Goal: Task Accomplishment & Management: Manage account settings

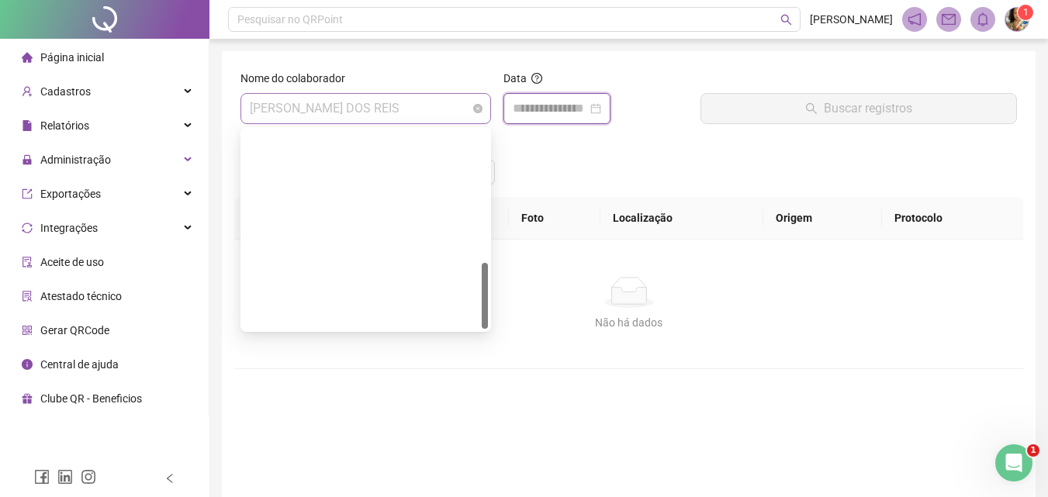
click at [405, 109] on span "[PERSON_NAME] DOS REIS" at bounding box center [366, 108] width 232 height 29
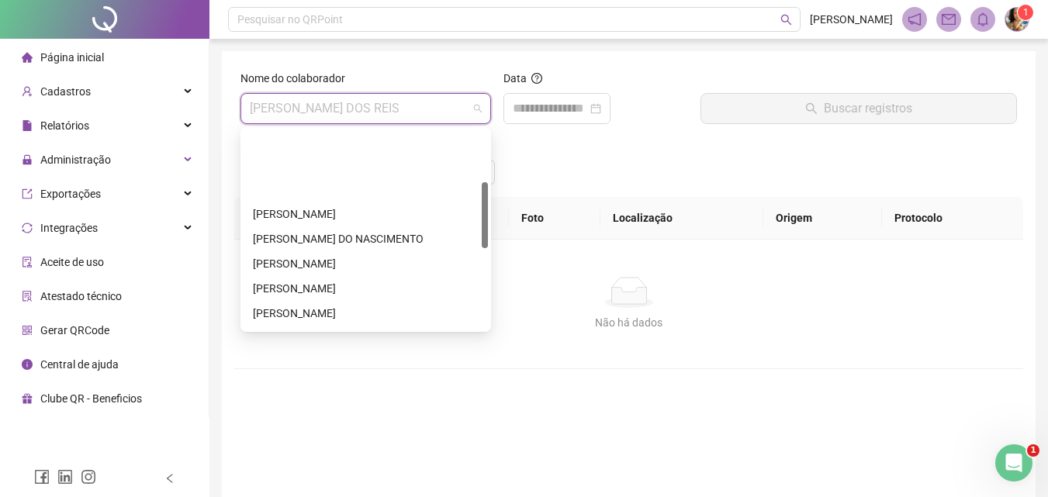
scroll to position [233, 0]
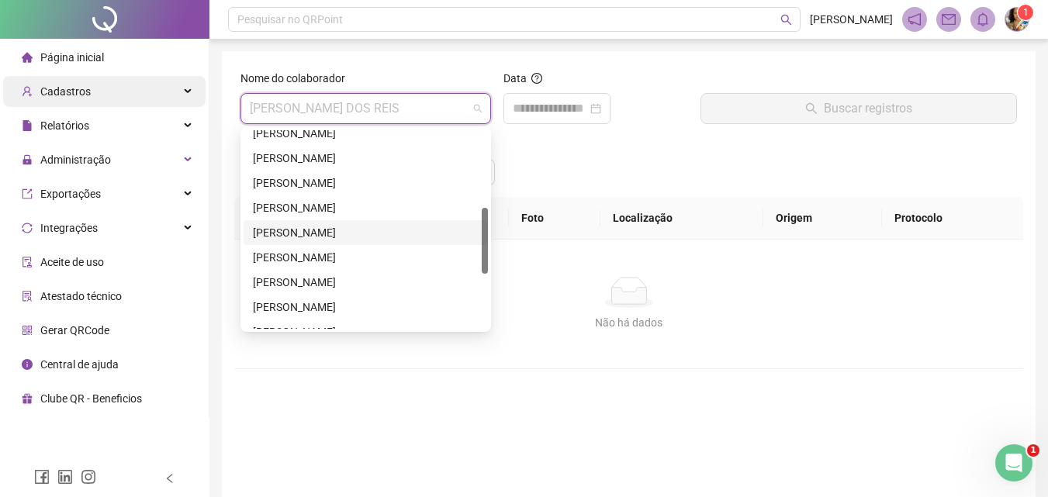
click at [76, 91] on span "Cadastros" at bounding box center [65, 91] width 50 height 12
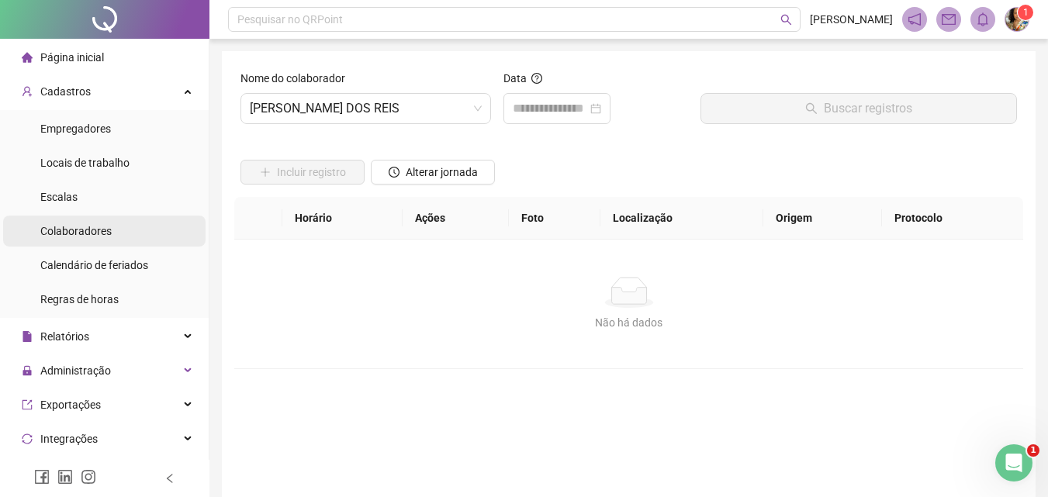
click at [101, 235] on span "Colaboradores" at bounding box center [75, 231] width 71 height 12
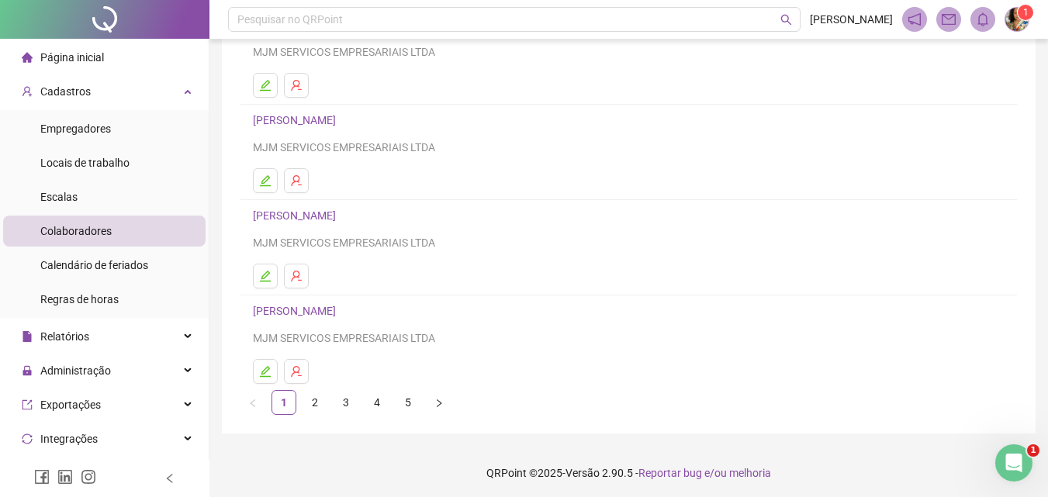
scroll to position [253, 0]
click at [272, 366] on button "button" at bounding box center [265, 368] width 25 height 25
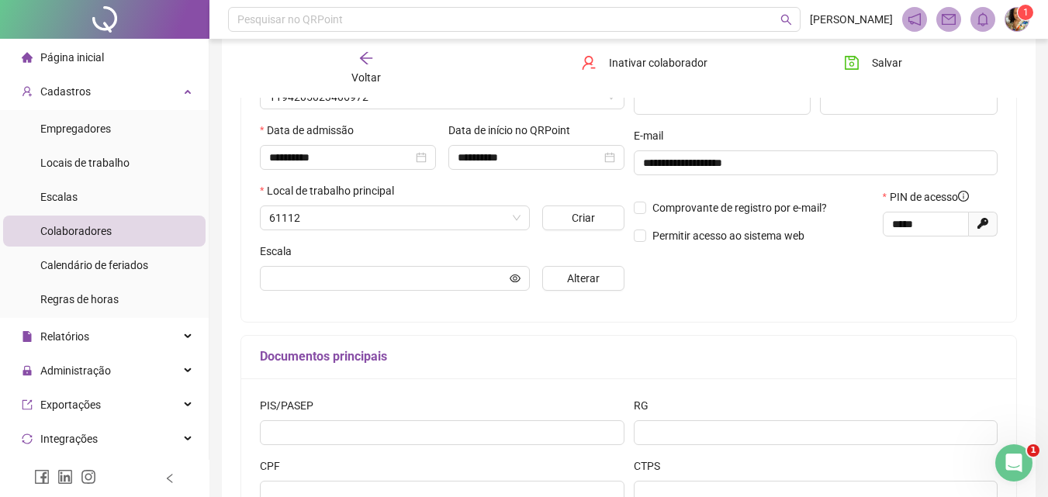
scroll to position [261, 0]
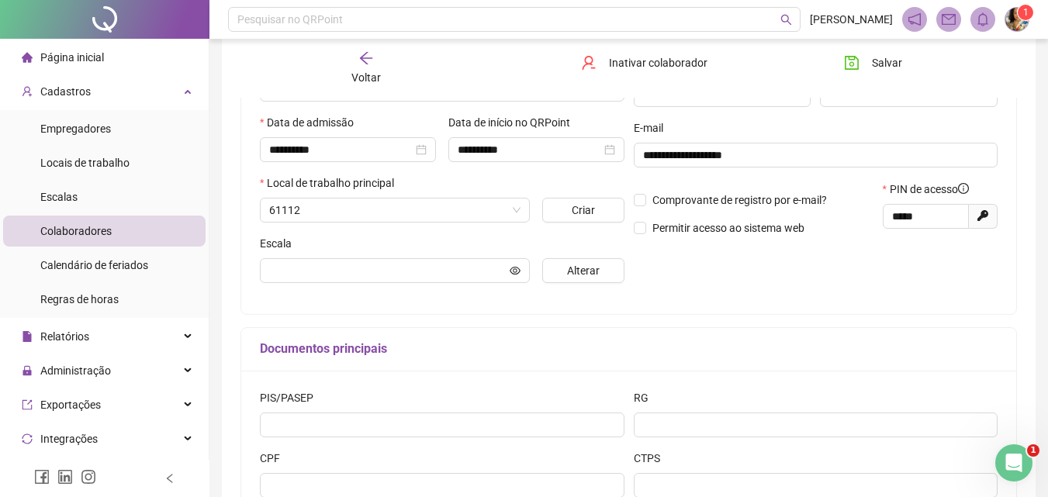
type input "******"
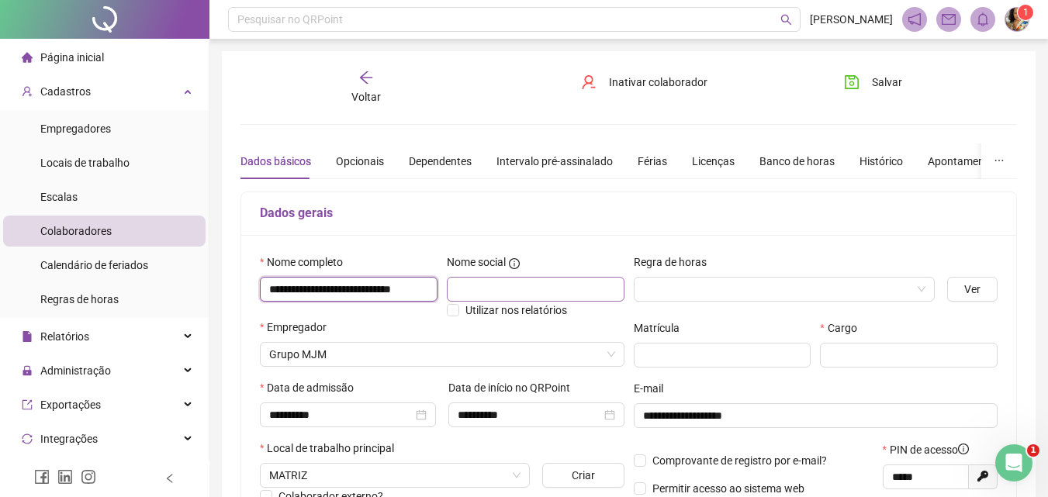
scroll to position [0, 17]
drag, startPoint x: 274, startPoint y: 286, endPoint x: 472, endPoint y: 301, distance: 198.4
click at [473, 301] on div "**********" at bounding box center [442, 286] width 374 height 65
type input "*"
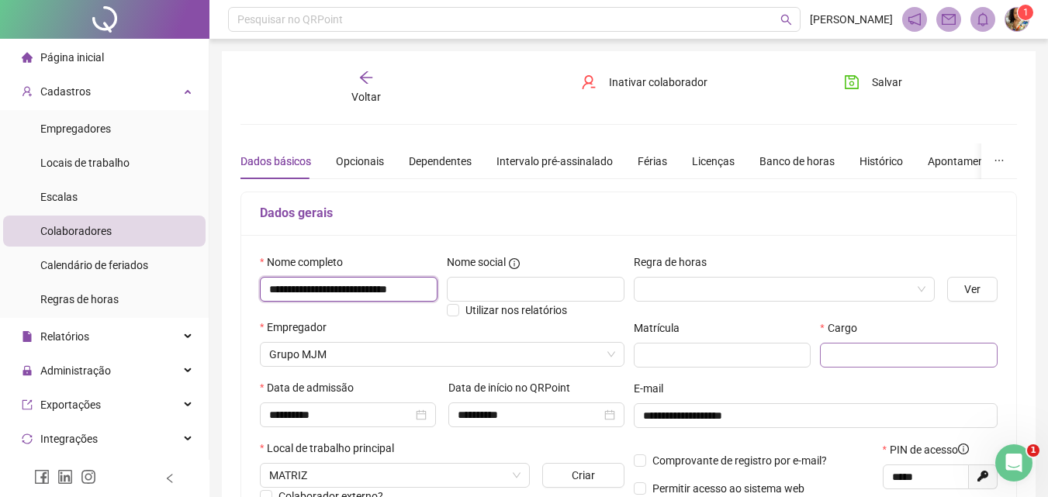
type input "**********"
click at [871, 356] on input "text" at bounding box center [909, 355] width 178 height 25
type input "**********"
click at [855, 81] on icon "save" at bounding box center [852, 83] width 16 height 16
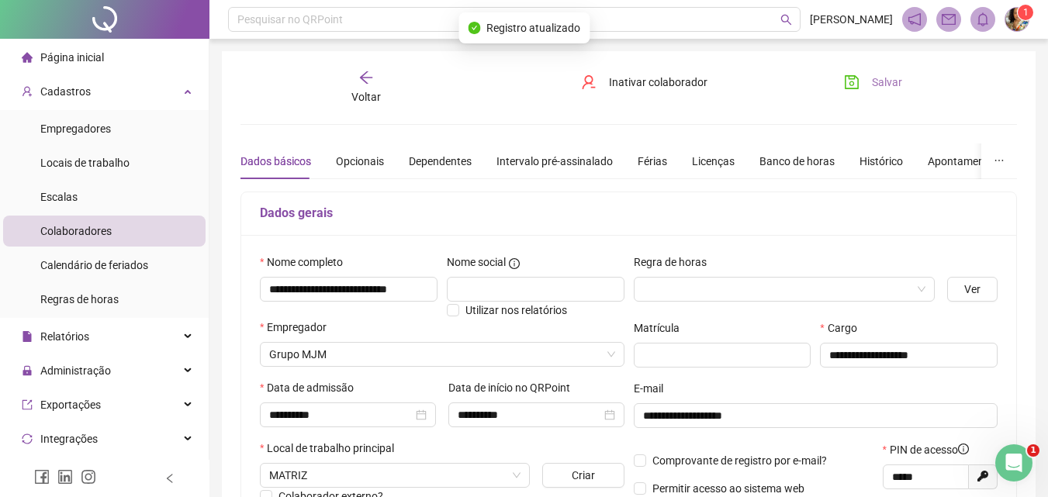
click at [373, 80] on icon "arrow-left" at bounding box center [367, 78] width 16 height 16
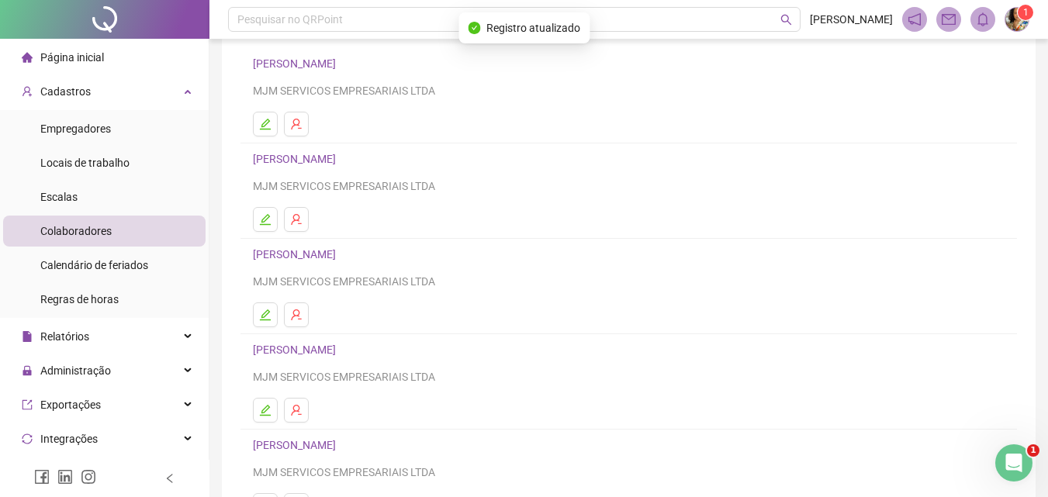
scroll to position [253, 0]
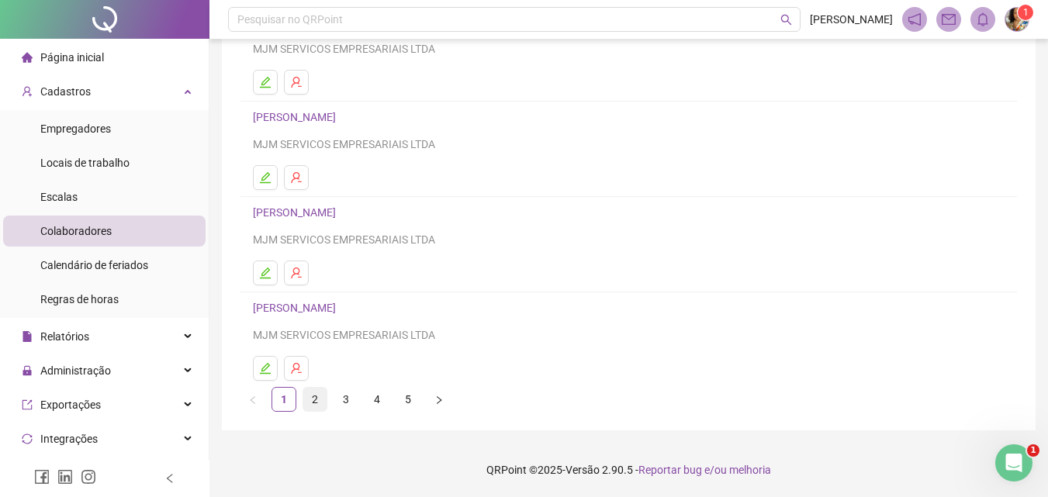
click at [319, 396] on link "2" at bounding box center [314, 399] width 23 height 23
click at [351, 393] on link "3" at bounding box center [345, 399] width 23 height 23
click at [260, 362] on button "button" at bounding box center [265, 368] width 25 height 25
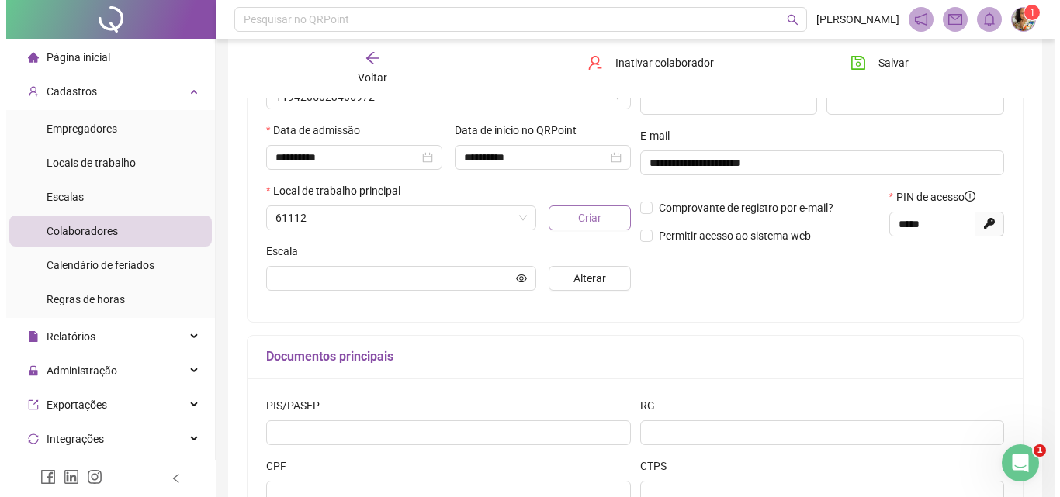
scroll to position [261, 0]
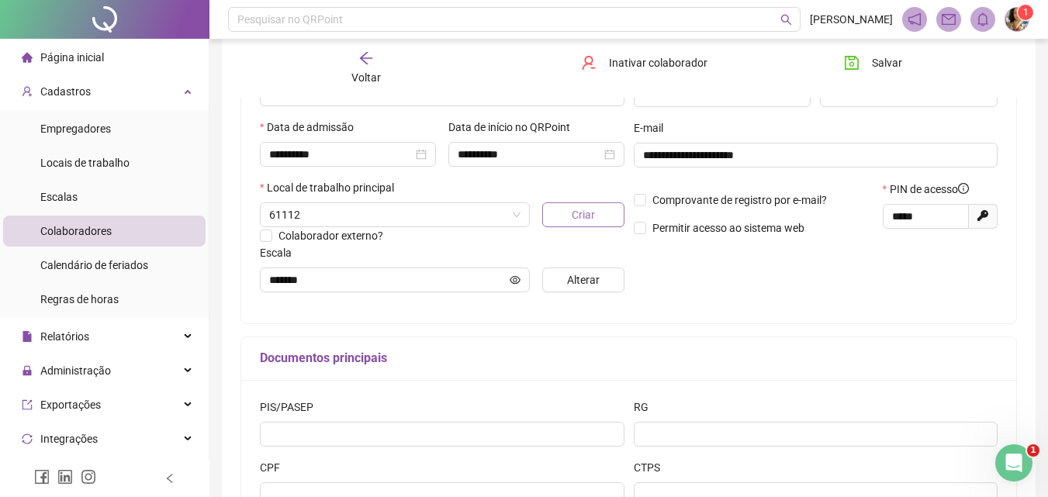
type input "******"
click at [622, 65] on span "Inativar colaborador" at bounding box center [658, 62] width 99 height 17
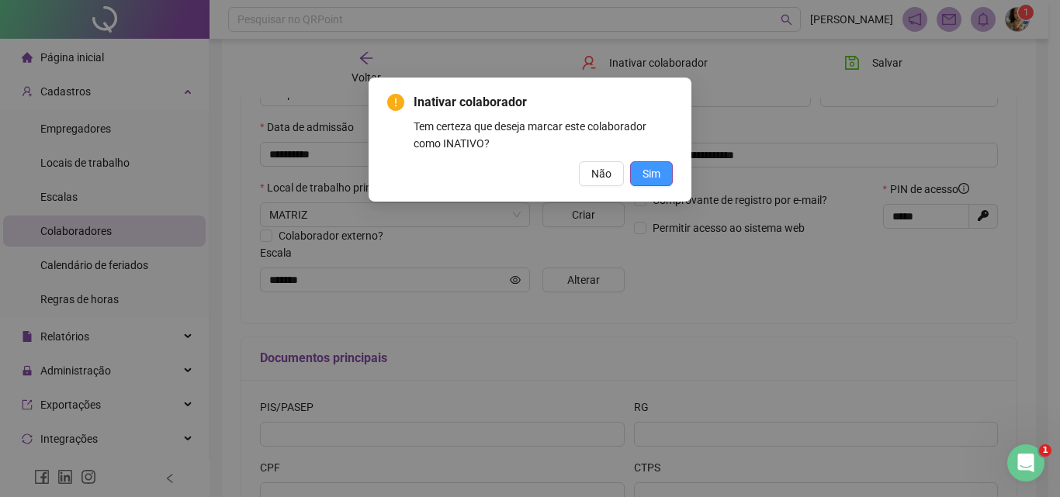
click at [650, 175] on span "Sim" at bounding box center [652, 173] width 18 height 17
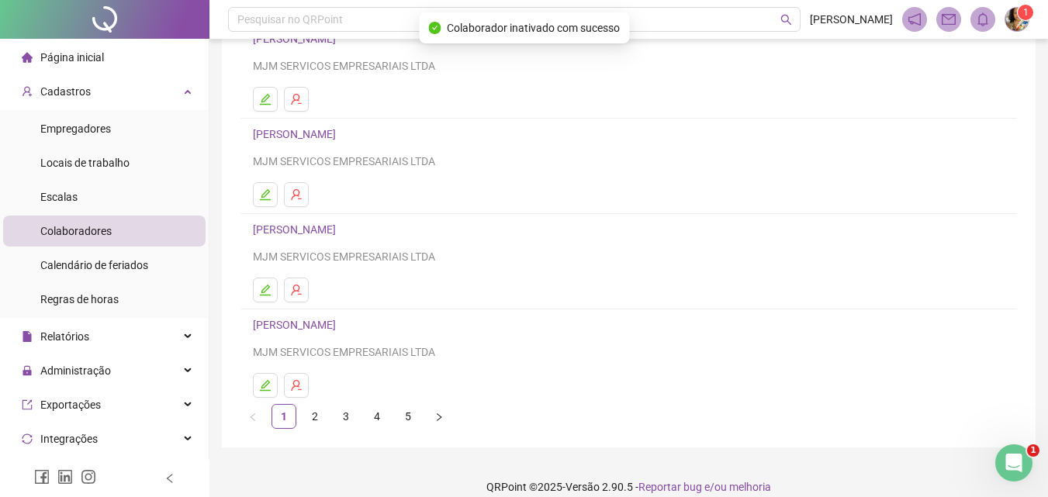
scroll to position [253, 0]
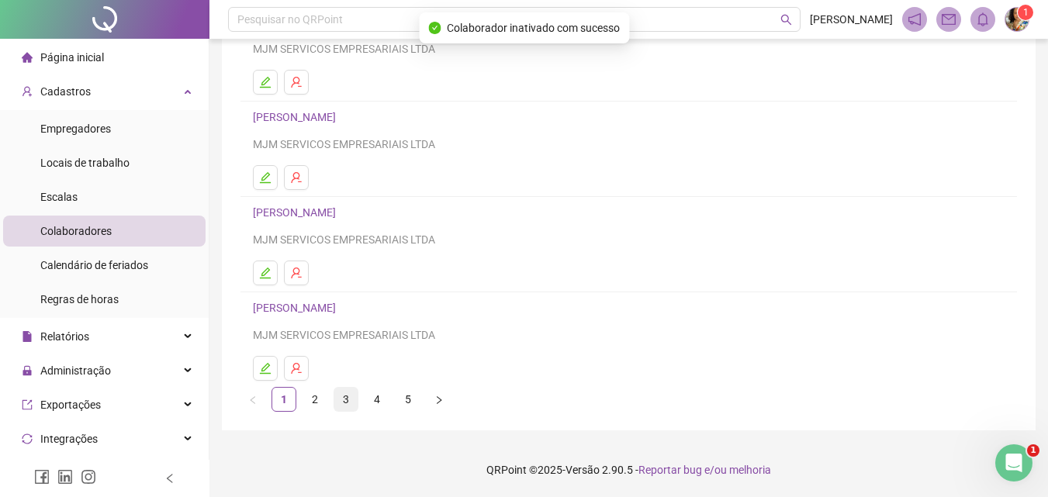
click at [346, 400] on link "3" at bounding box center [345, 399] width 23 height 23
click at [379, 408] on link "4" at bounding box center [377, 399] width 23 height 23
click at [68, 61] on span "Página inicial" at bounding box center [72, 57] width 64 height 12
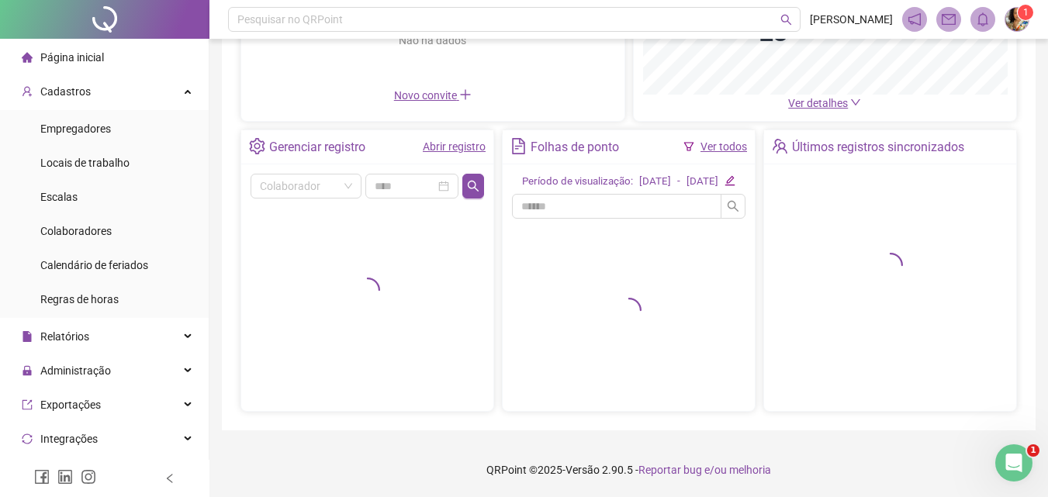
click at [445, 145] on link "Abrir registro" at bounding box center [454, 146] width 63 height 12
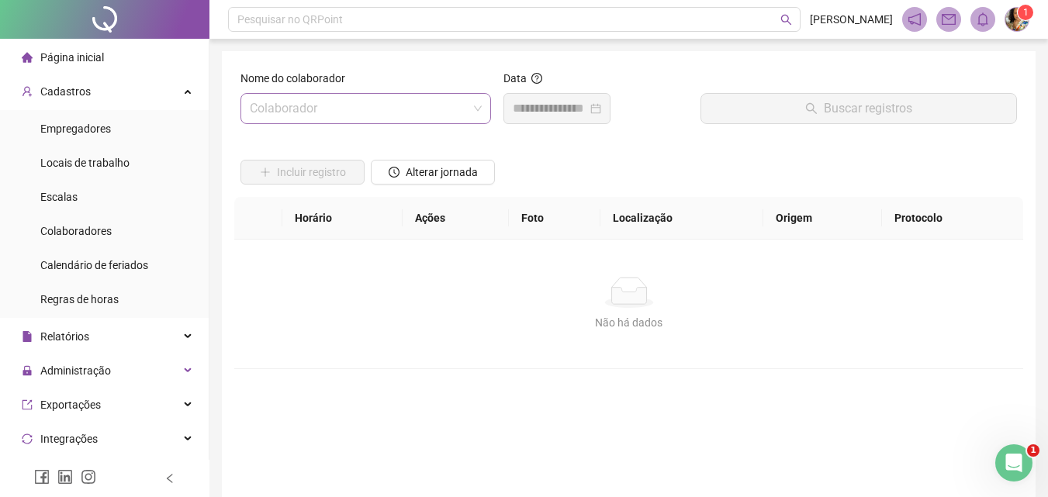
click at [359, 102] on input "search" at bounding box center [359, 108] width 218 height 29
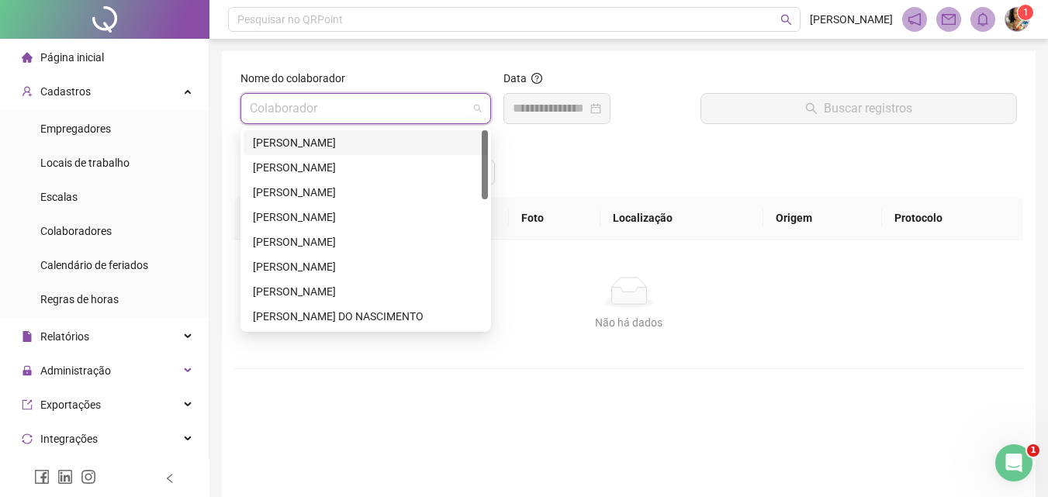
click at [383, 151] on div "[PERSON_NAME]" at bounding box center [366, 142] width 226 height 17
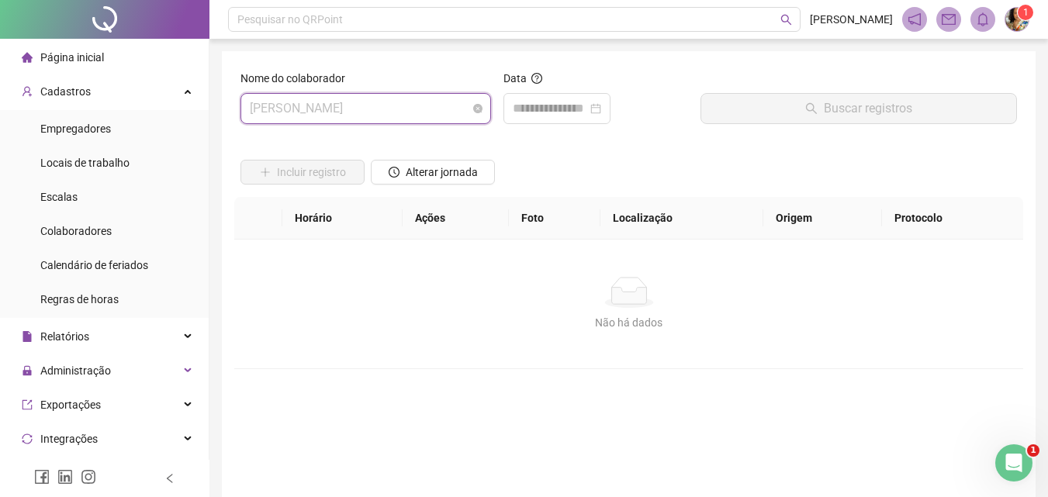
click at [442, 105] on span "[PERSON_NAME]" at bounding box center [366, 108] width 232 height 29
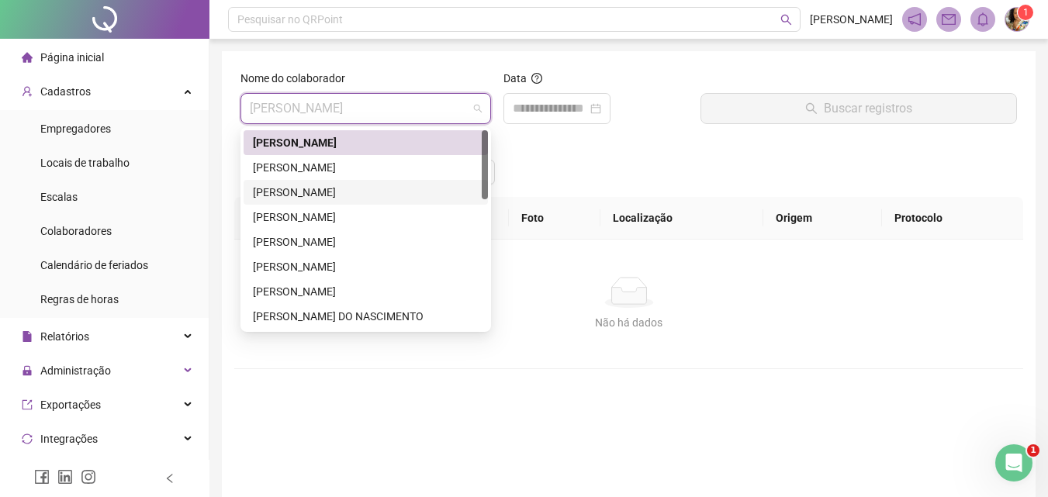
click at [393, 189] on div "[PERSON_NAME]" at bounding box center [366, 192] width 226 height 17
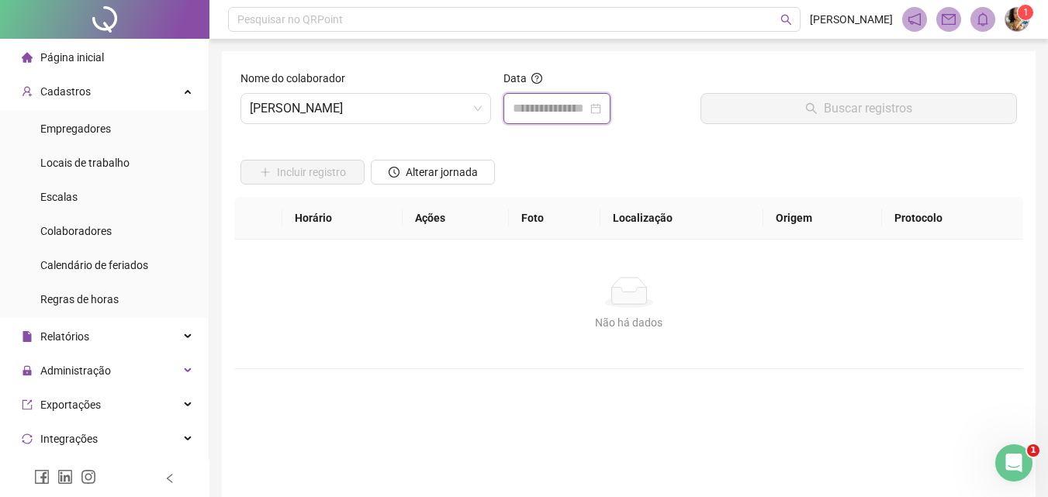
click at [548, 107] on input at bounding box center [550, 108] width 75 height 19
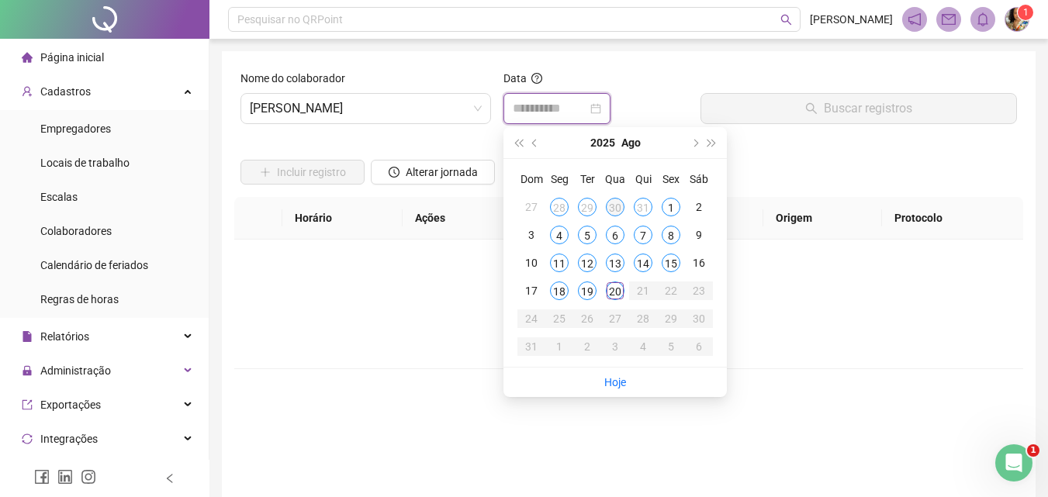
type input "**********"
click at [404, 106] on span "[PERSON_NAME]" at bounding box center [366, 108] width 232 height 29
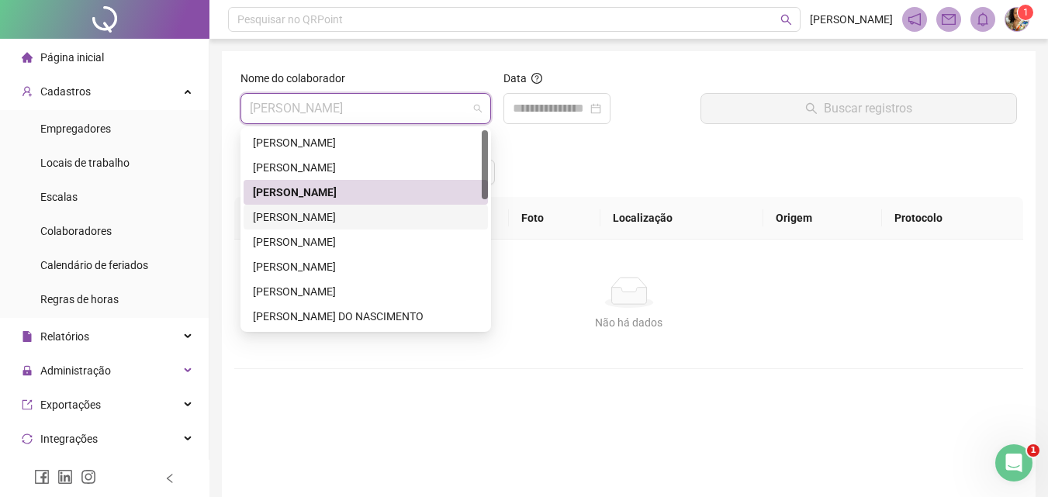
click at [364, 218] on div "[PERSON_NAME]" at bounding box center [366, 217] width 226 height 17
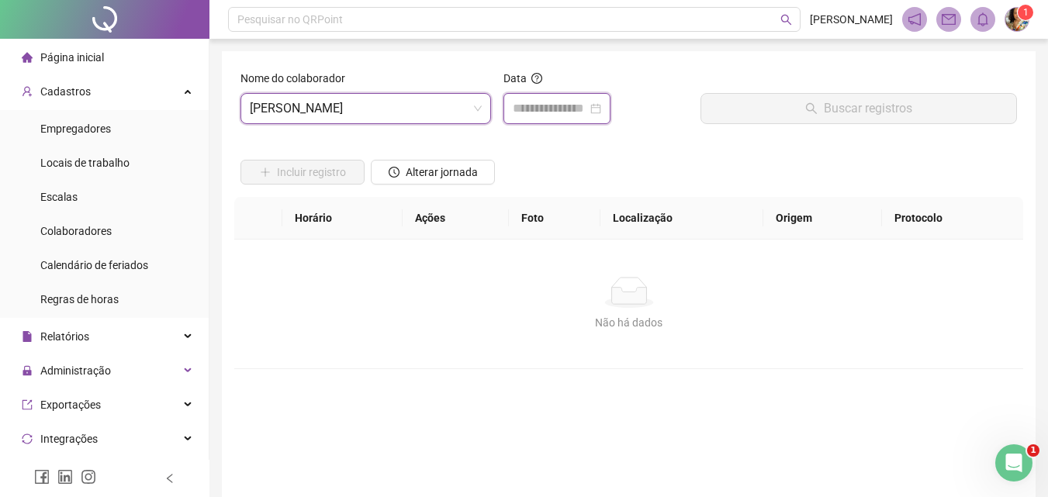
click at [543, 104] on input at bounding box center [550, 108] width 75 height 19
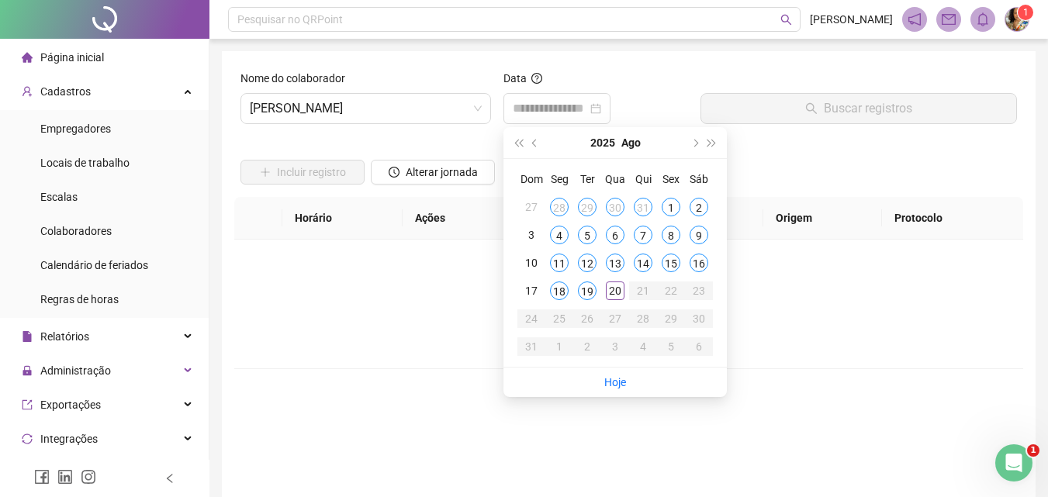
click at [431, 132] on div "Nome do colaborador [PERSON_NAME]" at bounding box center [365, 103] width 263 height 67
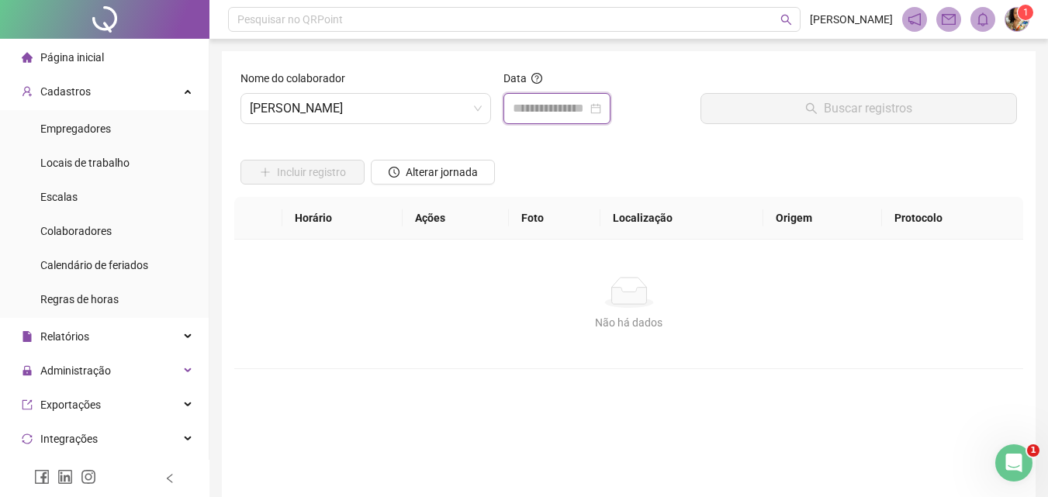
click at [526, 100] on input at bounding box center [550, 108] width 75 height 19
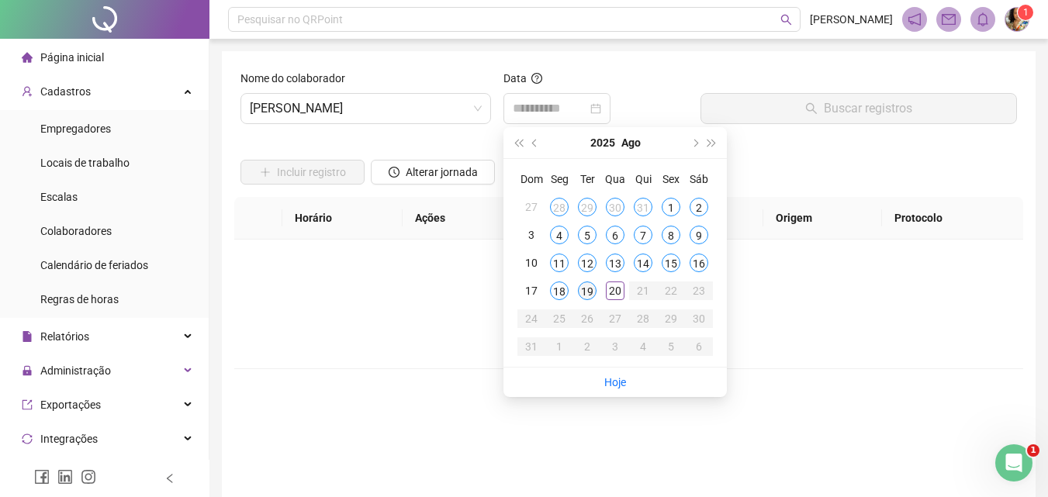
click at [584, 286] on div "19" at bounding box center [587, 291] width 19 height 19
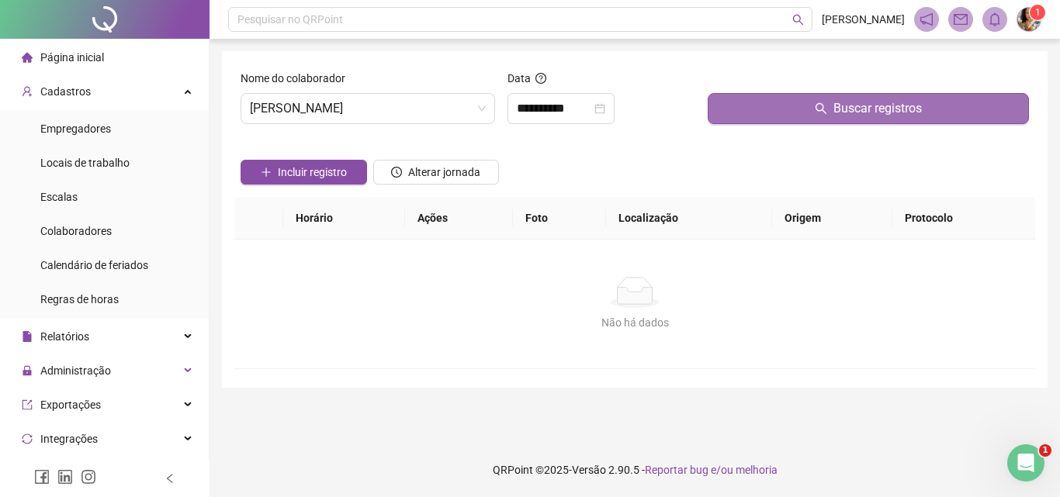
click at [813, 95] on button "Buscar registros" at bounding box center [868, 108] width 321 height 31
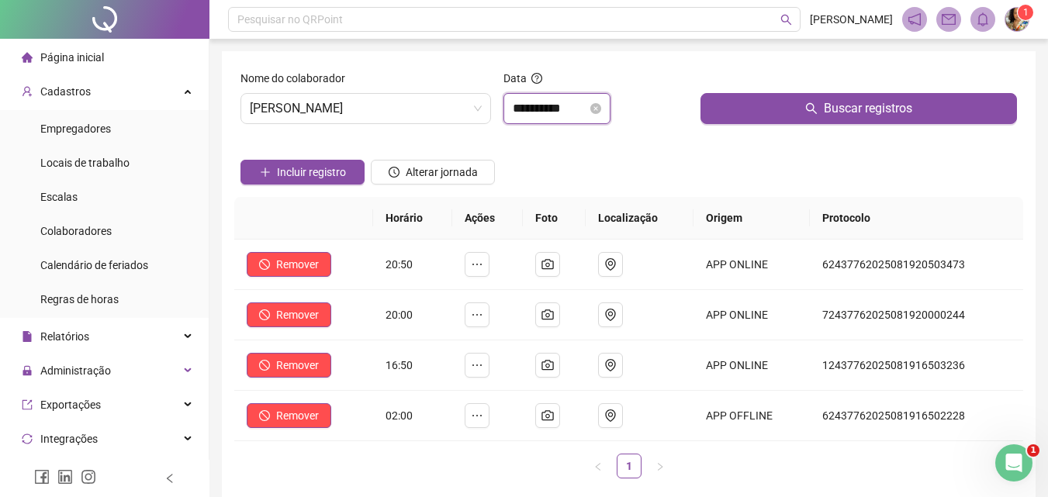
click at [563, 101] on input "**********" at bounding box center [550, 108] width 75 height 19
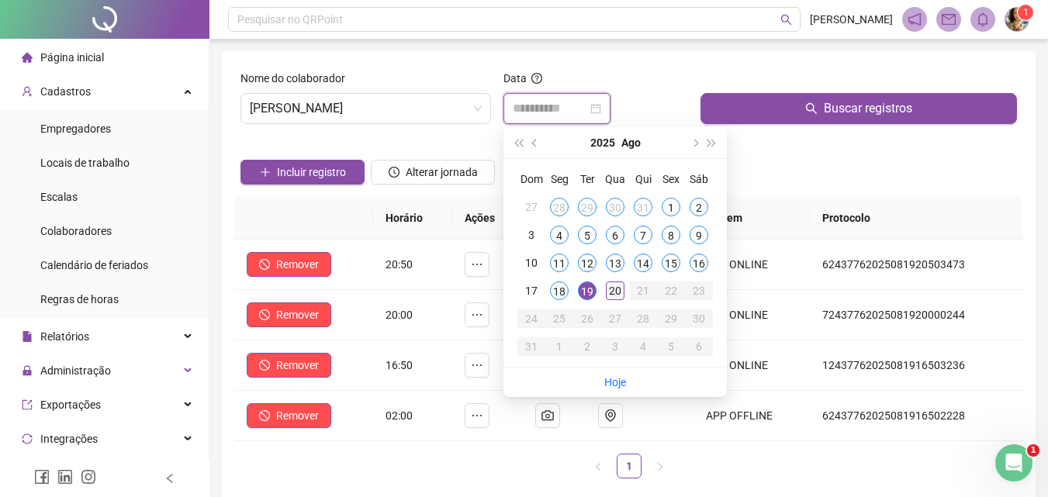
type input "**********"
click at [618, 289] on div "20" at bounding box center [615, 291] width 19 height 19
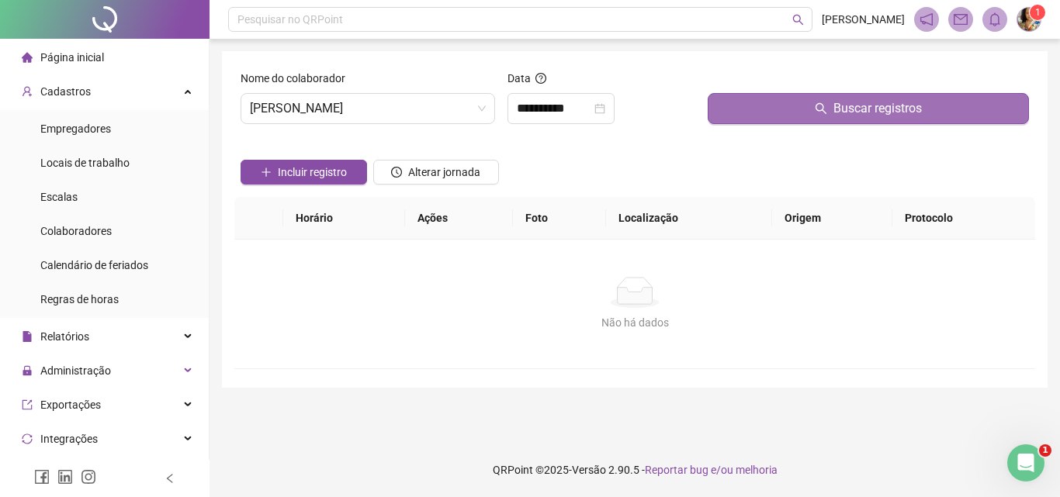
click at [813, 98] on div "Buscar registros" at bounding box center [868, 97] width 321 height 54
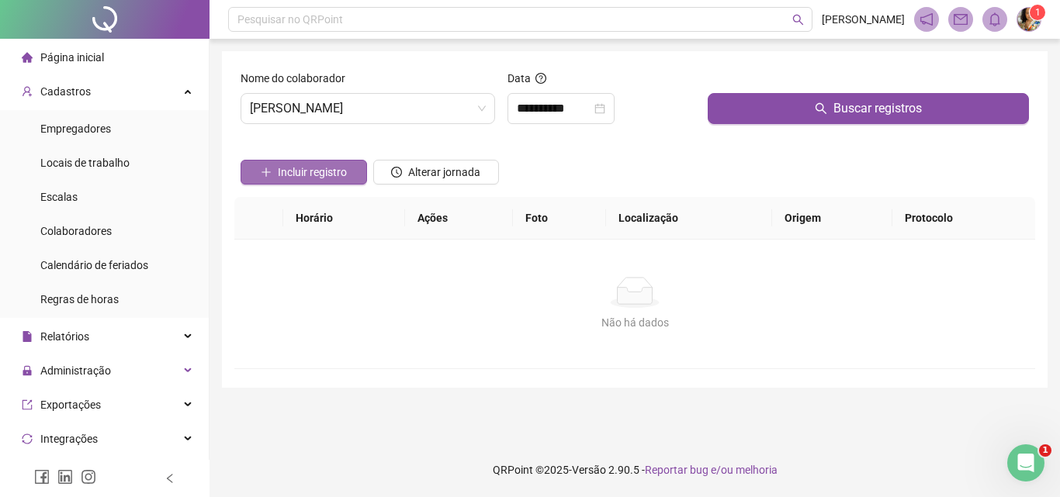
click at [302, 178] on span "Incluir registro" at bounding box center [312, 172] width 69 height 17
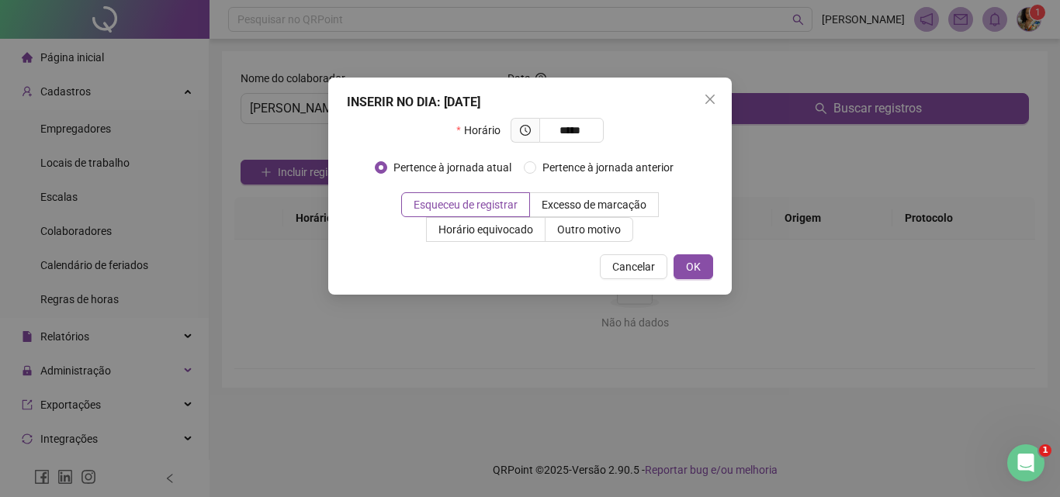
type input "*****"
click at [625, 153] on div "Horário *****" at bounding box center [530, 136] width 366 height 37
click at [625, 168] on span "Pertence à jornada anterior" at bounding box center [608, 167] width 144 height 17
click at [681, 264] on button "OK" at bounding box center [694, 267] width 40 height 25
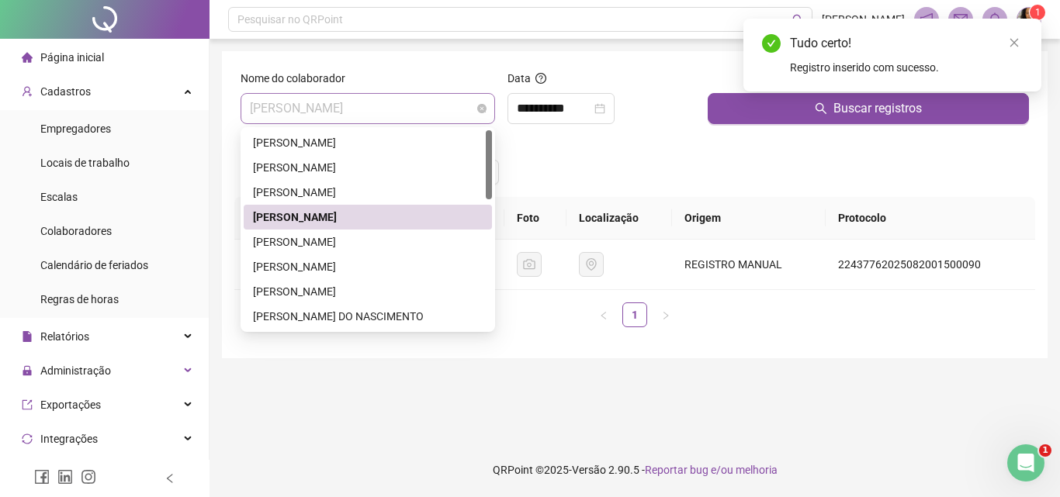
click at [455, 108] on span "[PERSON_NAME]" at bounding box center [368, 108] width 236 height 29
click at [368, 244] on div "[PERSON_NAME]" at bounding box center [368, 242] width 230 height 17
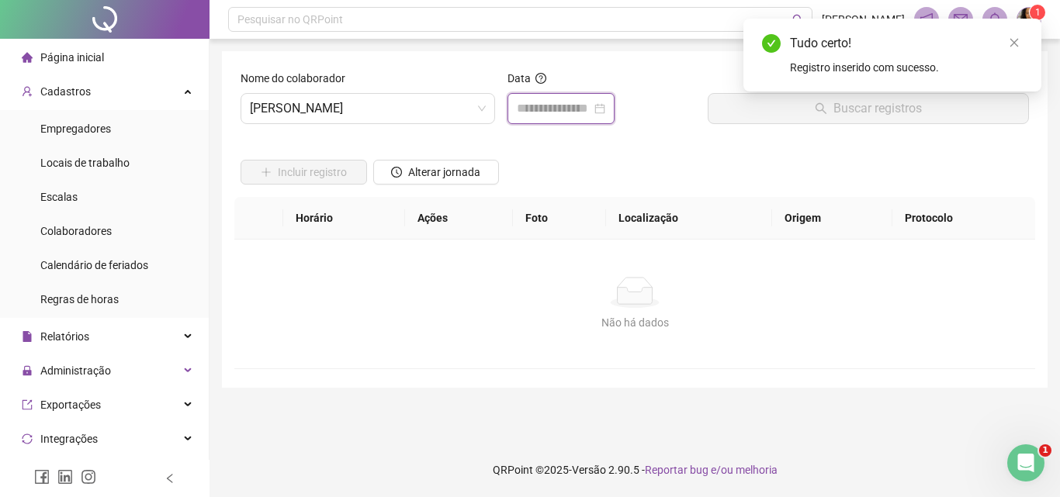
click at [563, 100] on input at bounding box center [554, 108] width 75 height 19
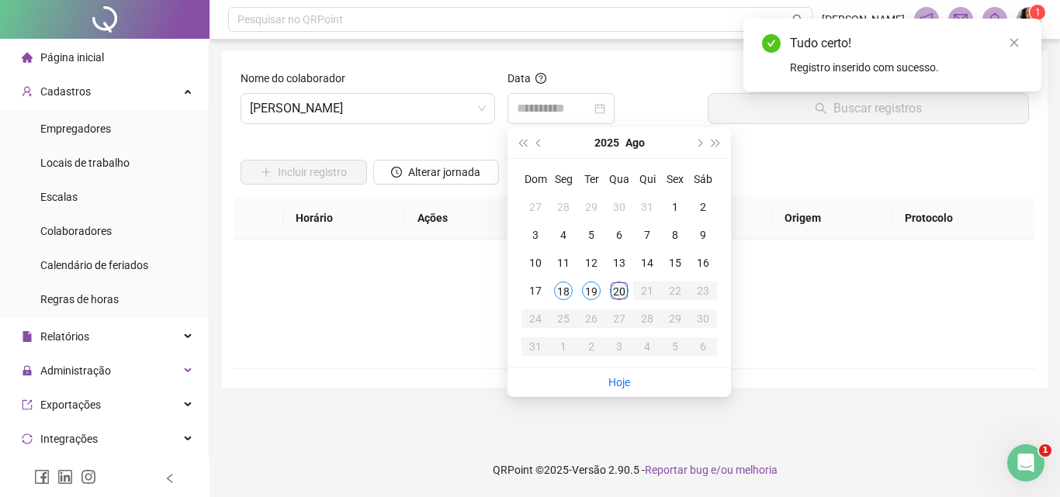
click at [623, 289] on div "20" at bounding box center [619, 291] width 19 height 19
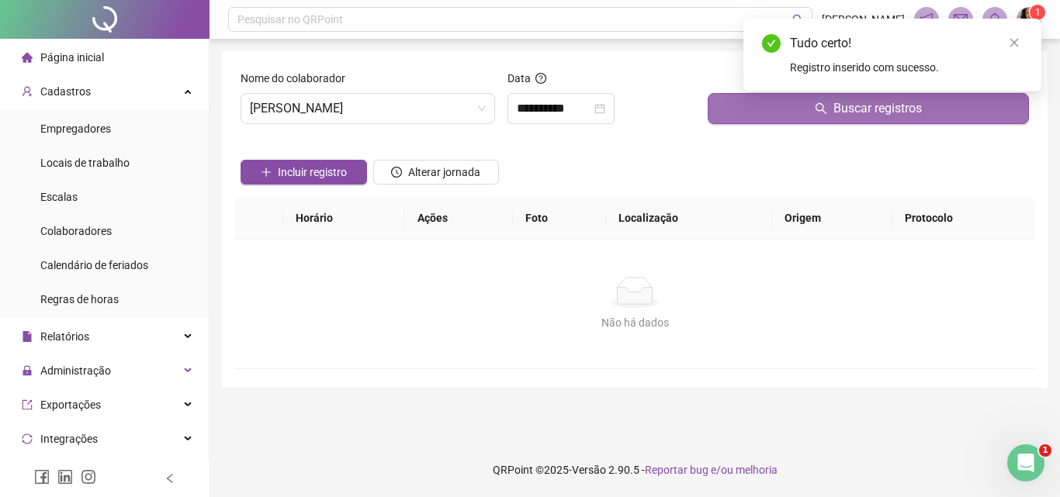
drag, startPoint x: 780, startPoint y: 100, endPoint x: 771, endPoint y: 109, distance: 12.1
click at [780, 92] on div "Tudo certo! Registro inserido com sucesso." at bounding box center [892, 55] width 298 height 73
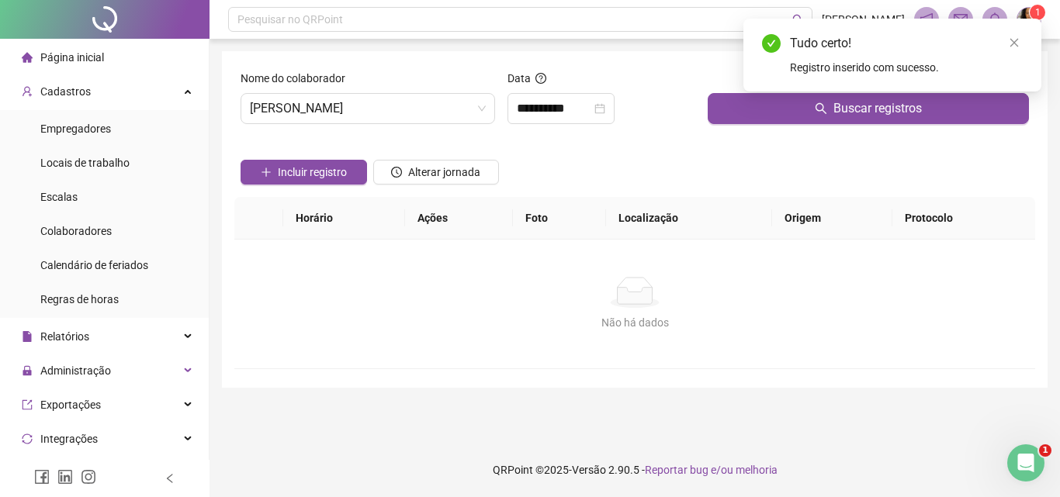
click at [730, 126] on div "Buscar registros" at bounding box center [869, 103] width 334 height 67
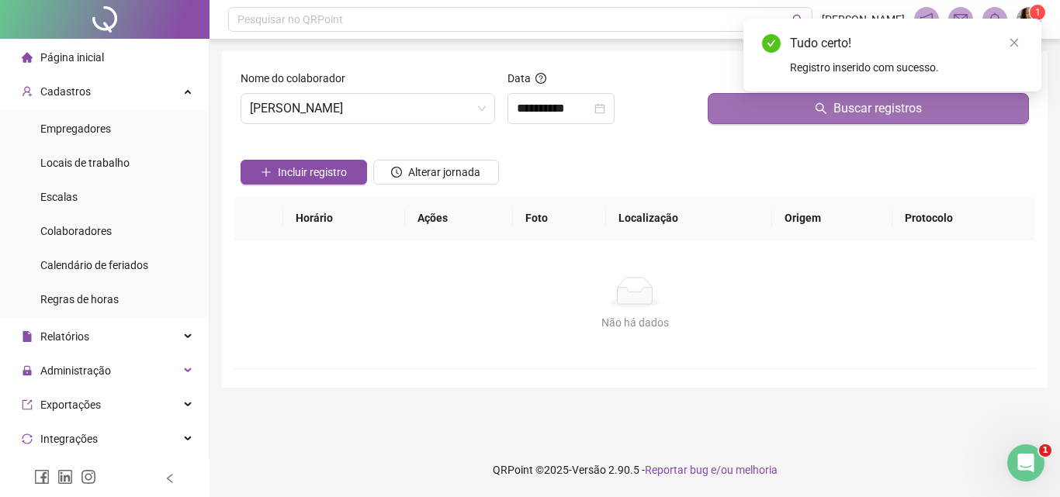
click at [736, 120] on button "Buscar registros" at bounding box center [868, 108] width 321 height 31
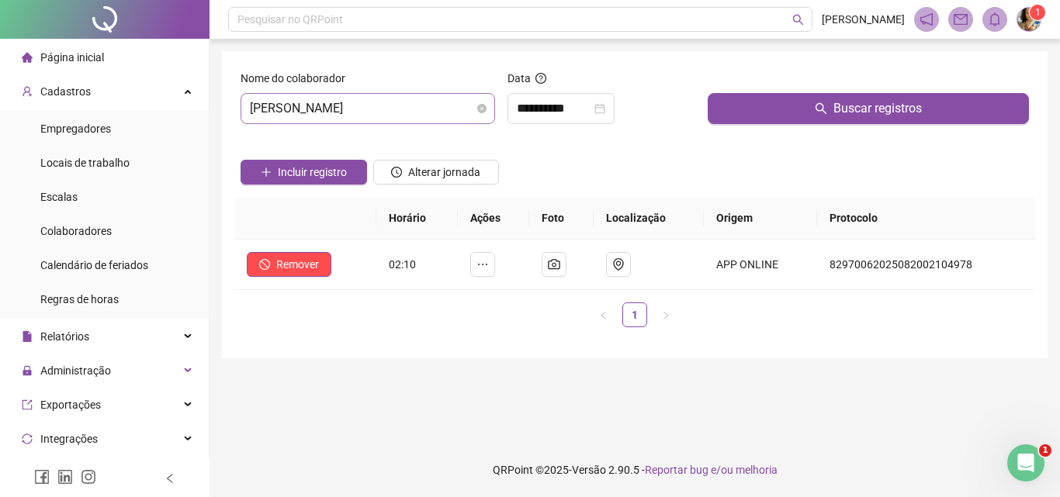
click at [442, 118] on span "[PERSON_NAME]" at bounding box center [368, 108] width 236 height 29
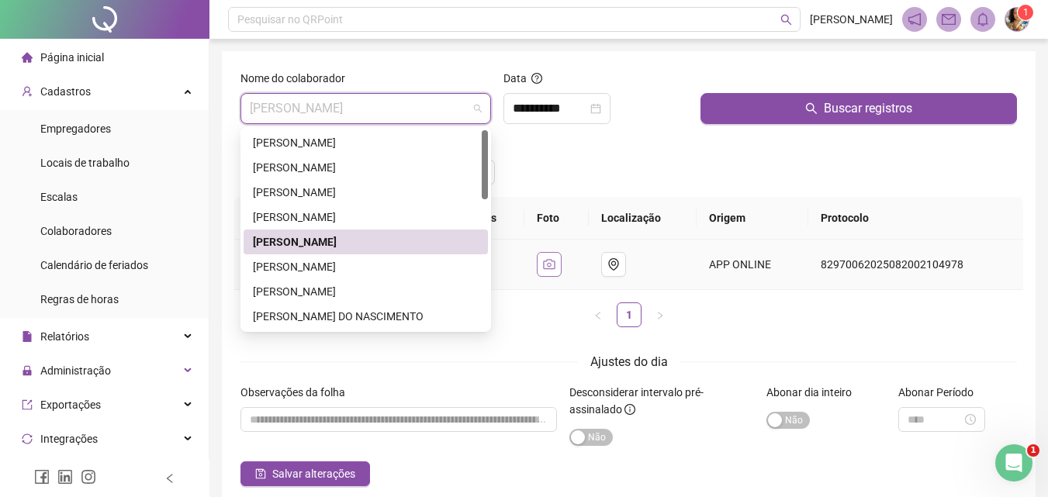
click at [556, 265] on icon "camera" at bounding box center [550, 264] width 12 height 10
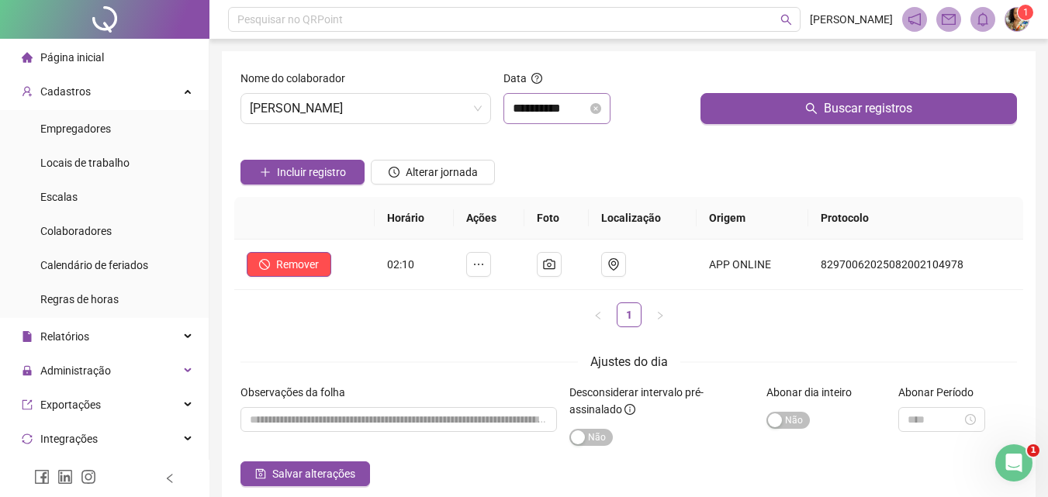
click at [588, 120] on div "**********" at bounding box center [557, 108] width 107 height 31
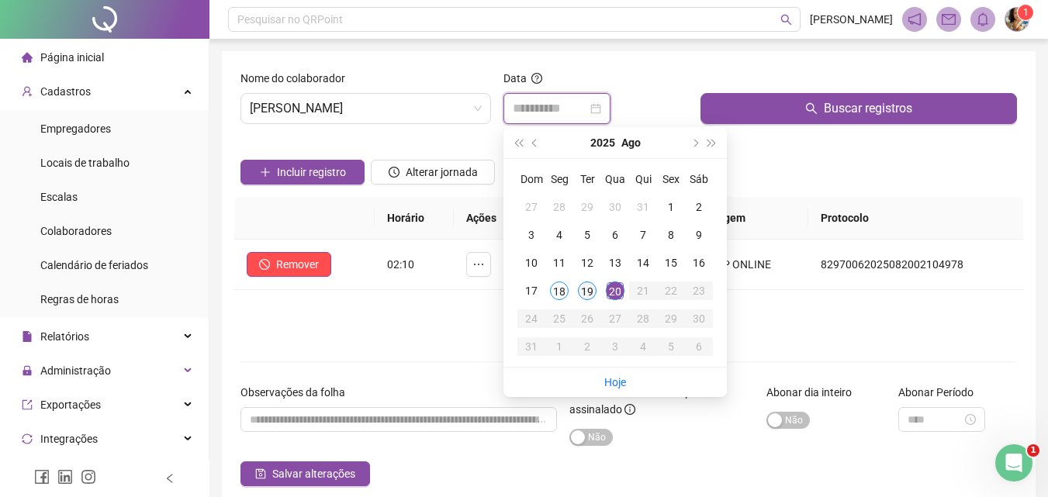
type input "**********"
click at [587, 285] on div "19" at bounding box center [587, 291] width 19 height 19
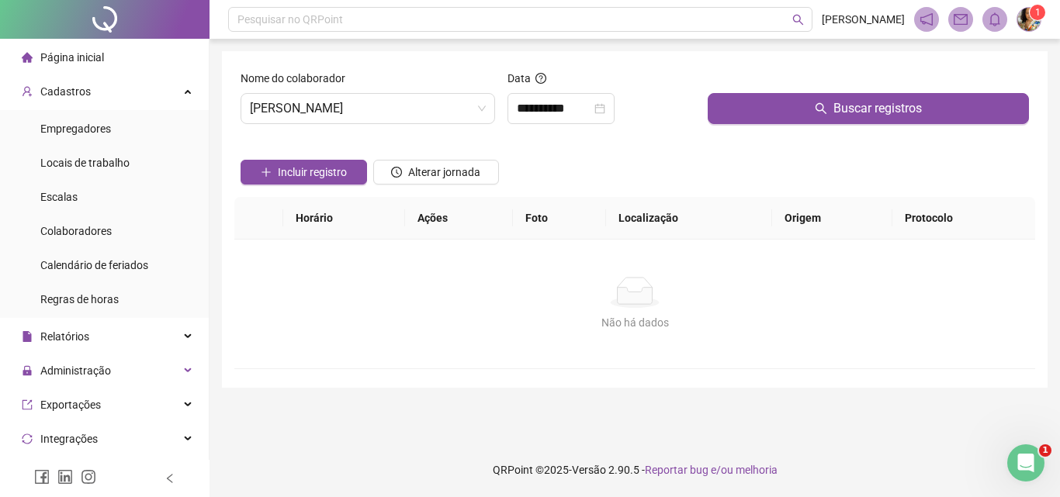
click at [780, 129] on div "Buscar registros" at bounding box center [869, 103] width 334 height 67
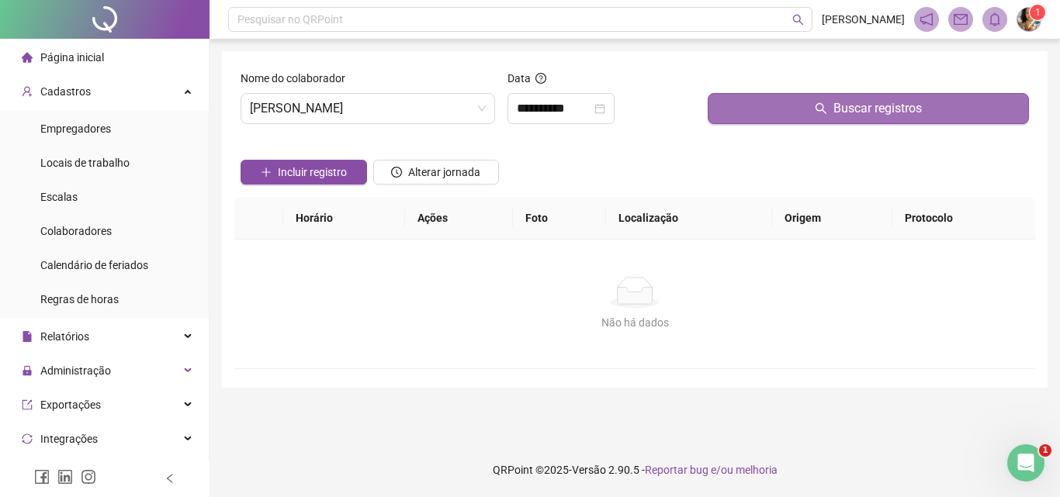
click at [789, 116] on button "Buscar registros" at bounding box center [868, 108] width 321 height 31
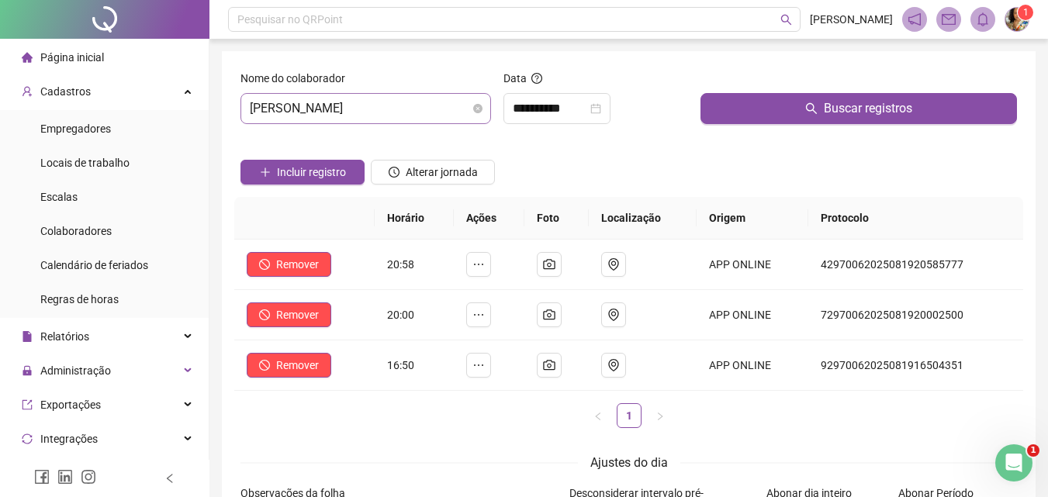
click at [457, 99] on span "[PERSON_NAME]" at bounding box center [366, 108] width 232 height 29
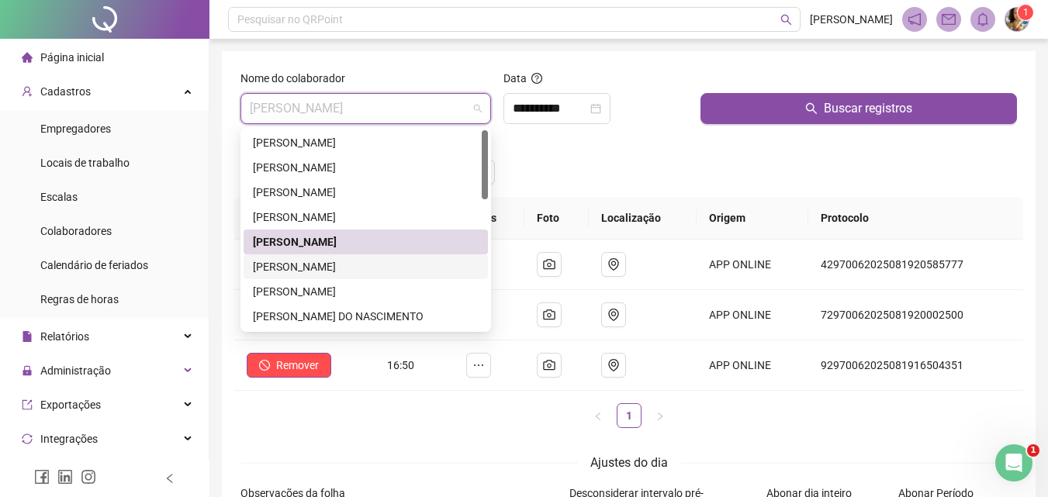
click at [369, 265] on div "[PERSON_NAME]" at bounding box center [366, 266] width 226 height 17
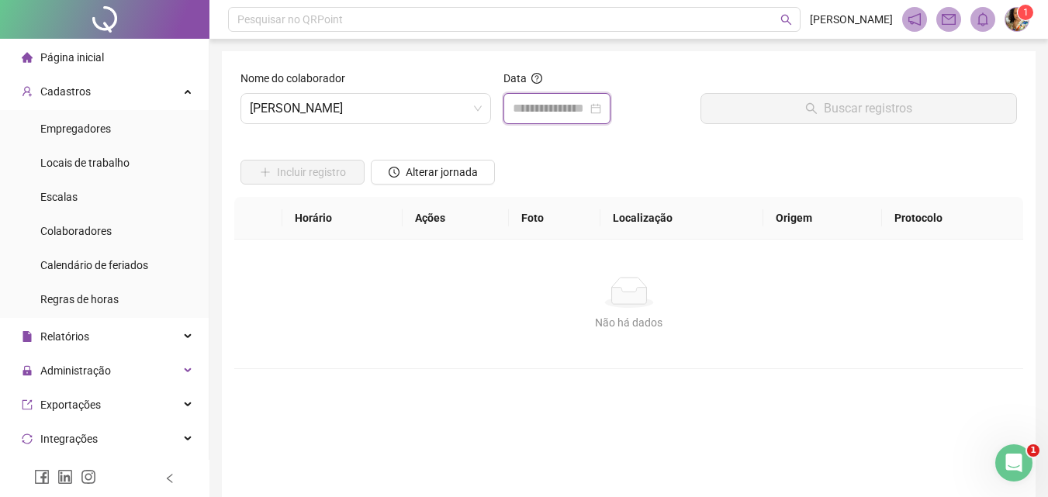
drag, startPoint x: 553, startPoint y: 104, endPoint x: 549, endPoint y: 151, distance: 46.7
click at [553, 105] on input at bounding box center [550, 108] width 75 height 19
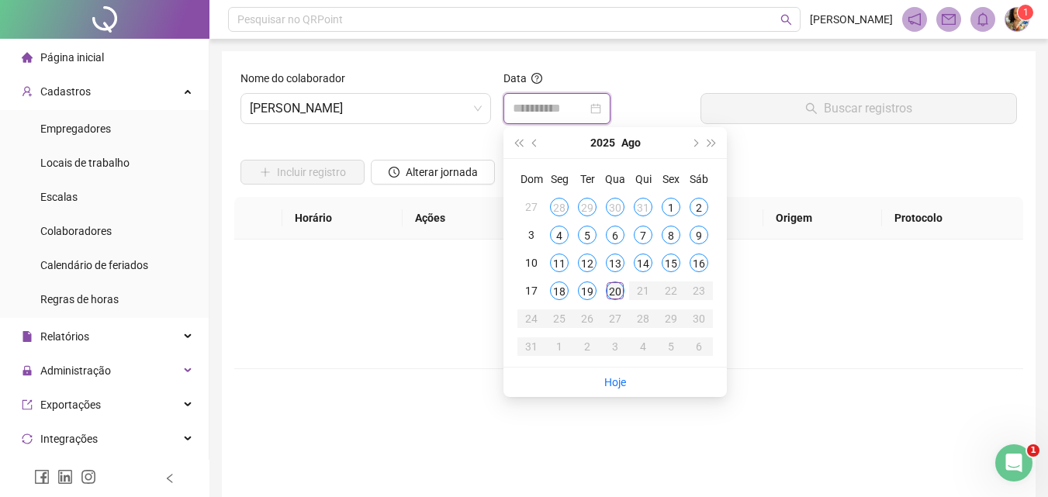
type input "**********"
click at [609, 290] on div "20" at bounding box center [615, 291] width 19 height 19
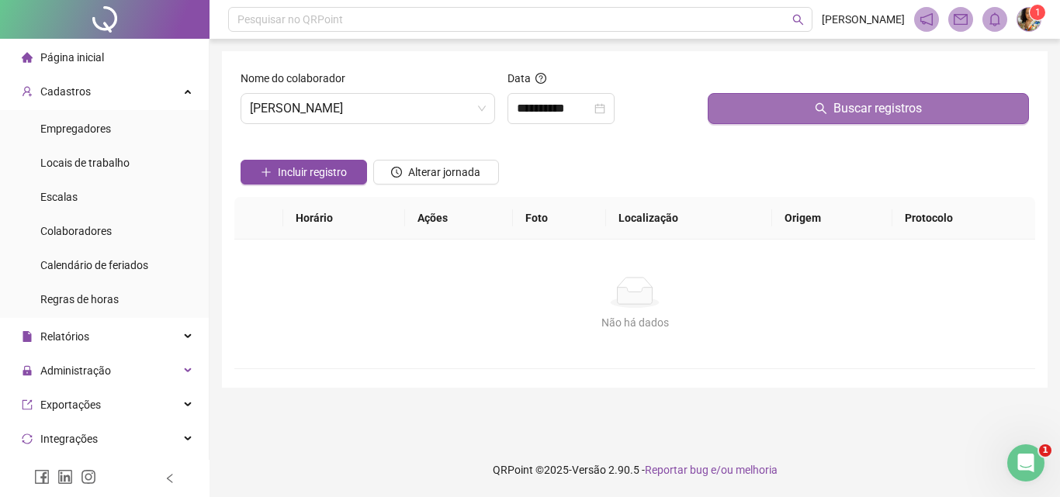
drag, startPoint x: 775, startPoint y: 115, endPoint x: 719, endPoint y: 122, distance: 56.3
click at [776, 117] on button "Buscar registros" at bounding box center [868, 108] width 321 height 31
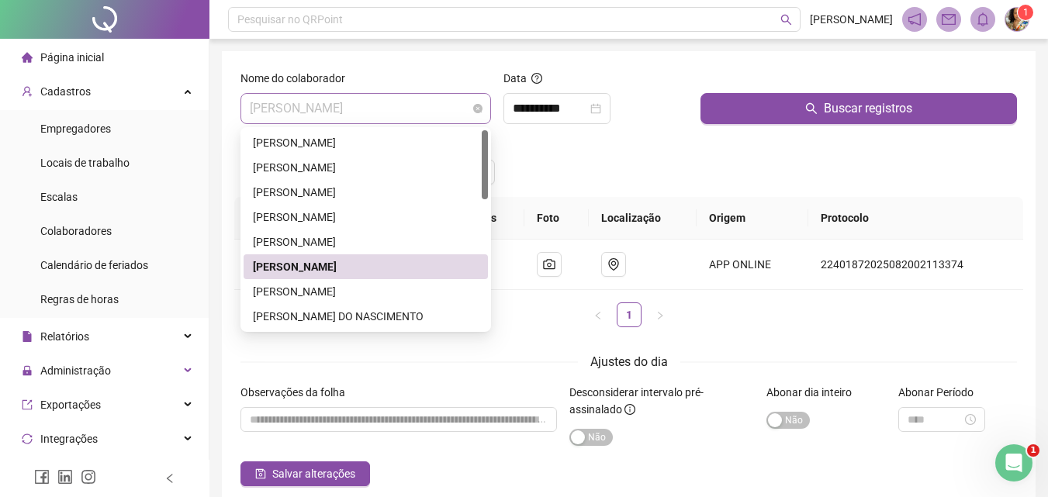
click at [436, 100] on span "[PERSON_NAME]" at bounding box center [366, 108] width 232 height 29
click at [366, 289] on div "[PERSON_NAME]" at bounding box center [366, 291] width 226 height 17
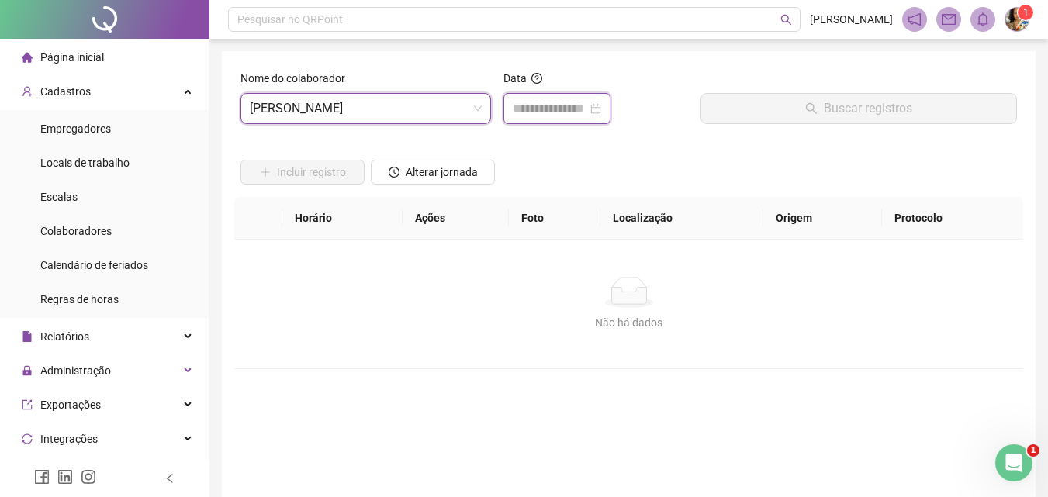
drag, startPoint x: 540, startPoint y: 104, endPoint x: 548, endPoint y: 103, distance: 7.8
click at [540, 104] on input at bounding box center [550, 108] width 75 height 19
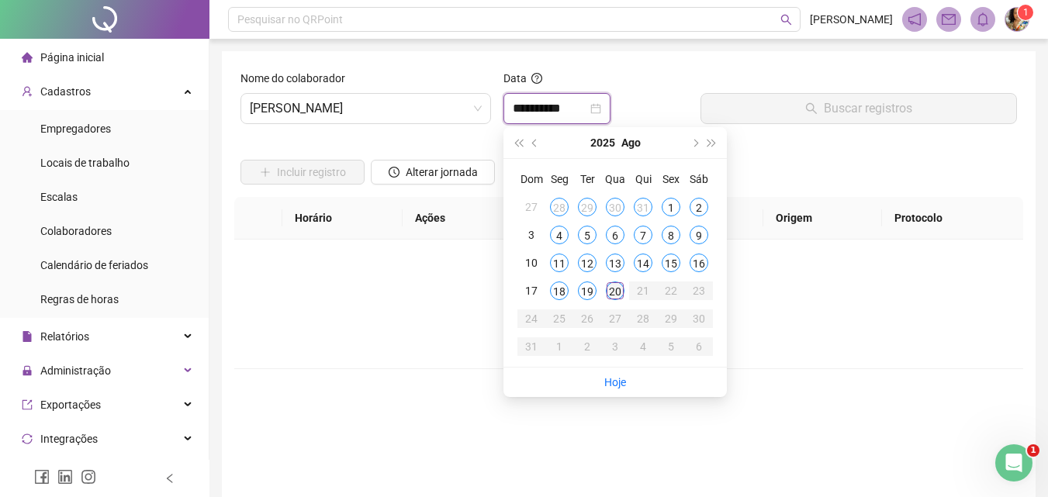
type input "**********"
click at [616, 293] on div "20" at bounding box center [615, 291] width 19 height 19
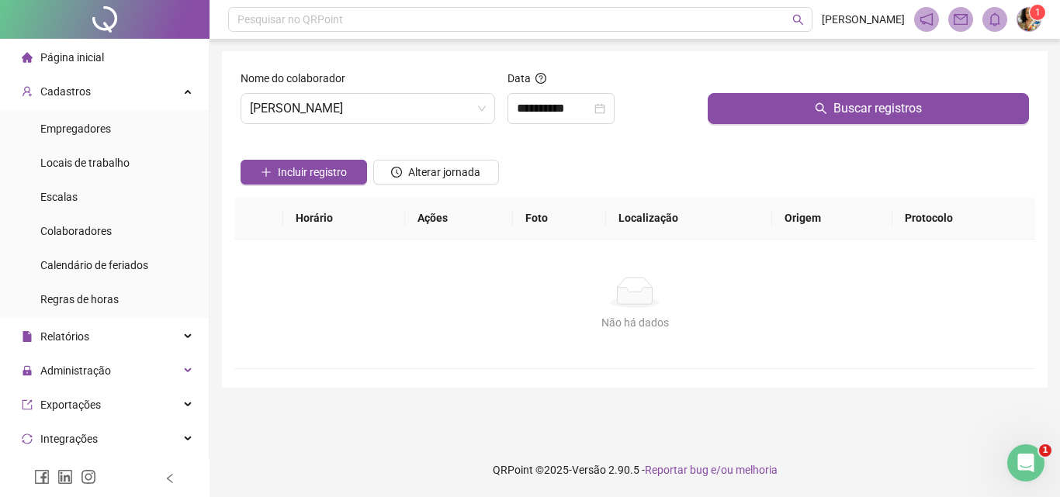
click at [753, 143] on div "Incluir registro Alterar jornada" at bounding box center [634, 167] width 795 height 61
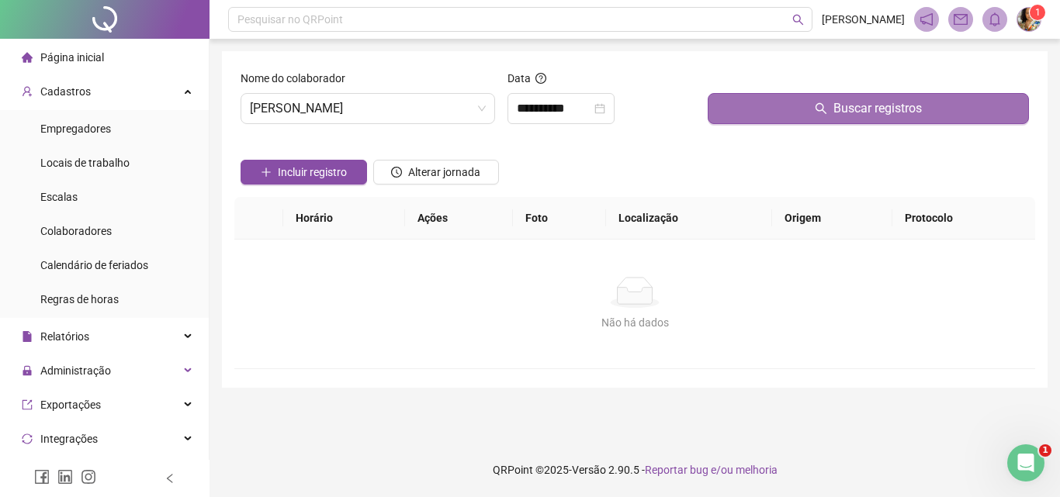
click at [764, 116] on button "Buscar registros" at bounding box center [868, 108] width 321 height 31
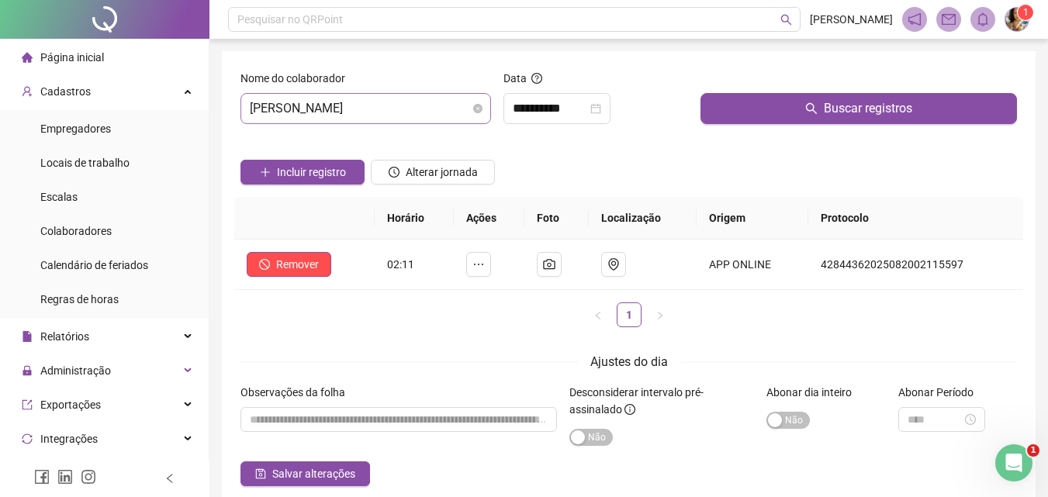
click at [397, 104] on span "[PERSON_NAME]" at bounding box center [366, 108] width 232 height 29
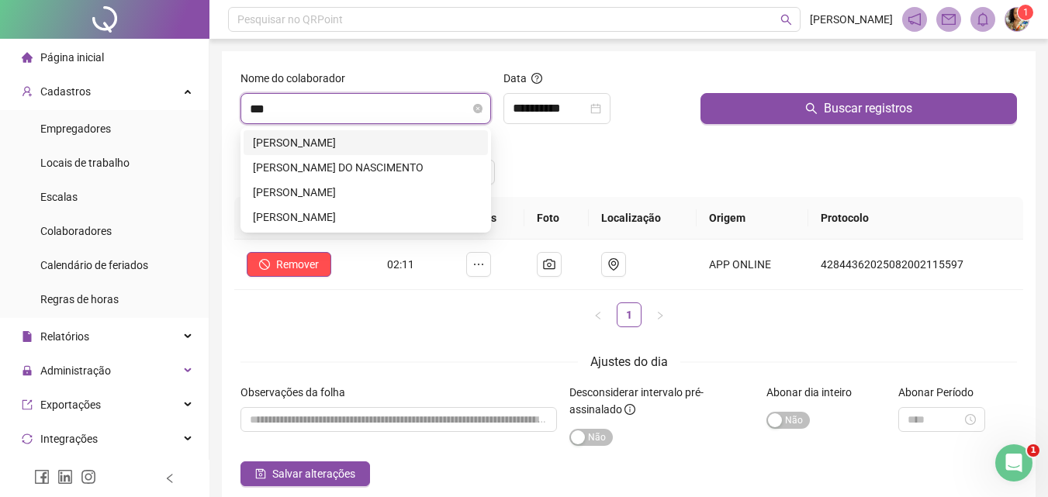
type input "****"
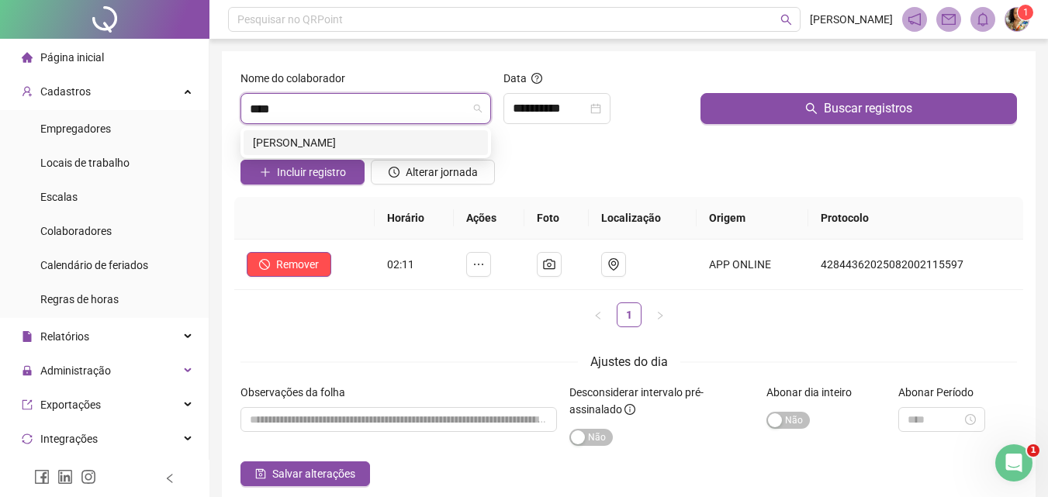
click at [369, 144] on div "[PERSON_NAME]" at bounding box center [366, 142] width 226 height 17
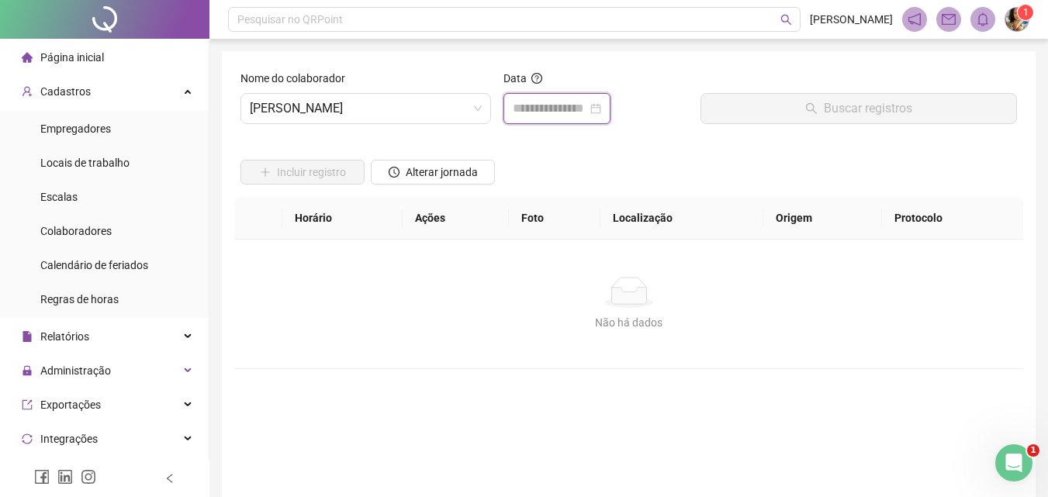
click at [587, 114] on input at bounding box center [550, 108] width 75 height 19
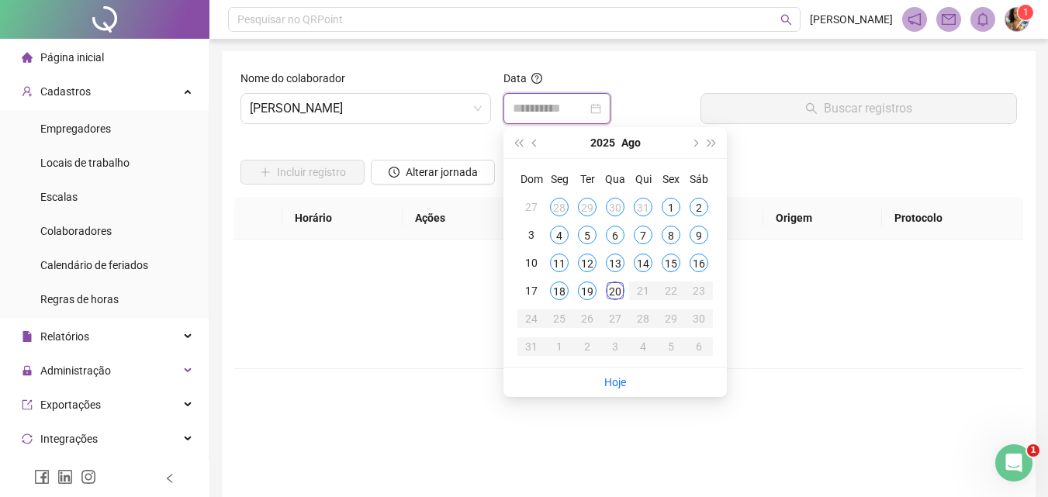
type input "**********"
click at [619, 299] on div "20" at bounding box center [615, 291] width 19 height 19
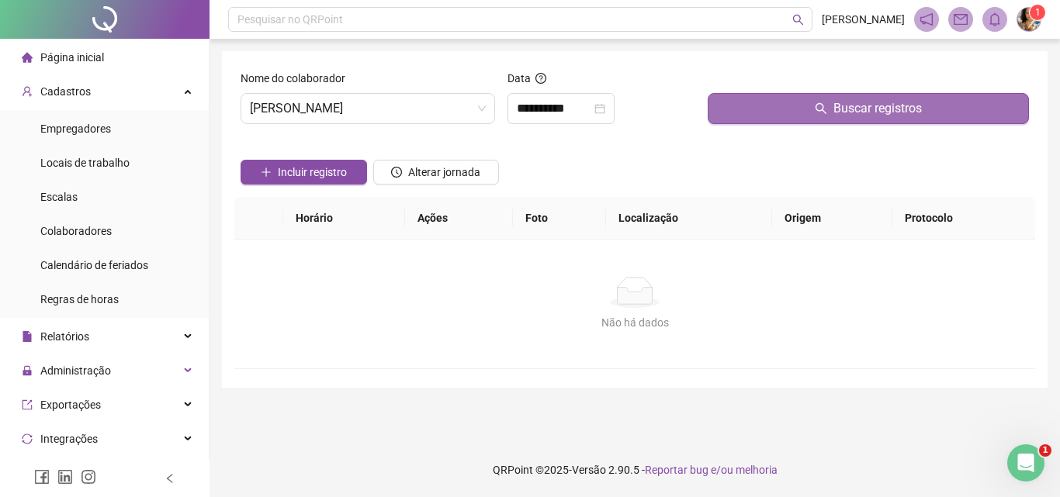
drag, startPoint x: 804, startPoint y: 105, endPoint x: 709, endPoint y: 122, distance: 96.2
click at [803, 109] on button "Buscar registros" at bounding box center [868, 108] width 321 height 31
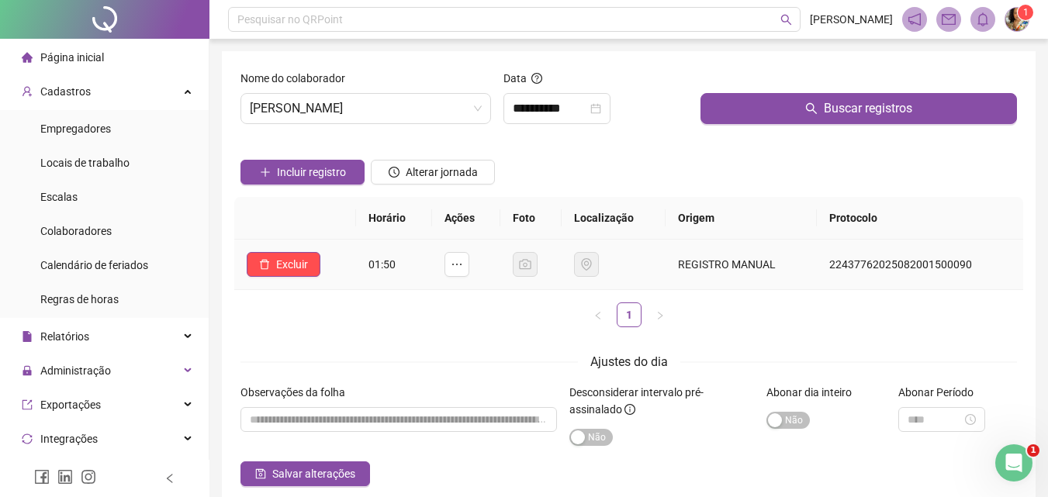
drag, startPoint x: 275, startPoint y: 272, endPoint x: 349, endPoint y: 280, distance: 74.2
click at [275, 273] on button "Excluir" at bounding box center [284, 264] width 74 height 25
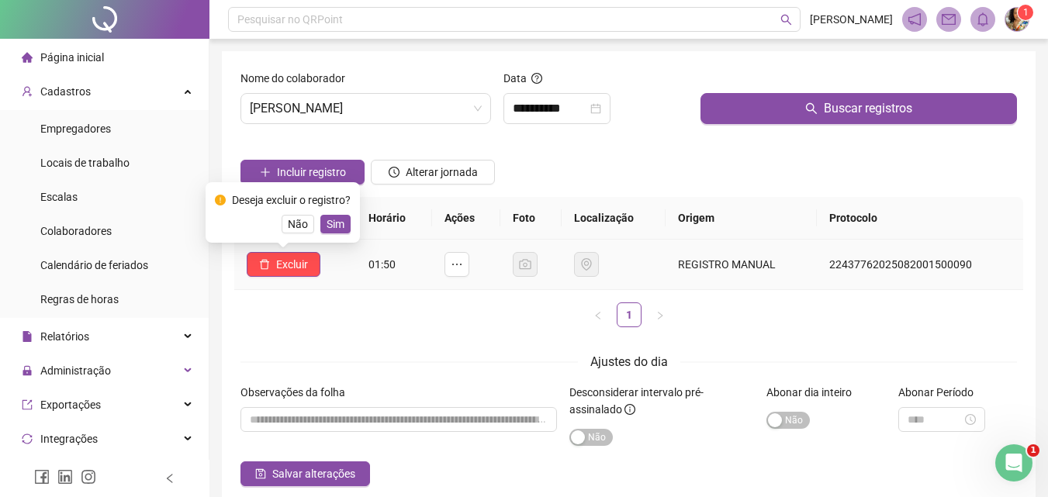
click at [343, 223] on span "Sim" at bounding box center [336, 224] width 18 height 17
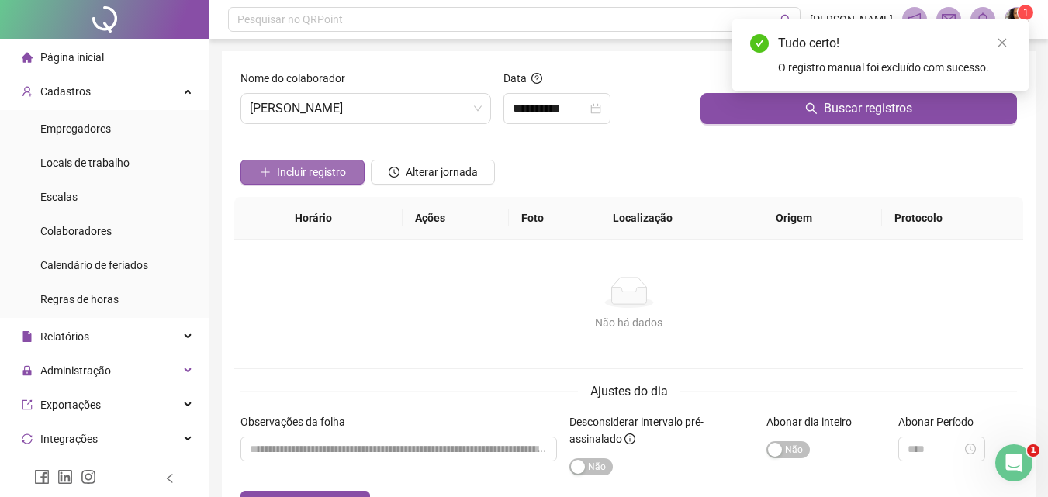
click at [326, 174] on span "Incluir registro" at bounding box center [311, 172] width 69 height 17
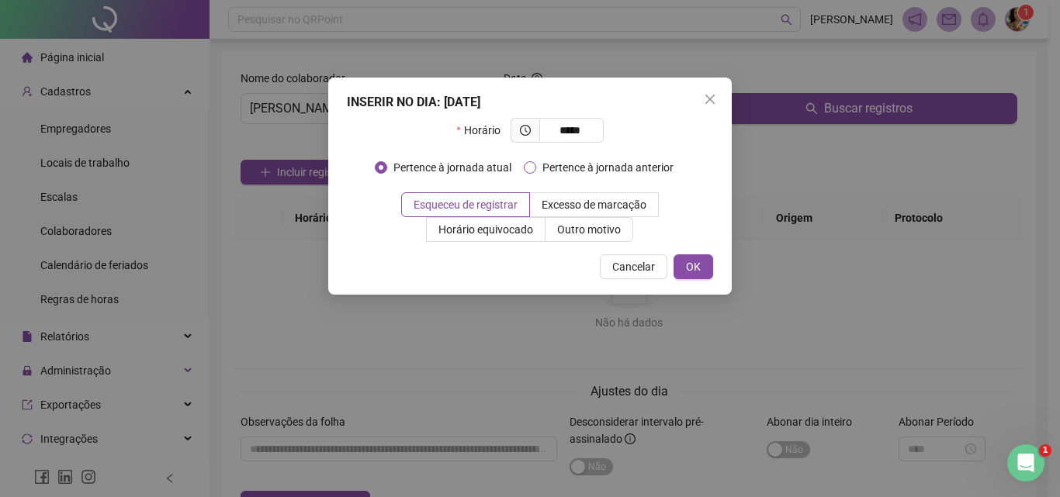
type input "*****"
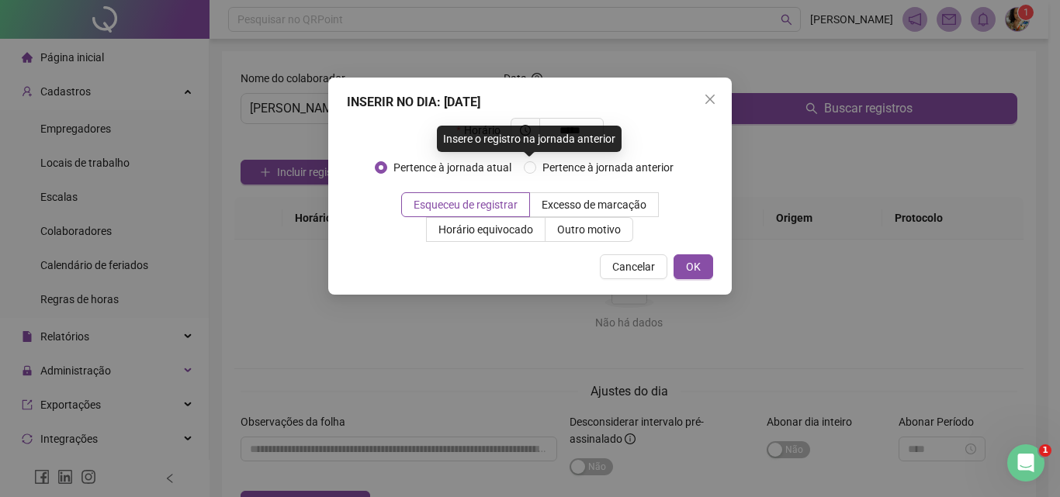
drag, startPoint x: 604, startPoint y: 173, endPoint x: 663, endPoint y: 224, distance: 78.1
click at [605, 174] on span "Pertence à jornada anterior" at bounding box center [608, 167] width 144 height 17
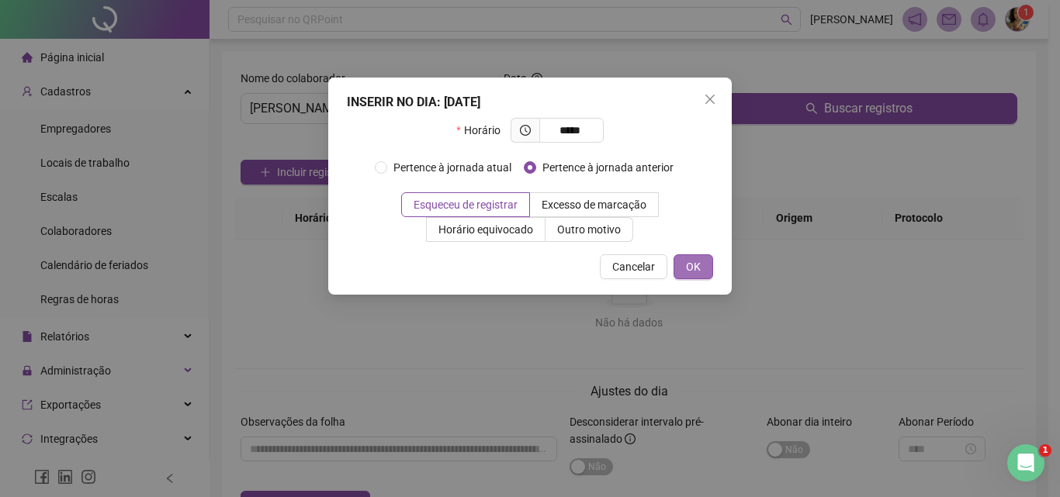
click at [690, 273] on span "OK" at bounding box center [693, 266] width 15 height 17
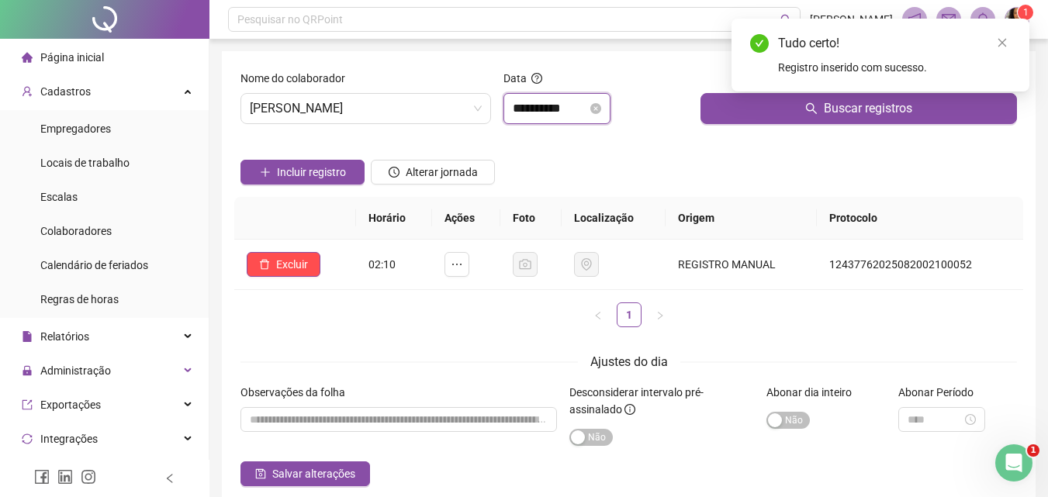
click at [563, 109] on input "**********" at bounding box center [550, 108] width 75 height 19
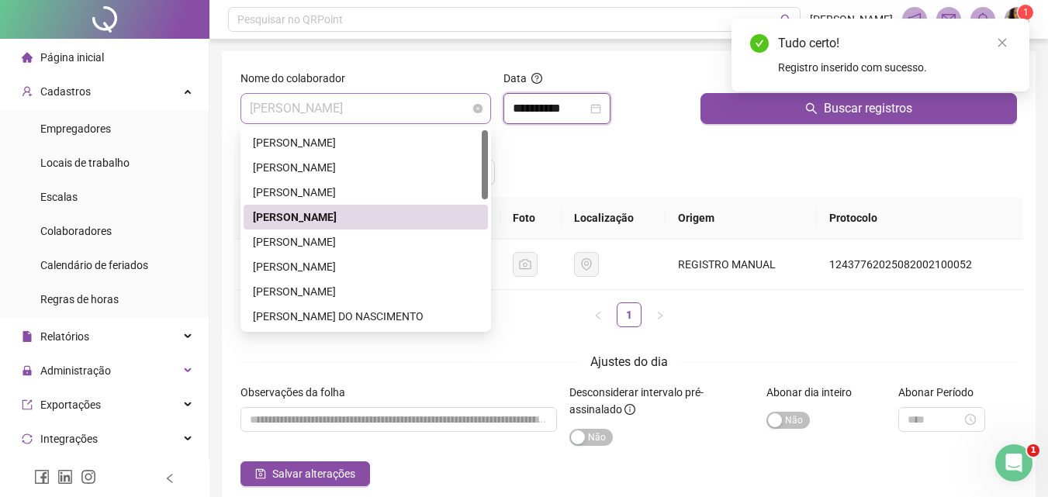
click at [428, 100] on span "[PERSON_NAME]" at bounding box center [366, 108] width 232 height 29
click at [366, 285] on div "[PERSON_NAME]" at bounding box center [366, 291] width 226 height 17
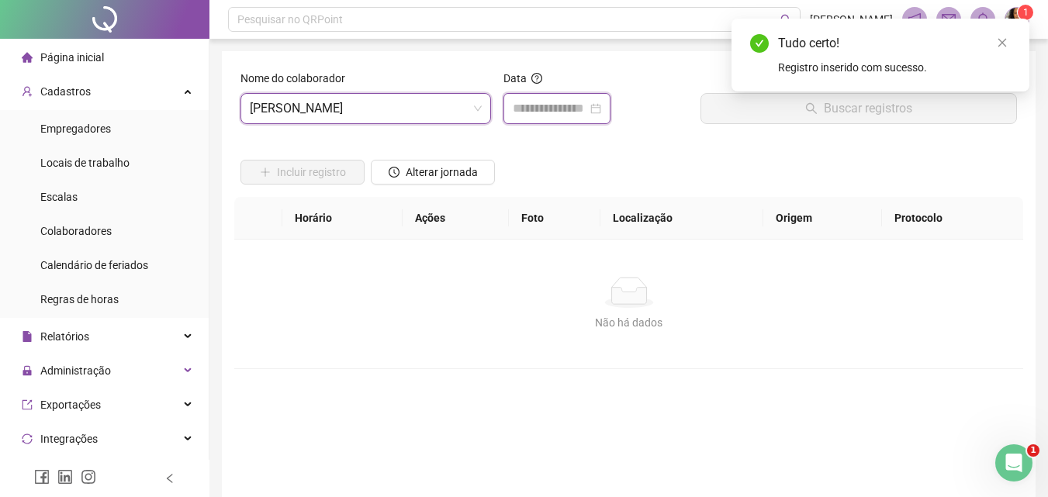
click at [556, 119] on div at bounding box center [557, 108] width 107 height 31
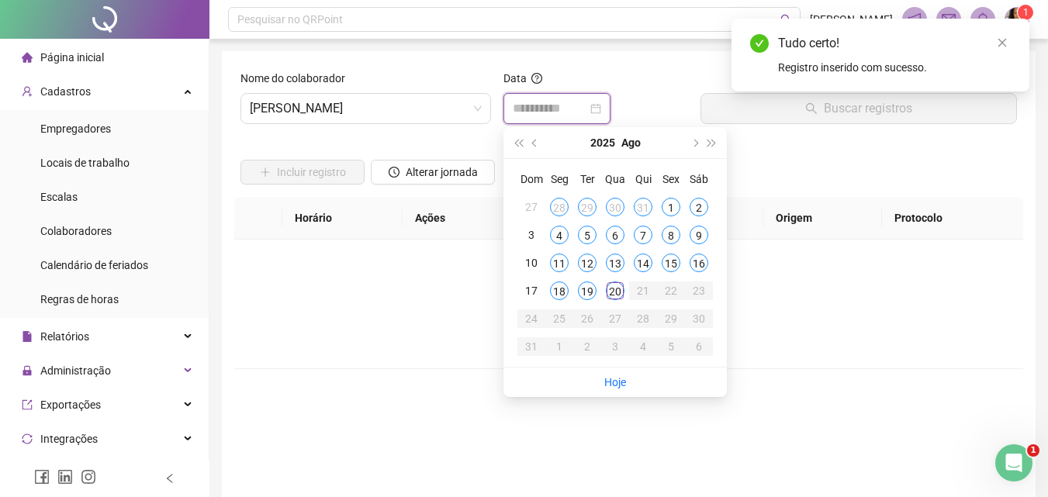
type input "**********"
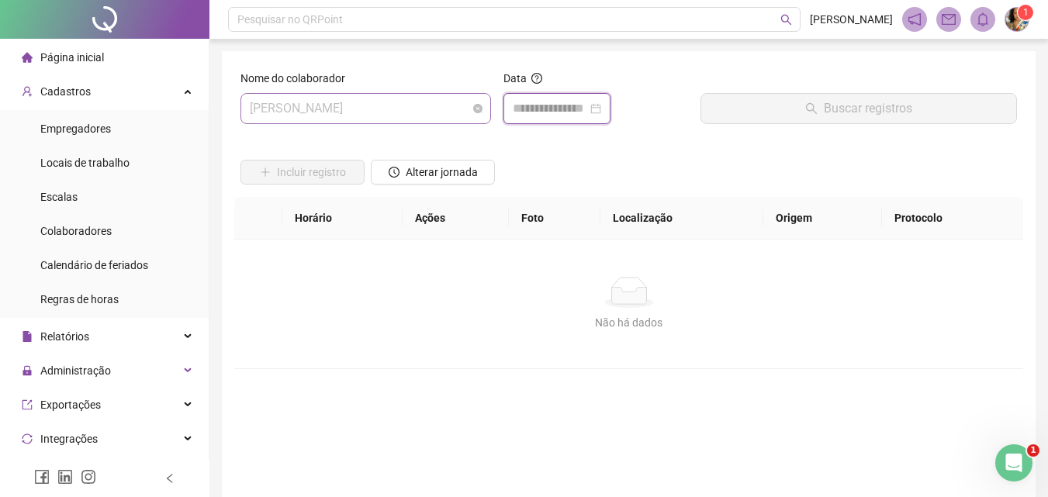
click at [421, 109] on span "[PERSON_NAME]" at bounding box center [366, 108] width 232 height 29
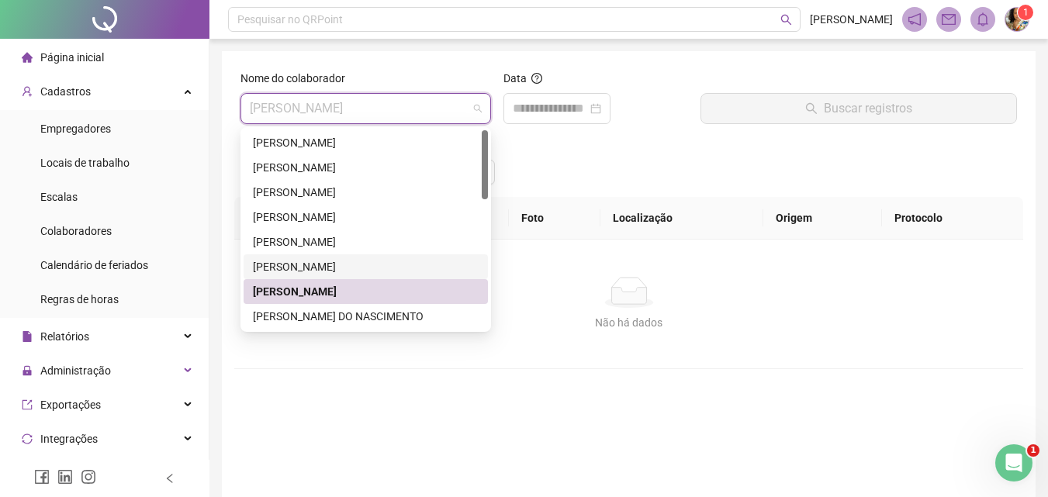
scroll to position [155, 0]
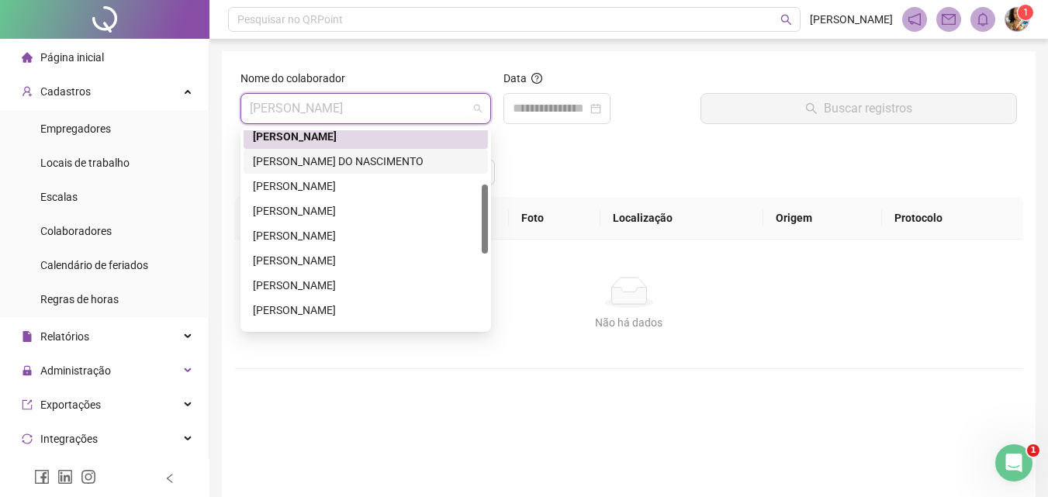
click at [327, 148] on div "[PERSON_NAME] DIAS [PERSON_NAME] DO NASCIMENTO [PERSON_NAME] [PERSON_NAME]" at bounding box center [366, 248] width 244 height 248
click at [401, 154] on div "[PERSON_NAME] DO NASCIMENTO" at bounding box center [366, 161] width 226 height 17
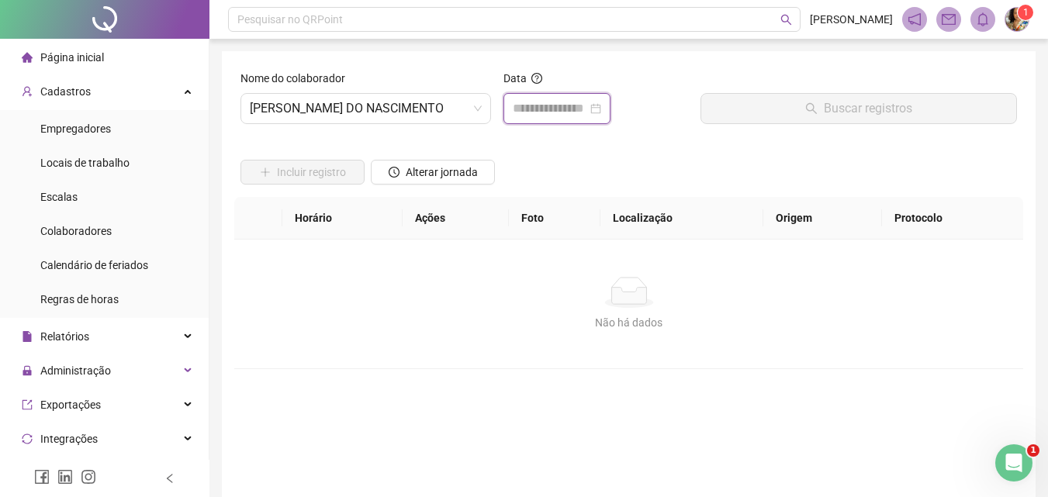
click at [526, 110] on input at bounding box center [550, 108] width 75 height 19
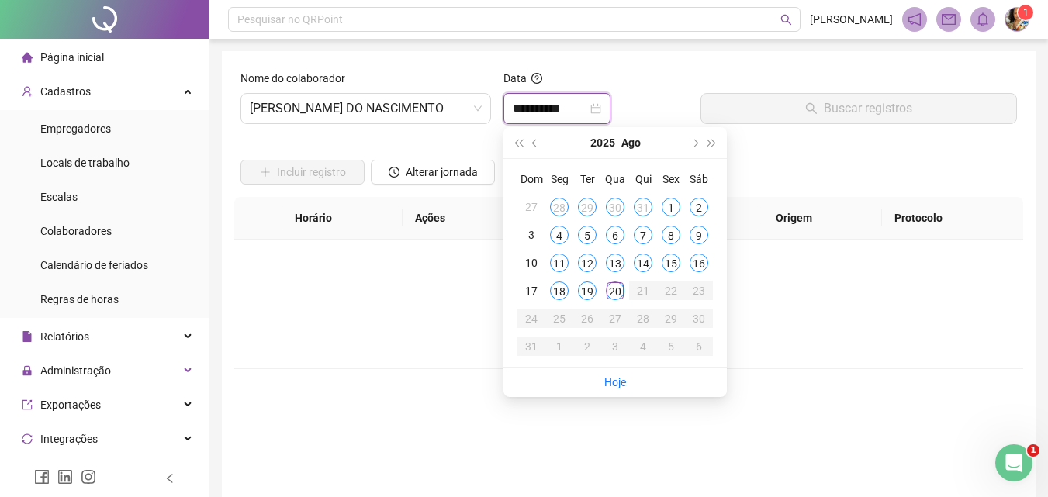
type input "**********"
click at [372, 113] on span "[PERSON_NAME] DO NASCIMENTO" at bounding box center [366, 108] width 232 height 29
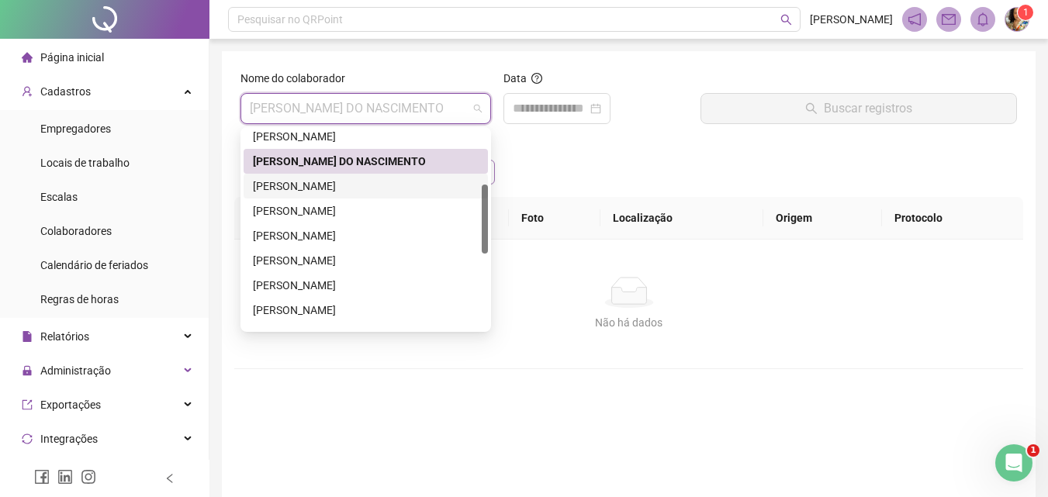
drag, startPoint x: 356, startPoint y: 189, endPoint x: 454, endPoint y: 165, distance: 100.7
click at [358, 189] on div "[PERSON_NAME]" at bounding box center [366, 186] width 226 height 17
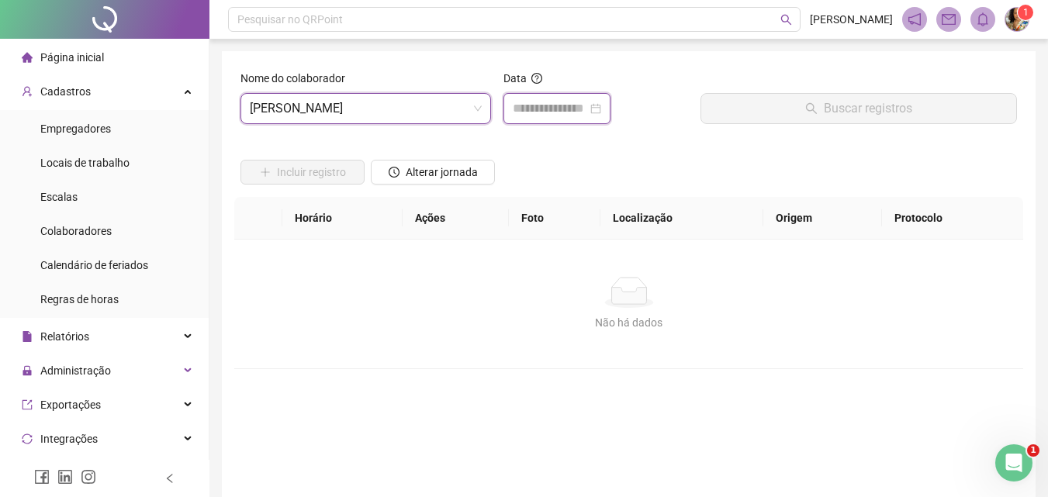
click at [550, 113] on input at bounding box center [550, 108] width 75 height 19
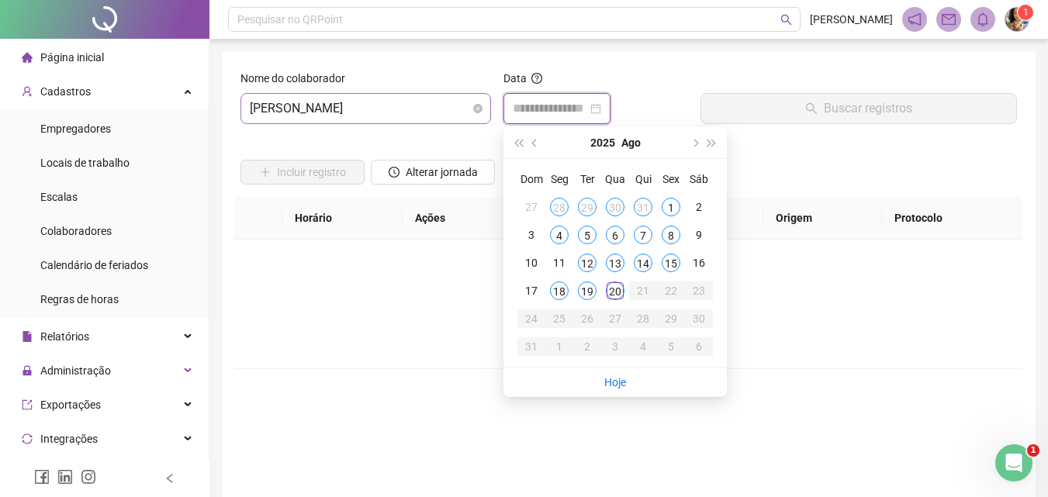
click at [404, 122] on span "[PERSON_NAME]" at bounding box center [366, 108] width 232 height 29
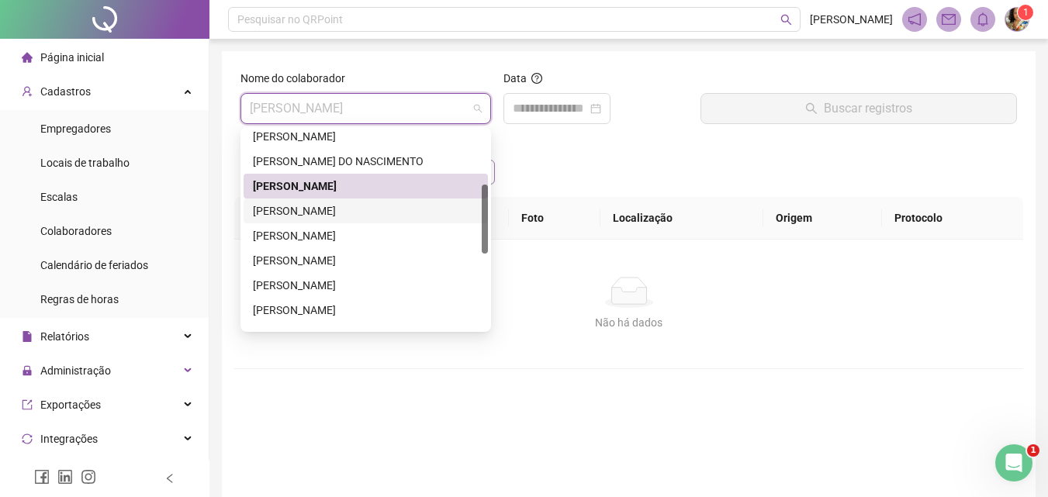
drag, startPoint x: 339, startPoint y: 204, endPoint x: 412, endPoint y: 176, distance: 78.1
click at [340, 203] on div "[PERSON_NAME]" at bounding box center [366, 211] width 226 height 17
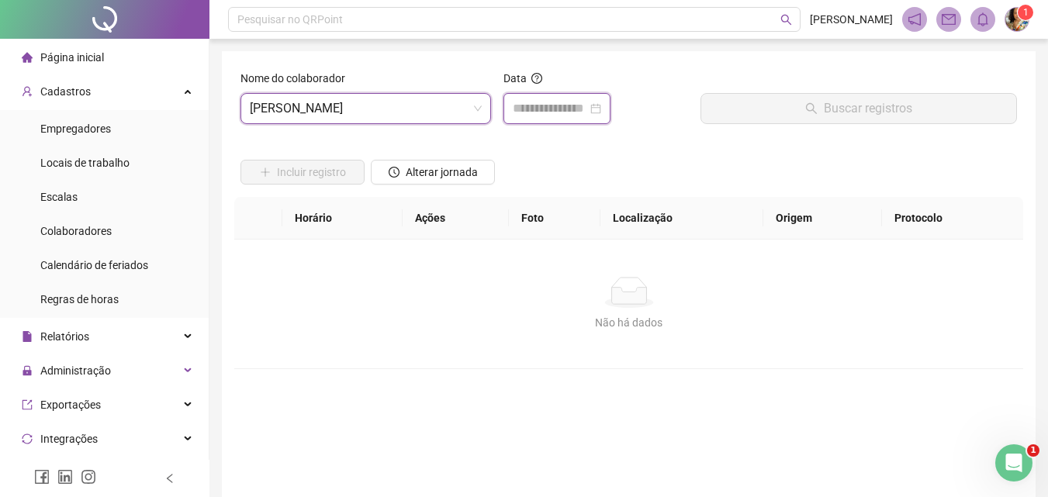
click at [542, 104] on input at bounding box center [550, 108] width 75 height 19
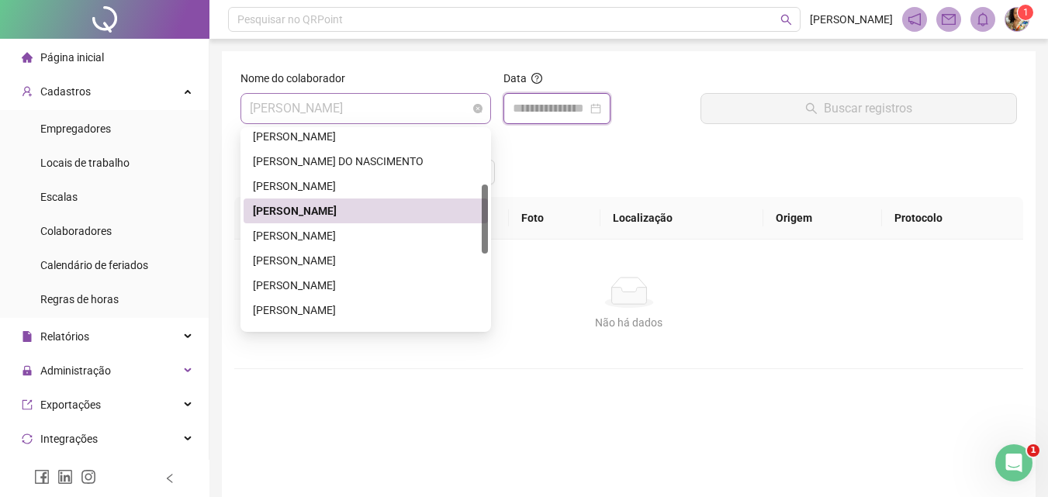
click at [376, 105] on span "[PERSON_NAME]" at bounding box center [366, 108] width 232 height 29
drag, startPoint x: 301, startPoint y: 234, endPoint x: 483, endPoint y: 153, distance: 199.4
click at [304, 226] on div "[PERSON_NAME]" at bounding box center [366, 236] width 244 height 25
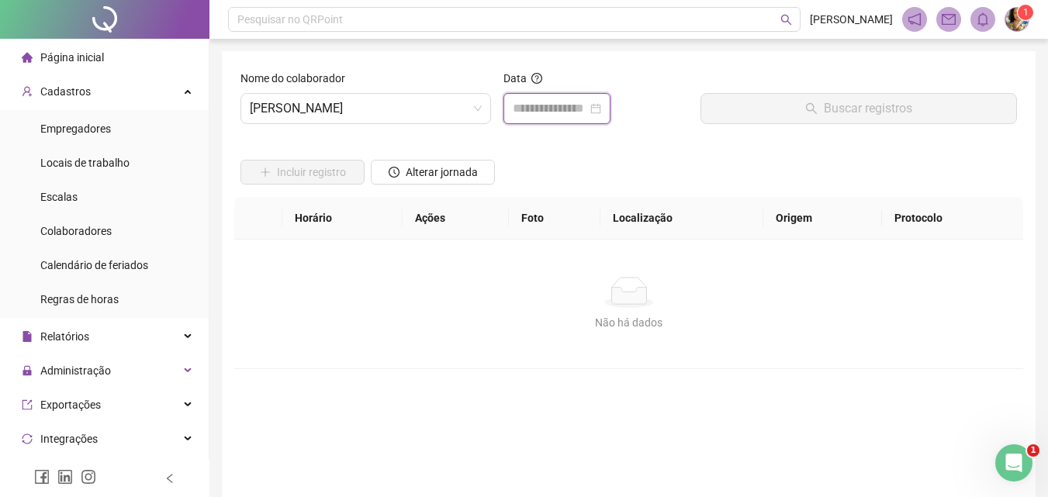
click at [540, 102] on input at bounding box center [550, 108] width 75 height 19
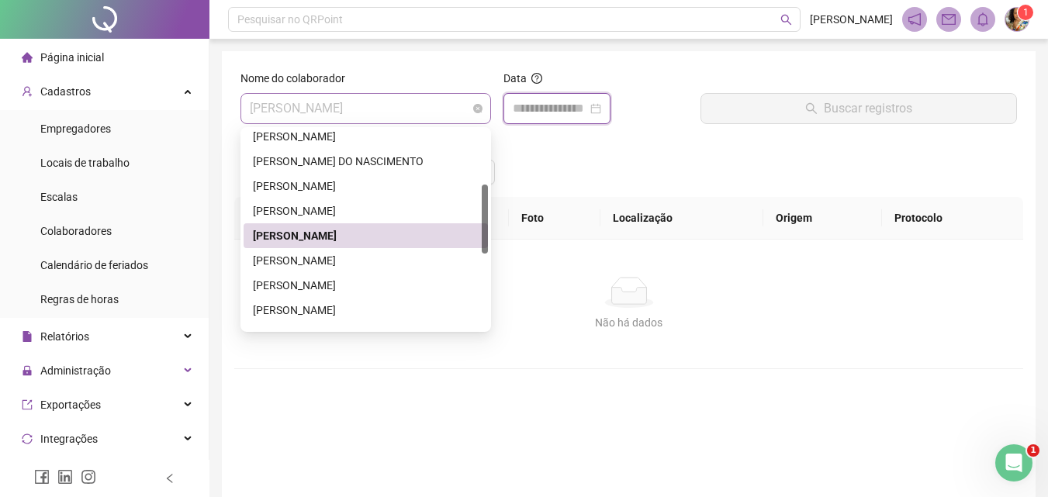
click at [385, 123] on div "[PERSON_NAME]" at bounding box center [366, 108] width 251 height 31
click at [336, 282] on div "[PERSON_NAME]" at bounding box center [366, 285] width 226 height 17
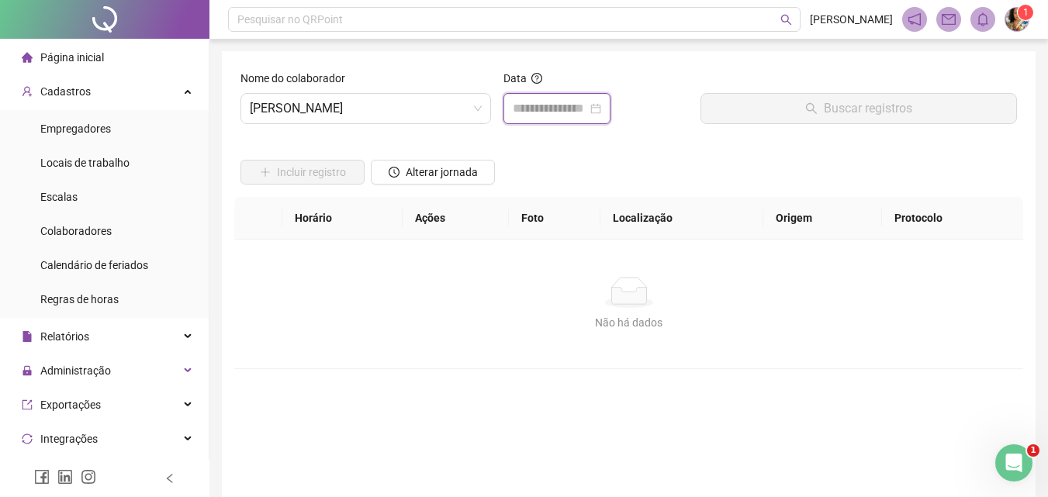
drag, startPoint x: 532, startPoint y: 104, endPoint x: 477, endPoint y: 125, distance: 58.2
click at [530, 106] on input at bounding box center [550, 108] width 75 height 19
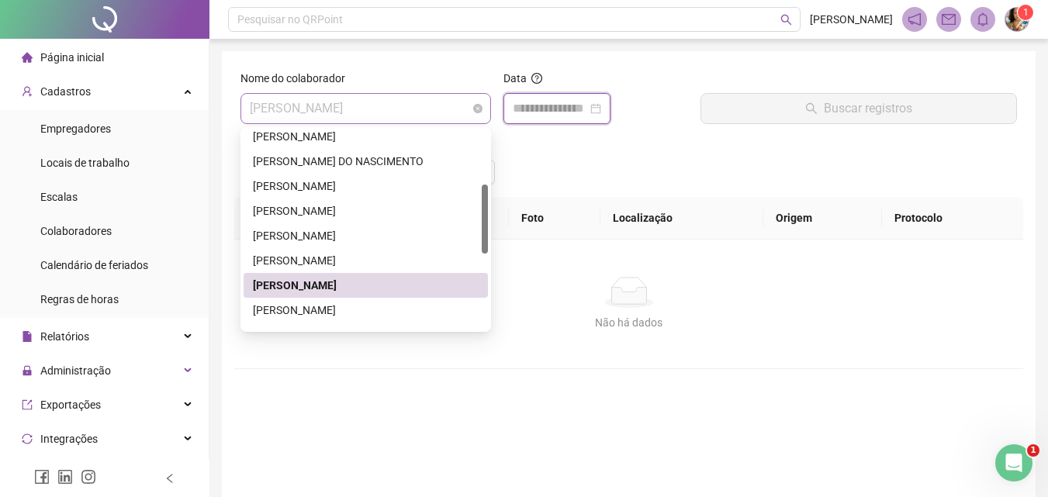
click at [388, 119] on span "[PERSON_NAME]" at bounding box center [366, 108] width 232 height 29
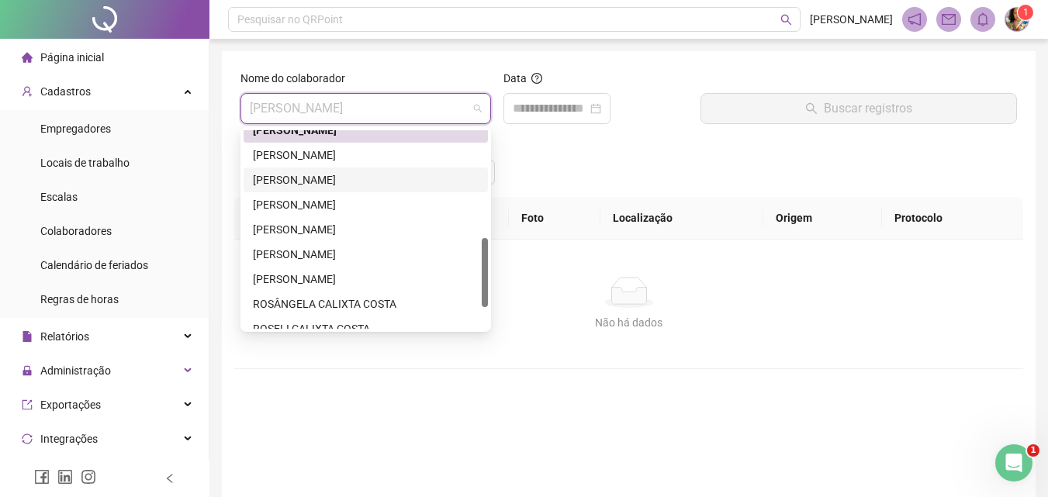
click at [348, 182] on div "[PERSON_NAME]" at bounding box center [366, 180] width 226 height 17
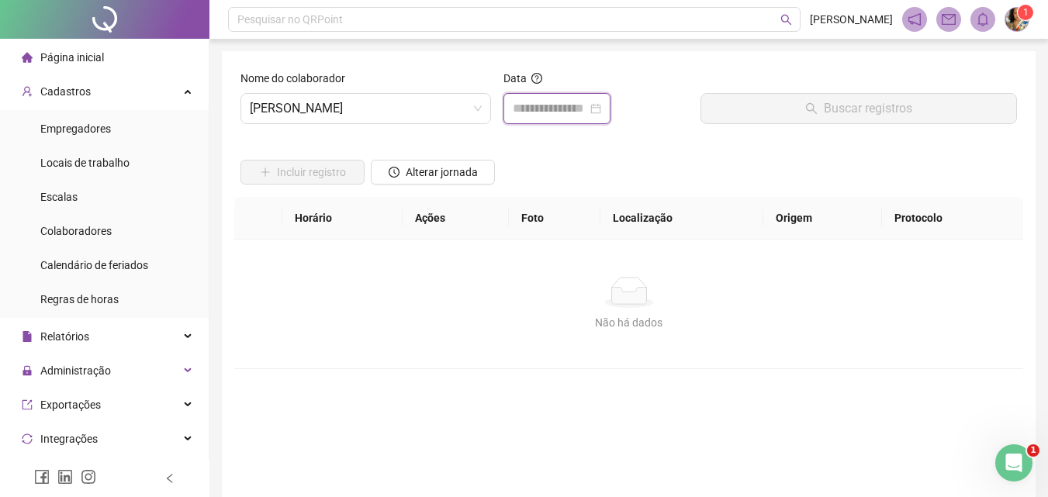
drag, startPoint x: 540, startPoint y: 101, endPoint x: 501, endPoint y: 123, distance: 45.5
click at [540, 102] on input at bounding box center [550, 108] width 75 height 19
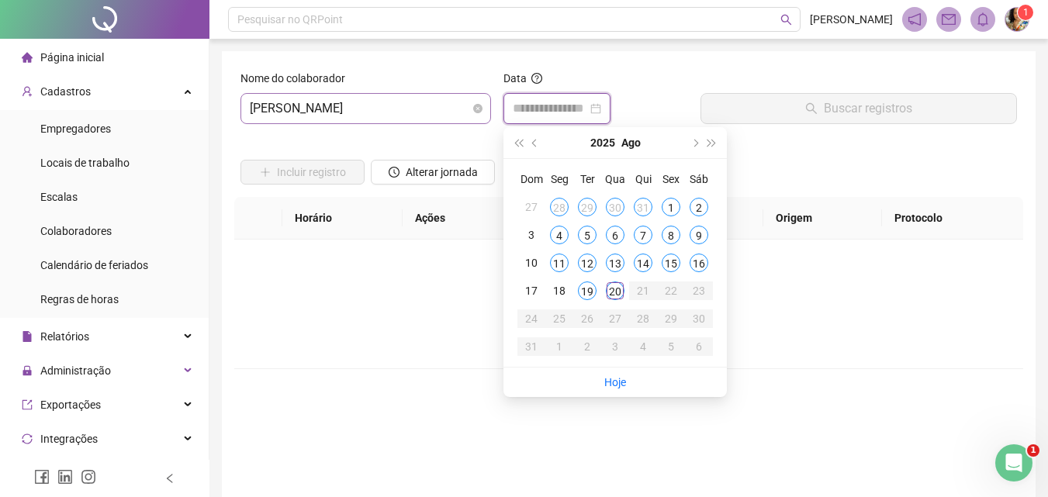
click at [418, 119] on span "[PERSON_NAME]" at bounding box center [366, 108] width 232 height 29
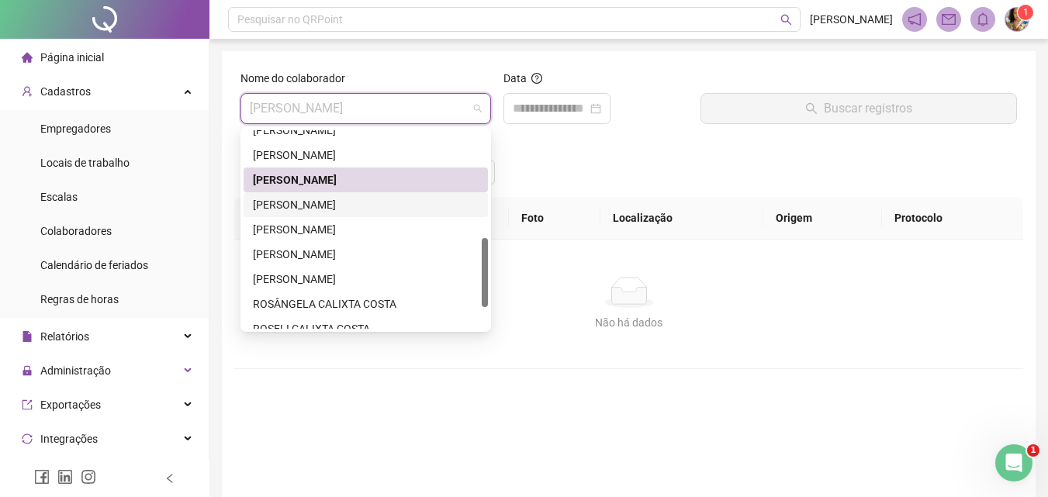
click at [349, 202] on div "[PERSON_NAME]" at bounding box center [366, 204] width 226 height 17
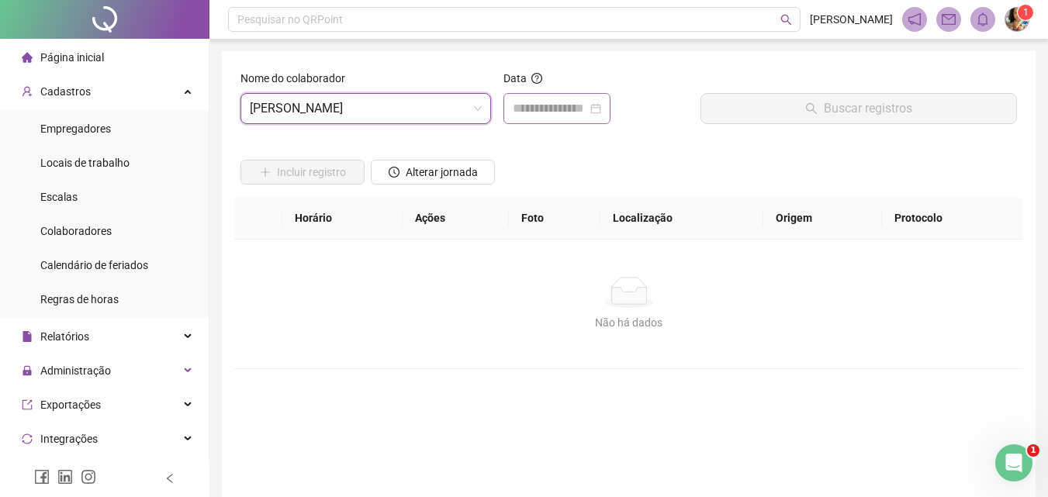
click at [541, 118] on div at bounding box center [557, 108] width 107 height 31
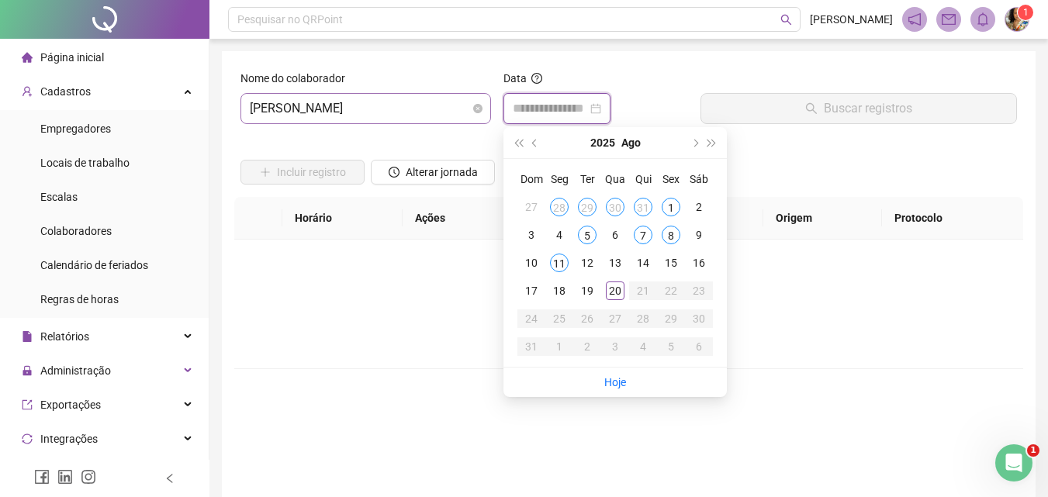
click at [431, 115] on span "[PERSON_NAME]" at bounding box center [366, 108] width 232 height 29
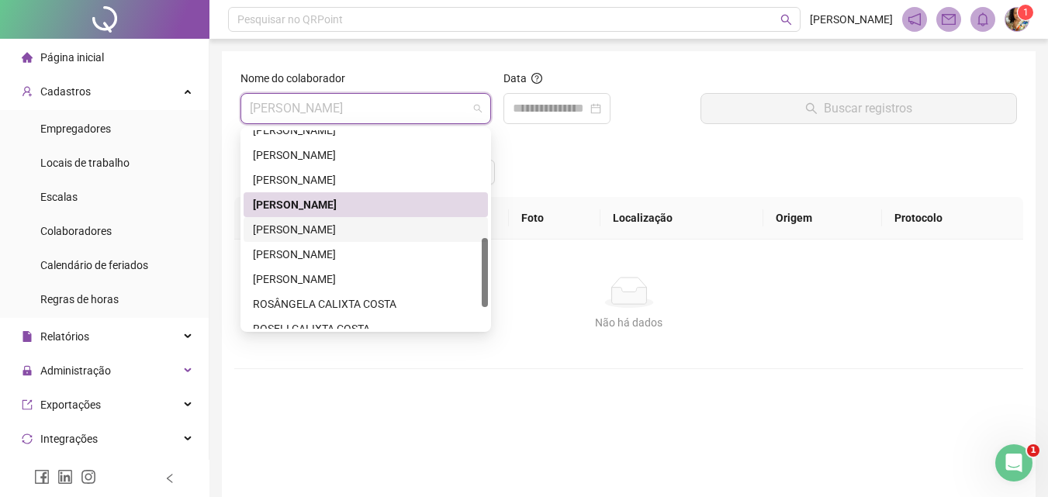
click at [359, 231] on div "[PERSON_NAME]" at bounding box center [366, 229] width 226 height 17
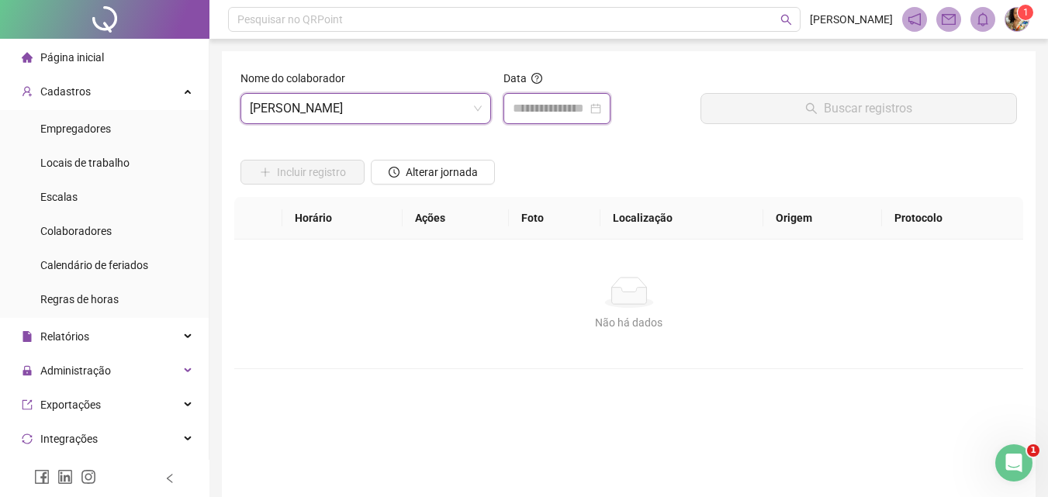
drag, startPoint x: 513, startPoint y: 109, endPoint x: 522, endPoint y: 109, distance: 8.5
click at [516, 109] on input at bounding box center [550, 108] width 75 height 19
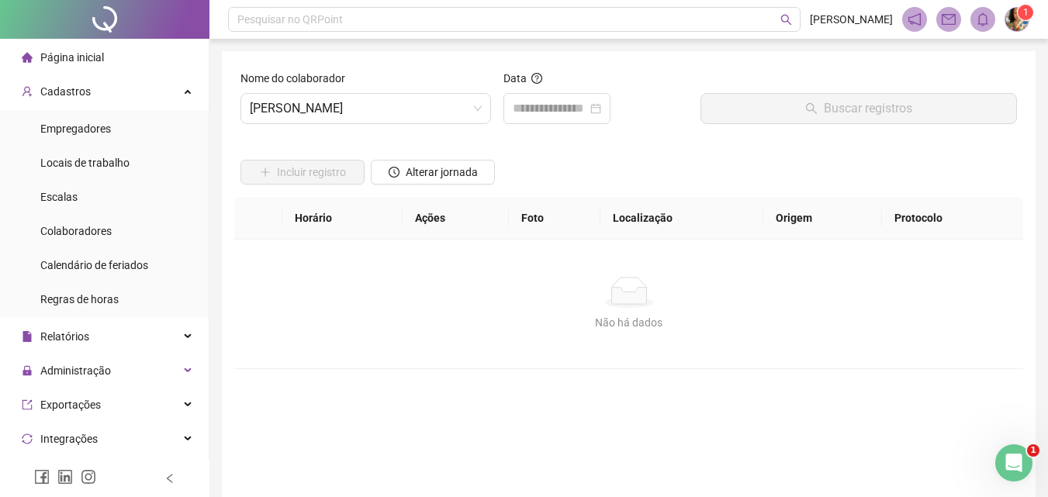
click at [406, 126] on div "Nome do colaborador [PERSON_NAME]" at bounding box center [365, 103] width 263 height 67
click at [401, 103] on span "[PERSON_NAME]" at bounding box center [366, 108] width 232 height 29
click at [564, 104] on input at bounding box center [550, 108] width 75 height 19
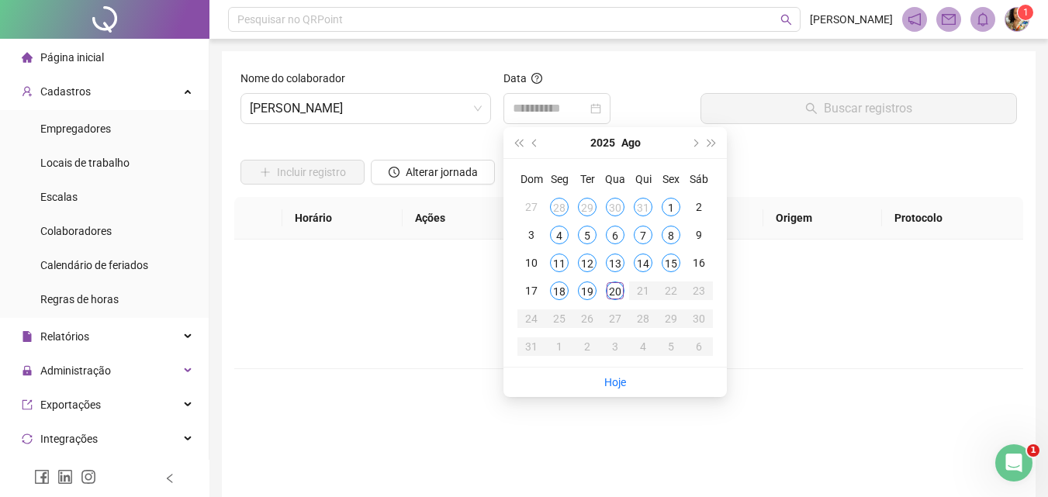
drag, startPoint x: 560, startPoint y: 293, endPoint x: 568, endPoint y: 274, distance: 20.9
click at [560, 292] on div "18" at bounding box center [559, 291] width 19 height 19
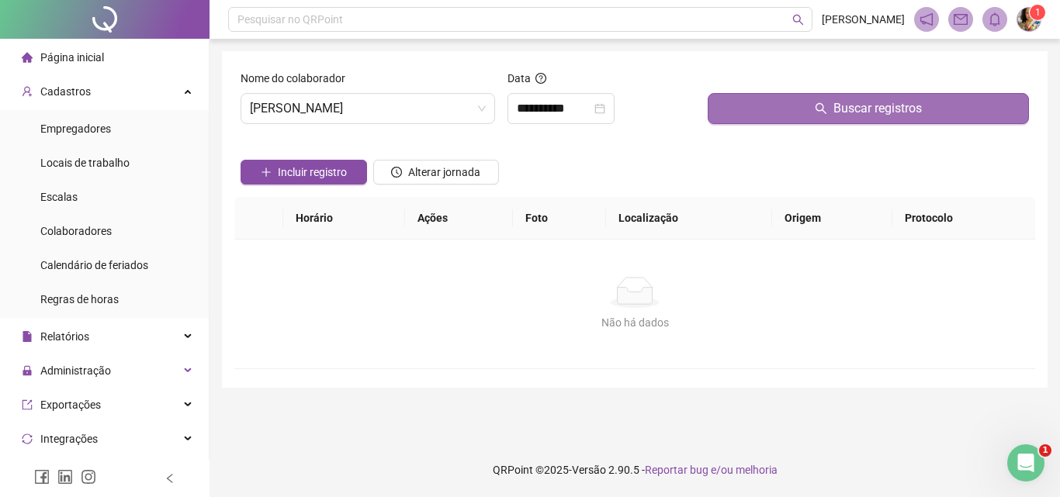
click at [728, 118] on button "Buscar registros" at bounding box center [868, 108] width 321 height 31
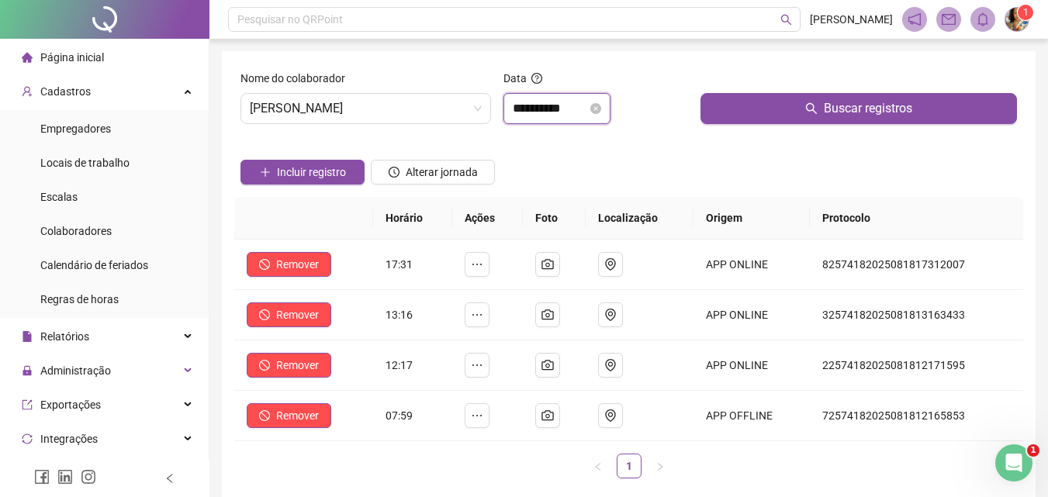
click at [587, 106] on input "**********" at bounding box center [550, 108] width 75 height 19
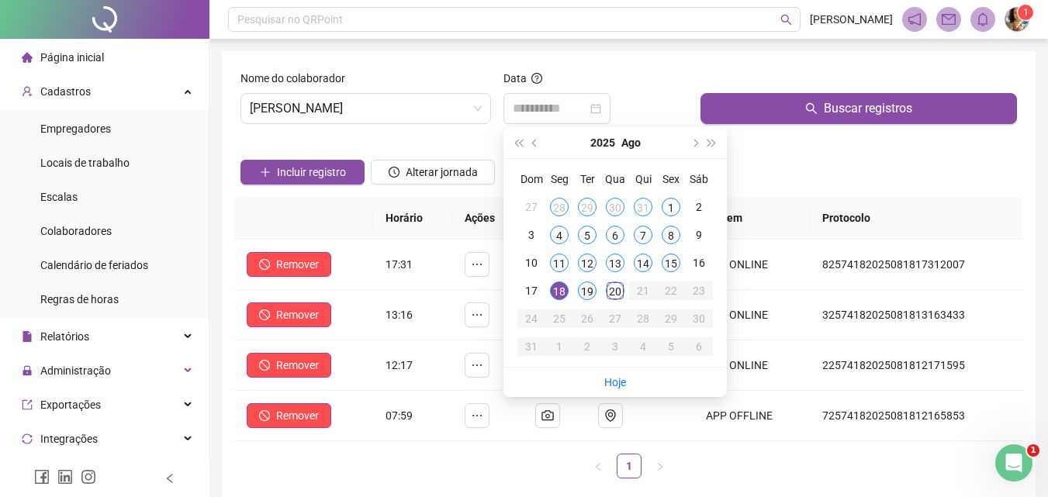
click at [587, 286] on div "19" at bounding box center [587, 291] width 19 height 19
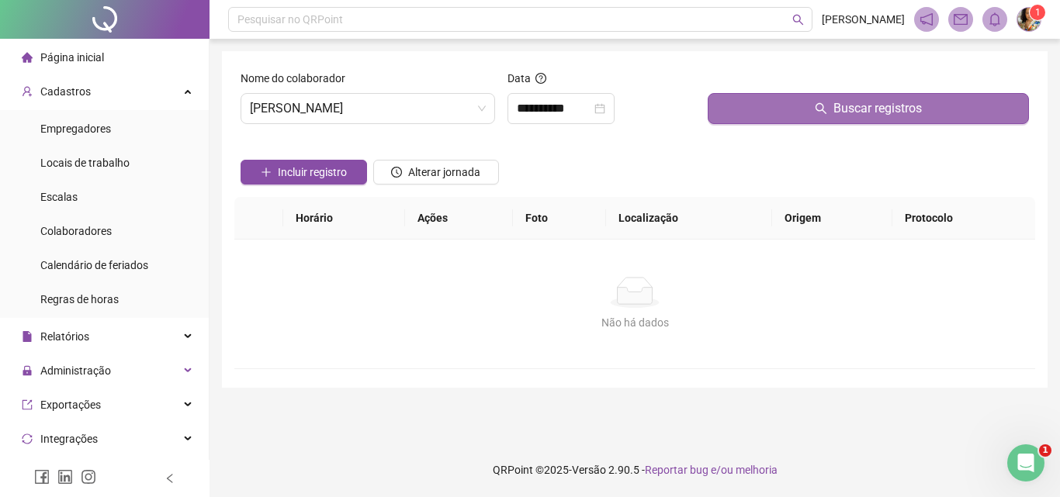
click at [774, 109] on button "Buscar registros" at bounding box center [868, 108] width 321 height 31
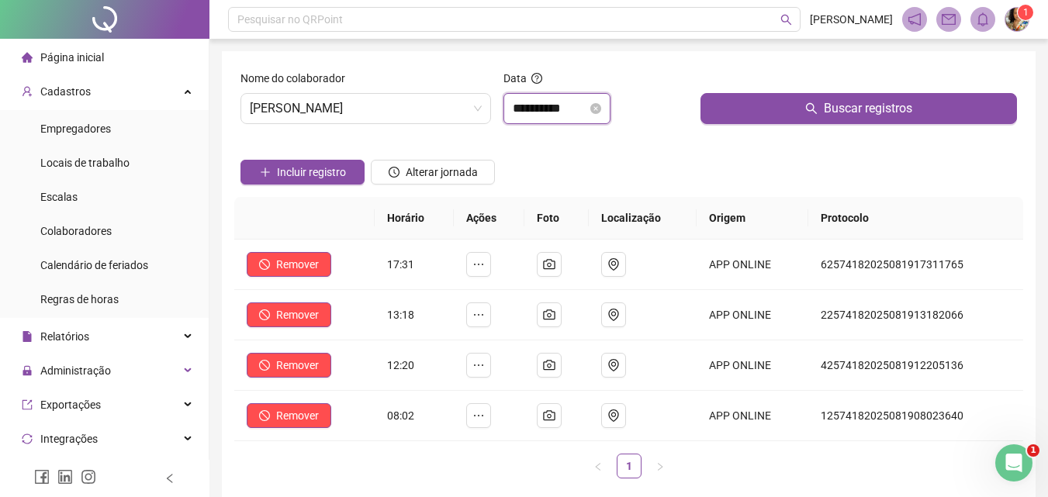
click at [573, 100] on input "**********" at bounding box center [550, 108] width 75 height 19
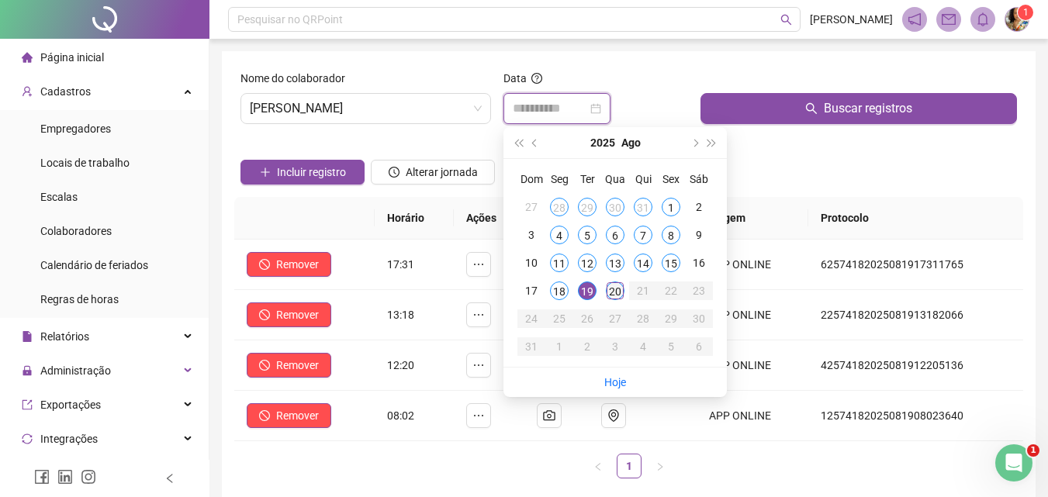
type input "**********"
click at [619, 286] on div "20" at bounding box center [615, 291] width 19 height 19
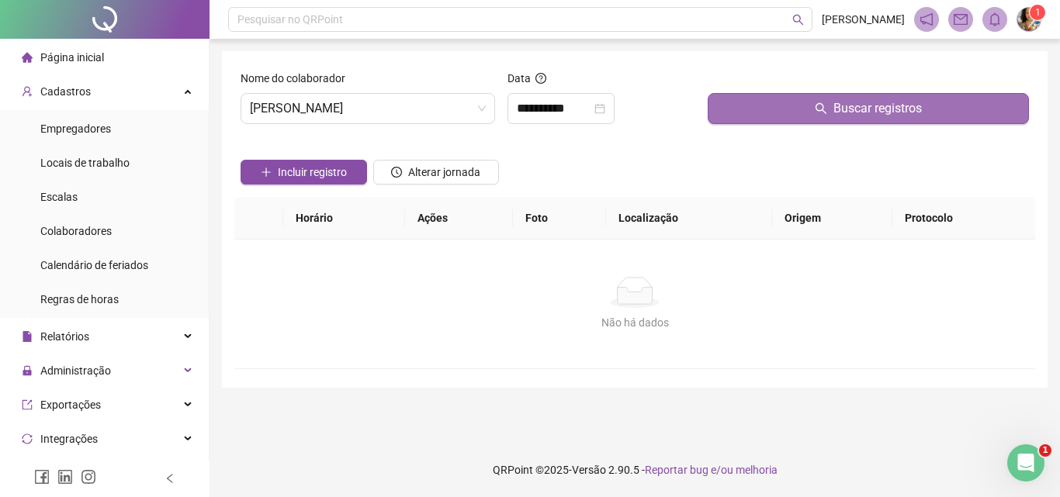
click at [788, 110] on button "Buscar registros" at bounding box center [868, 108] width 321 height 31
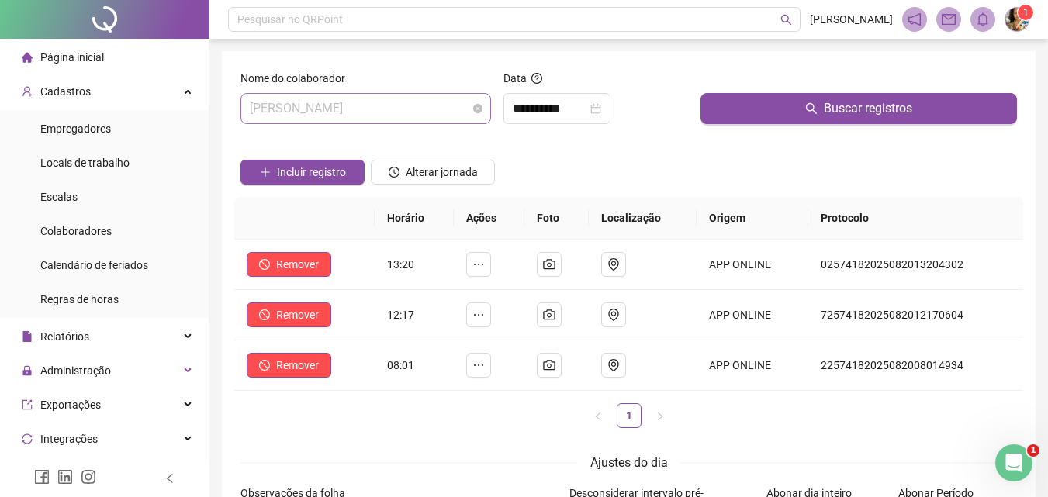
click at [401, 111] on span "[PERSON_NAME]" at bounding box center [366, 108] width 232 height 29
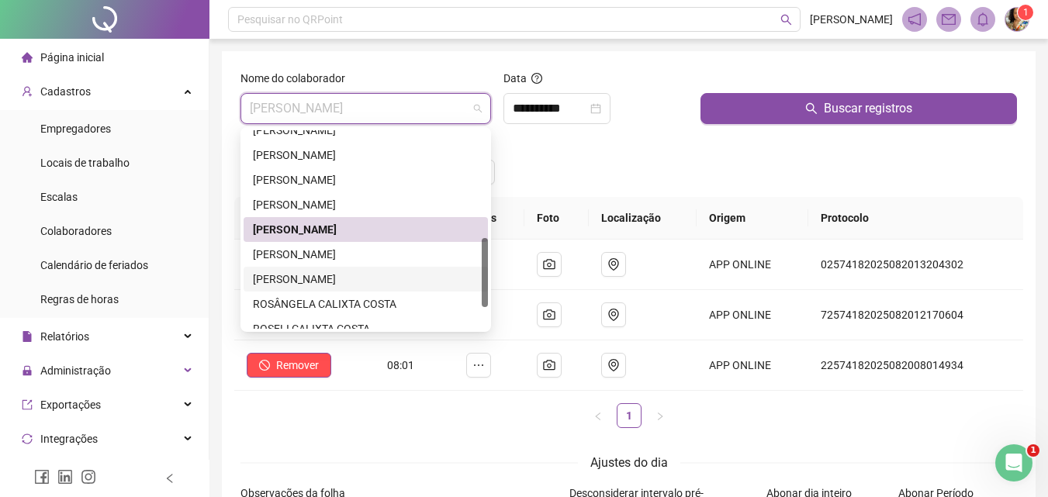
click at [367, 279] on div "[PERSON_NAME]" at bounding box center [366, 279] width 226 height 17
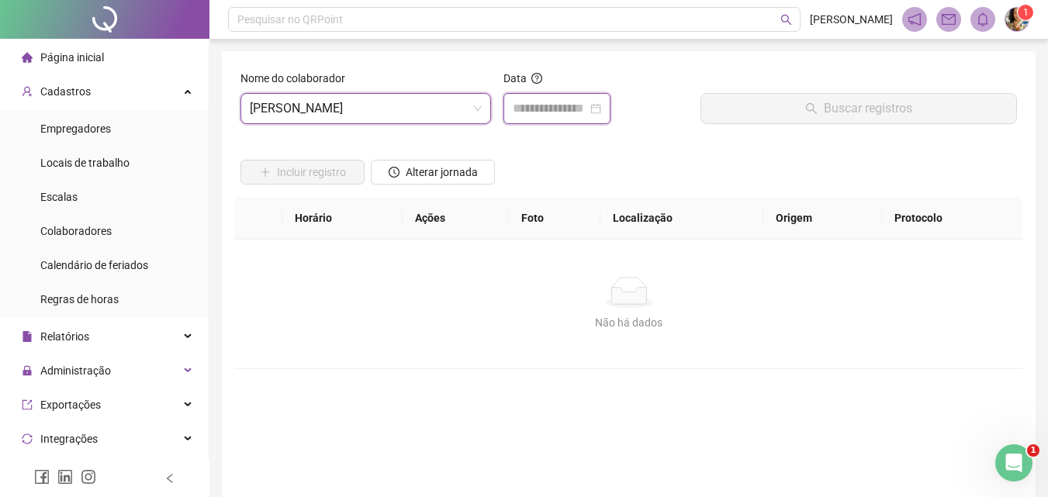
click at [529, 113] on input at bounding box center [550, 108] width 75 height 19
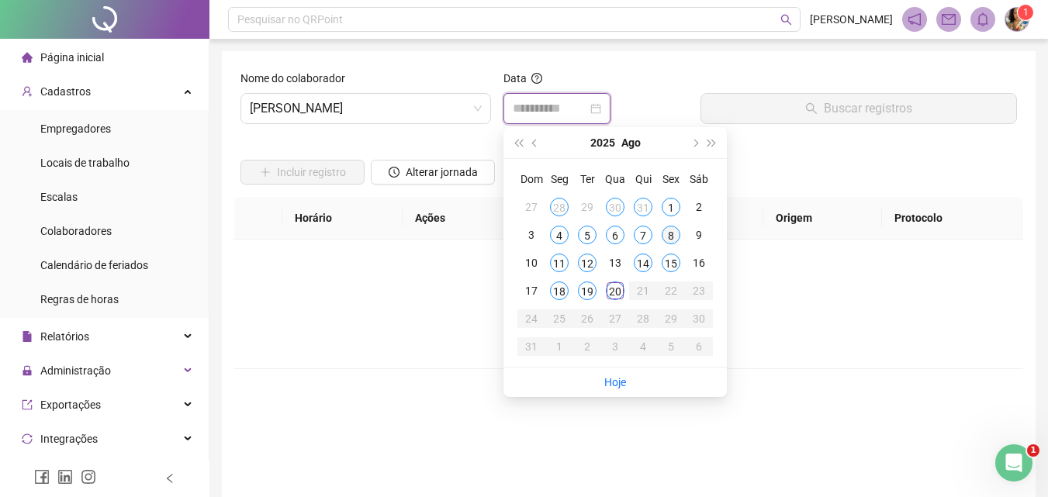
type input "**********"
drag, startPoint x: 390, startPoint y: 71, endPoint x: 378, endPoint y: 107, distance: 37.8
click at [384, 81] on div "Nome do colaborador" at bounding box center [366, 81] width 251 height 23
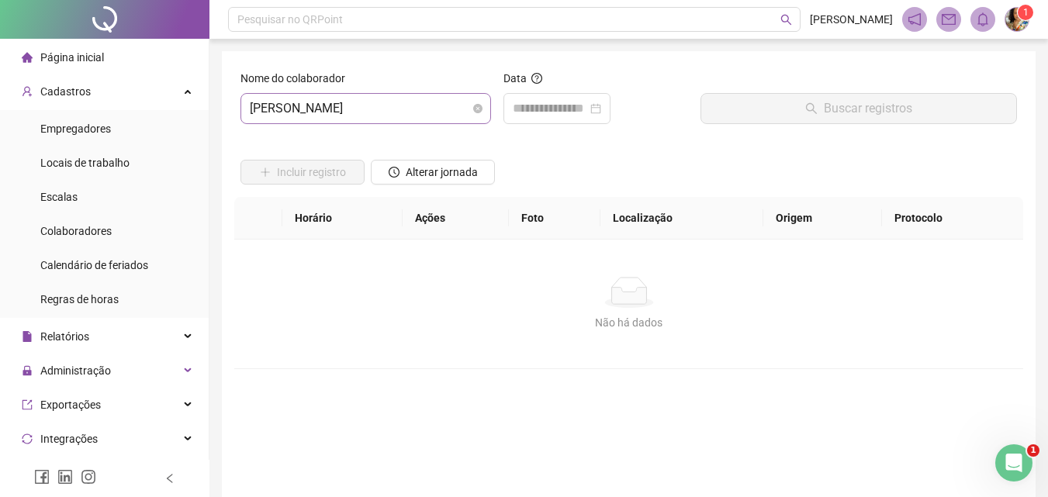
click at [383, 112] on span "[PERSON_NAME]" at bounding box center [366, 108] width 232 height 29
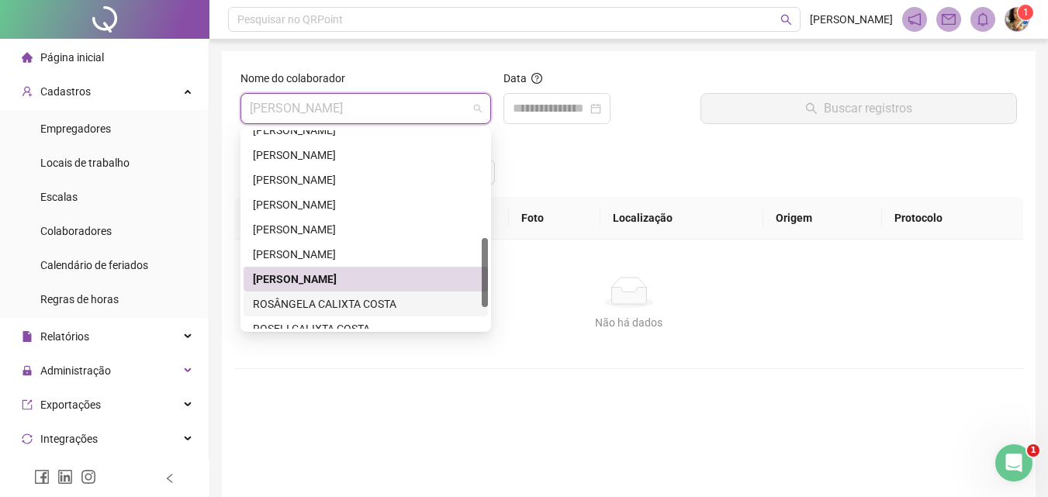
drag, startPoint x: 358, startPoint y: 300, endPoint x: 418, endPoint y: 215, distance: 104.0
click at [357, 300] on div "ROSÂNGELA CALIXTA COSTA" at bounding box center [366, 304] width 226 height 17
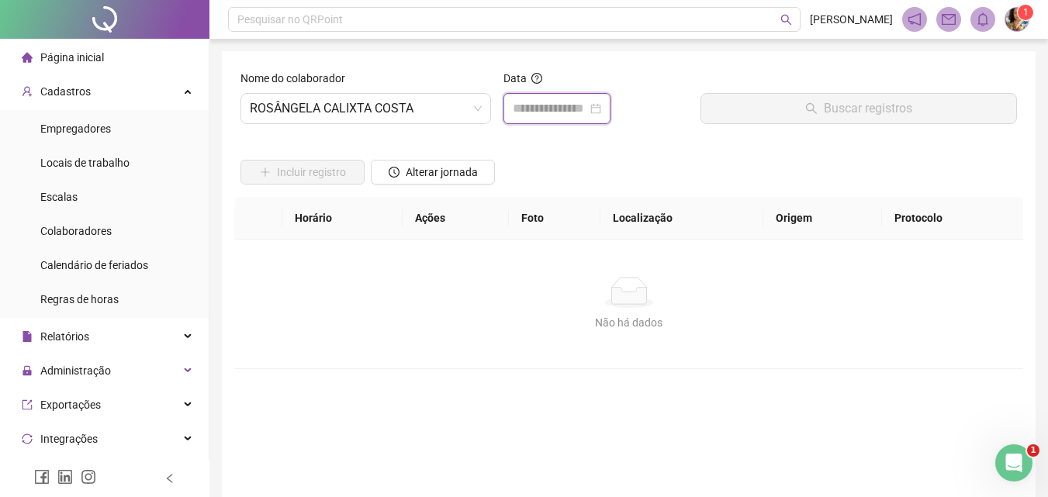
click at [523, 117] on input at bounding box center [550, 108] width 75 height 19
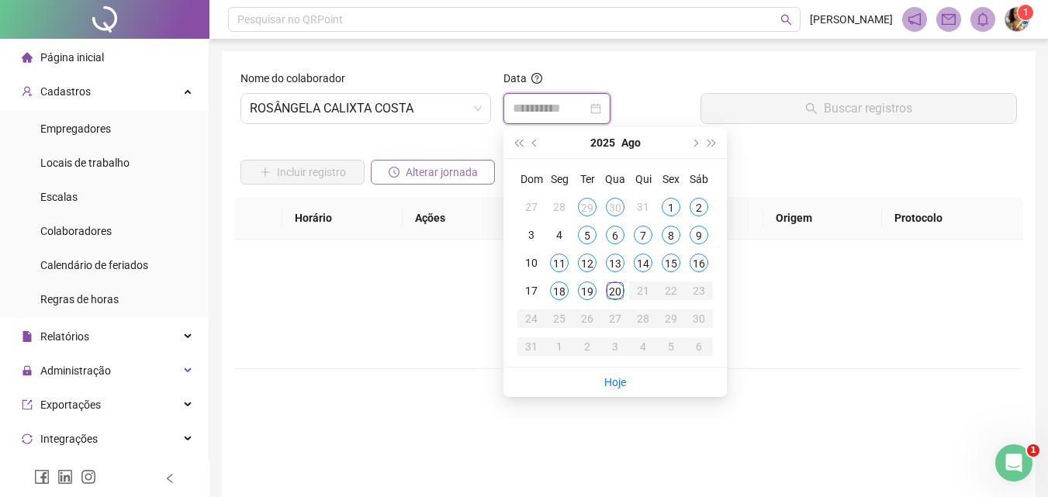
type input "**********"
click at [371, 120] on span "ROSÂNGELA CALIXTA COSTA" at bounding box center [366, 108] width 232 height 29
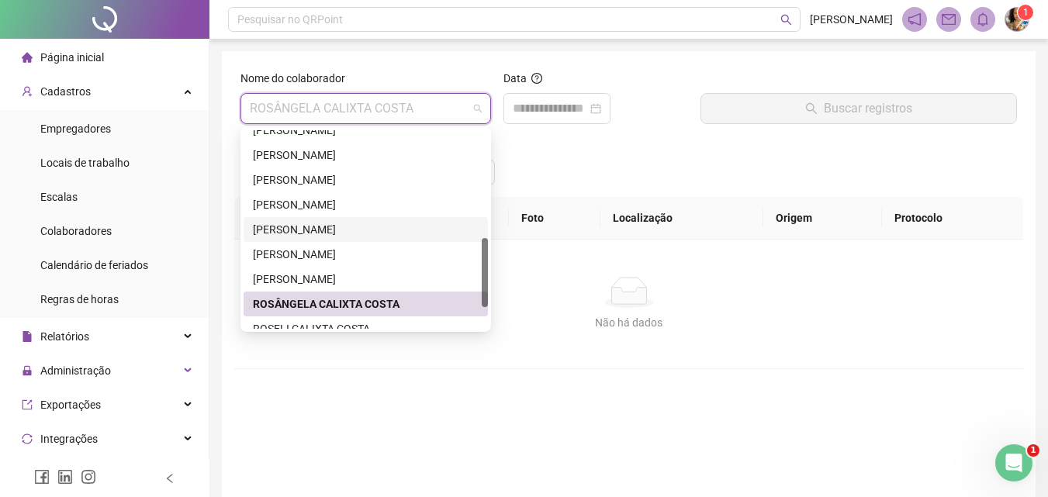
scroll to position [373, 0]
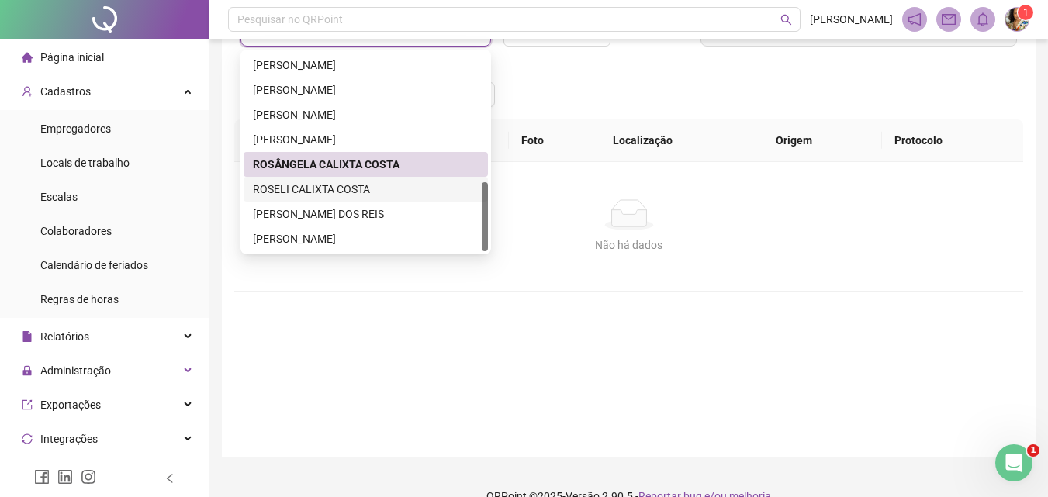
drag, startPoint x: 340, startPoint y: 188, endPoint x: 407, endPoint y: 178, distance: 68.2
click at [340, 189] on div "ROSELI CALIXTA COSTA" at bounding box center [366, 189] width 226 height 17
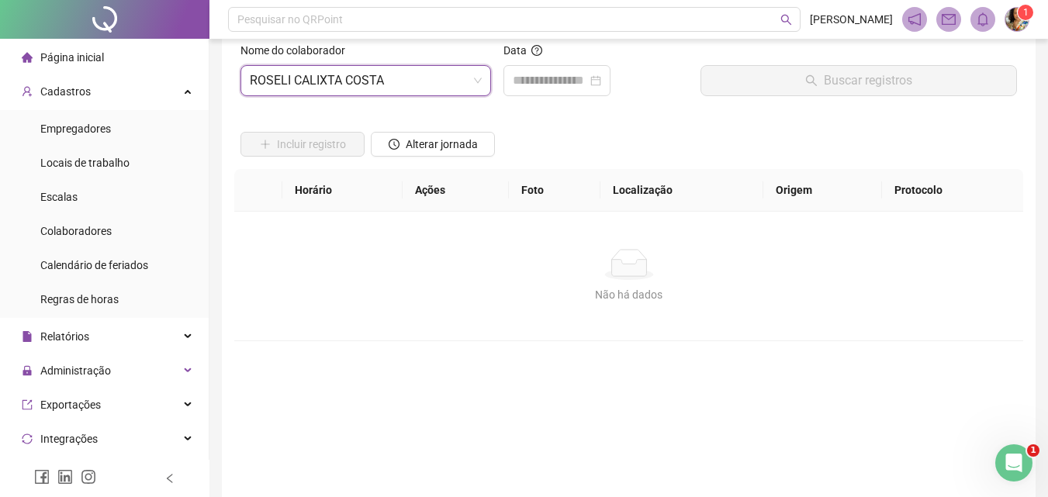
scroll to position [0, 0]
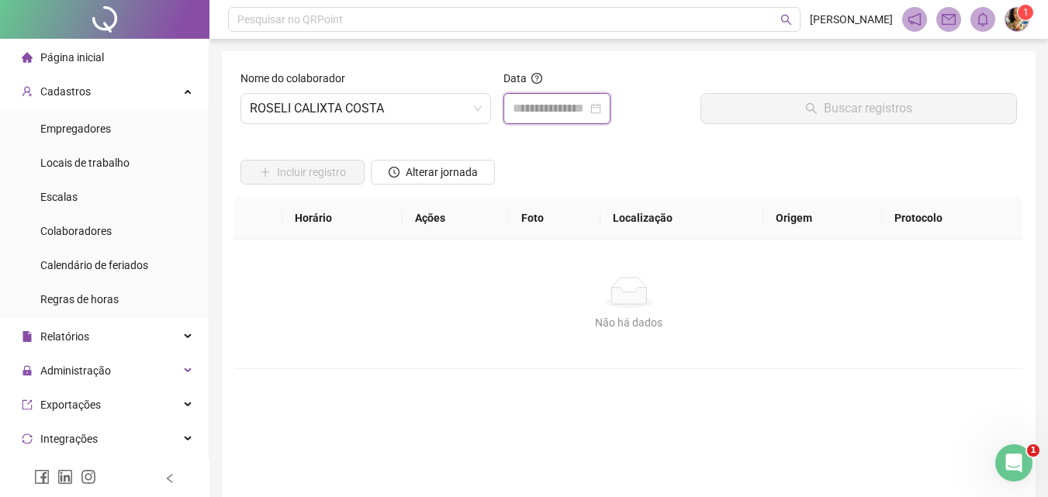
click at [553, 116] on input at bounding box center [550, 108] width 75 height 19
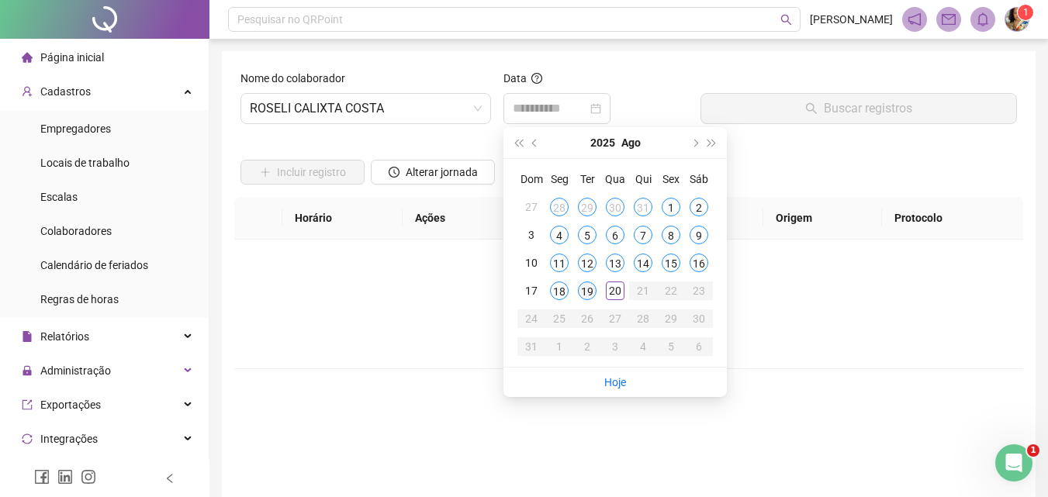
click at [592, 292] on div "19" at bounding box center [587, 291] width 19 height 19
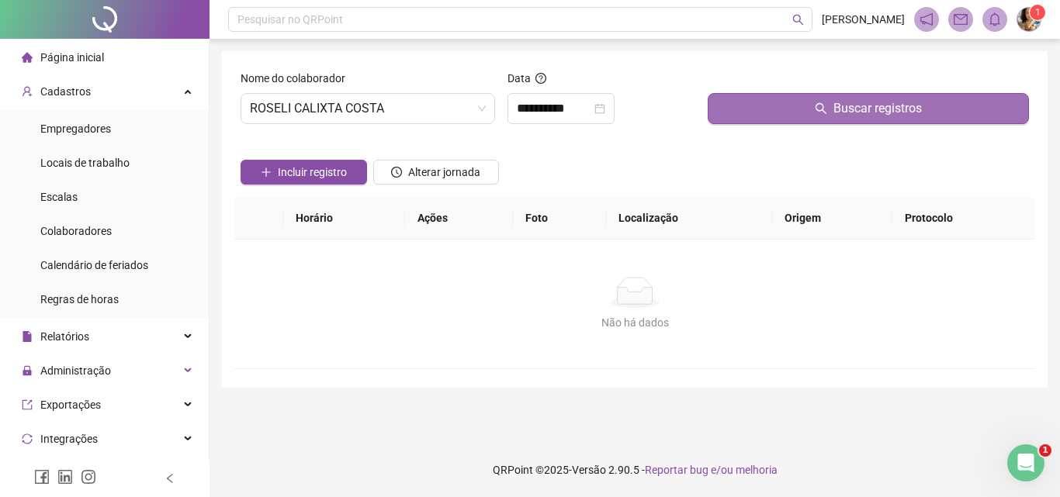
click at [790, 119] on button "Buscar registros" at bounding box center [868, 108] width 321 height 31
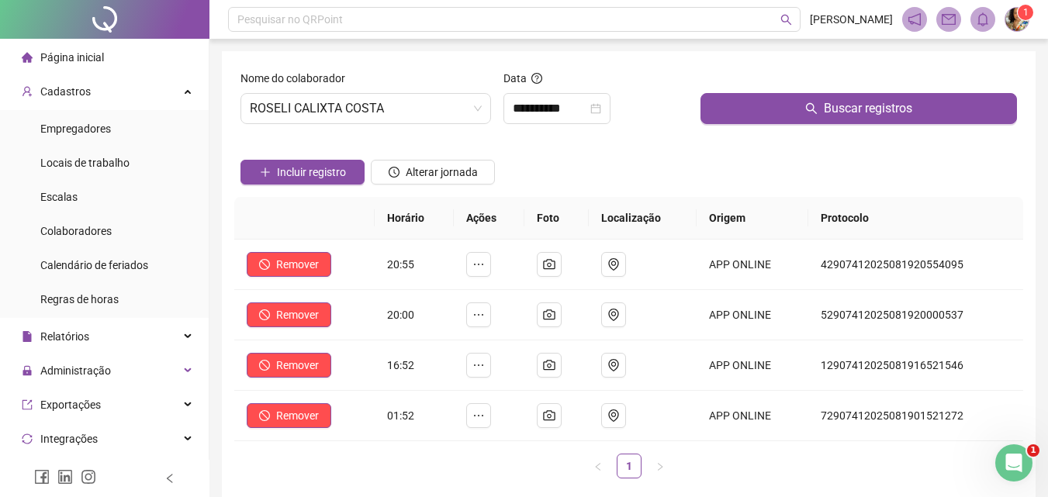
drag, startPoint x: 583, startPoint y: 84, endPoint x: 586, endPoint y: 99, distance: 15.8
click at [583, 85] on div "Data" at bounding box center [596, 81] width 185 height 23
click at [587, 100] on input "**********" at bounding box center [550, 108] width 75 height 19
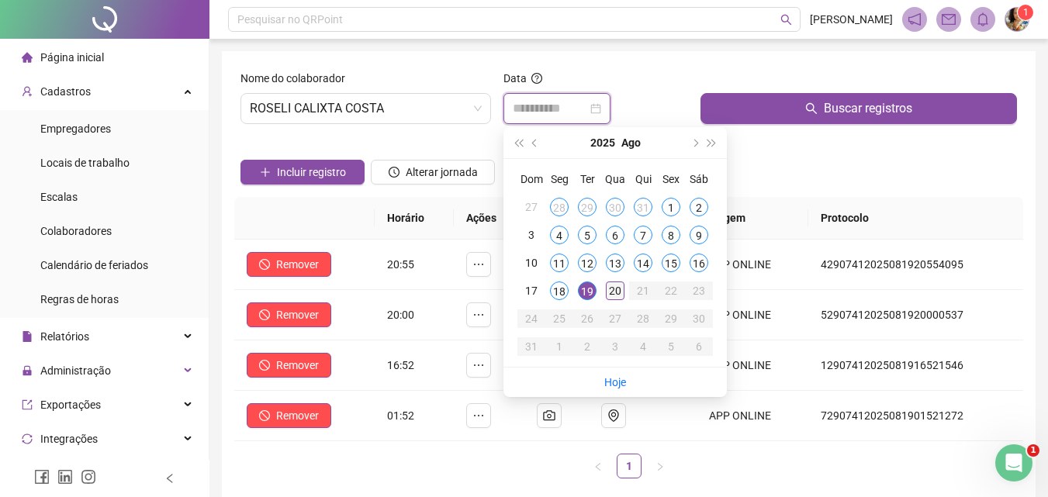
type input "**********"
click at [612, 285] on div "20" at bounding box center [615, 291] width 19 height 19
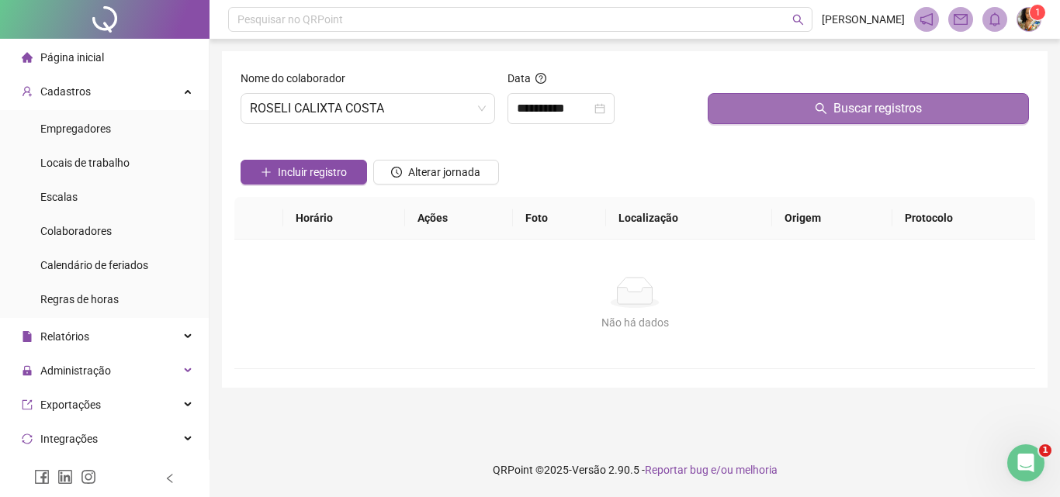
click at [829, 104] on button "Buscar registros" at bounding box center [868, 108] width 321 height 31
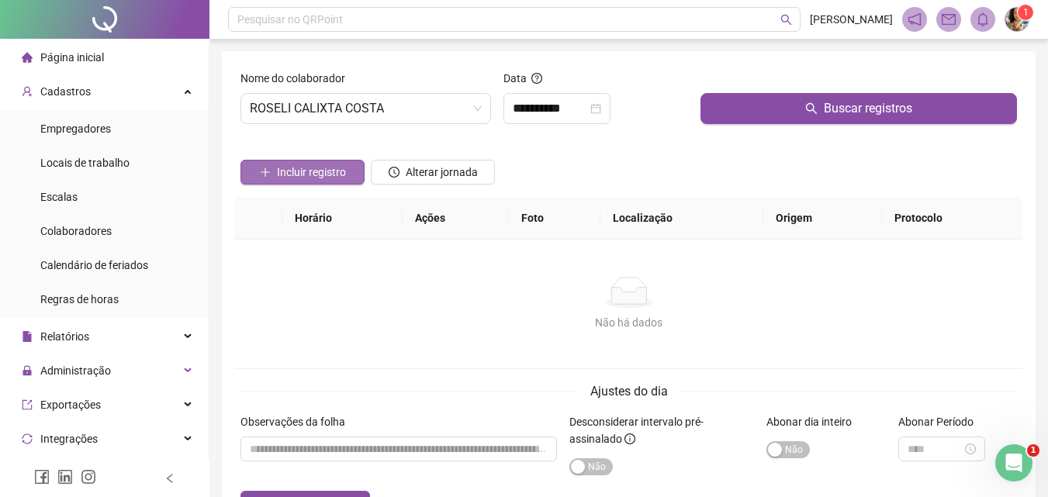
click at [351, 165] on button "Incluir registro" at bounding box center [303, 172] width 124 height 25
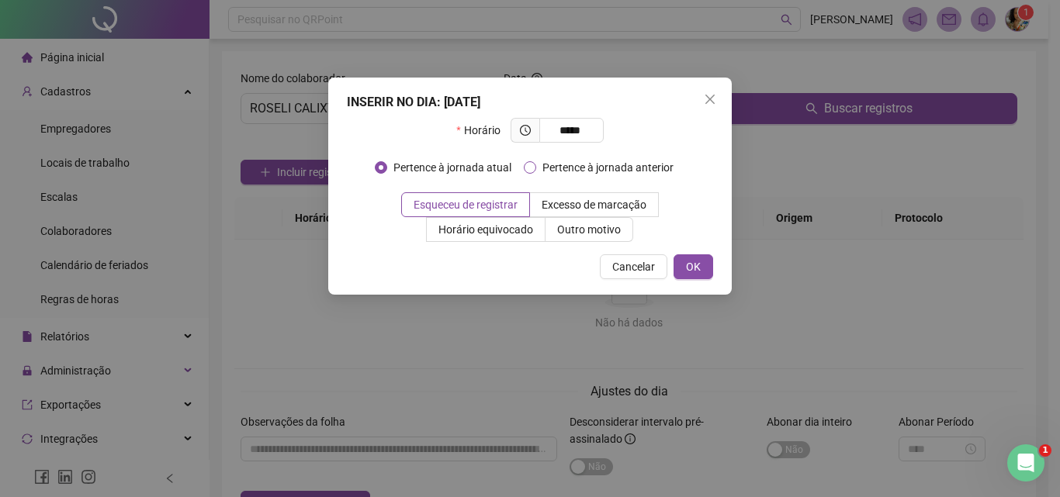
type input "*****"
click at [699, 268] on span "OK" at bounding box center [693, 266] width 15 height 17
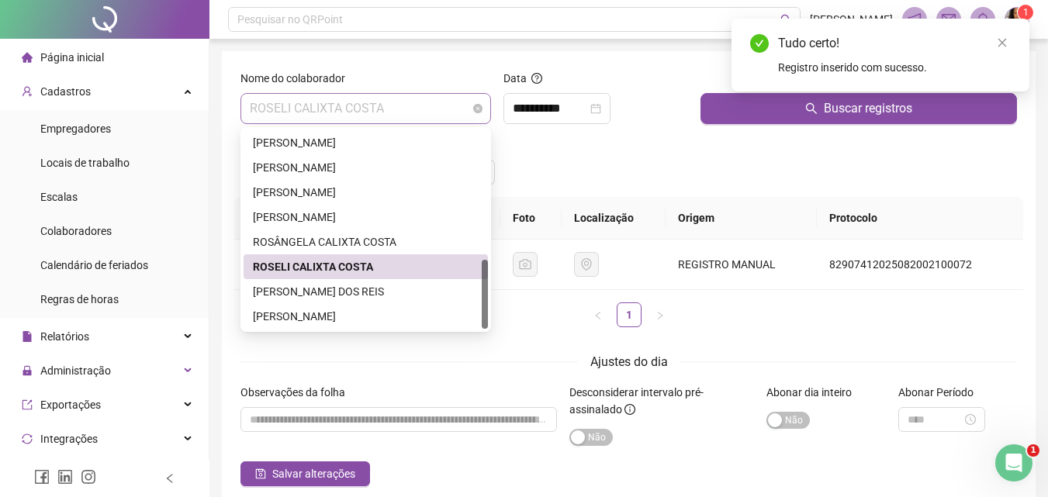
drag, startPoint x: 403, startPoint y: 96, endPoint x: 401, endPoint y: 109, distance: 13.3
click at [403, 98] on span "ROSELI CALIXTA COSTA" at bounding box center [366, 108] width 232 height 29
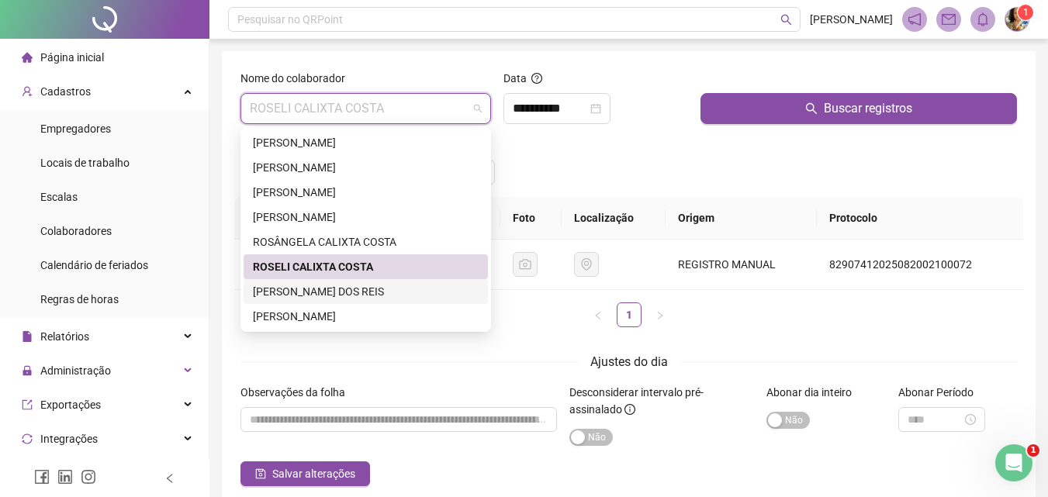
click at [379, 294] on div "[PERSON_NAME] DOS REIS" at bounding box center [366, 291] width 226 height 17
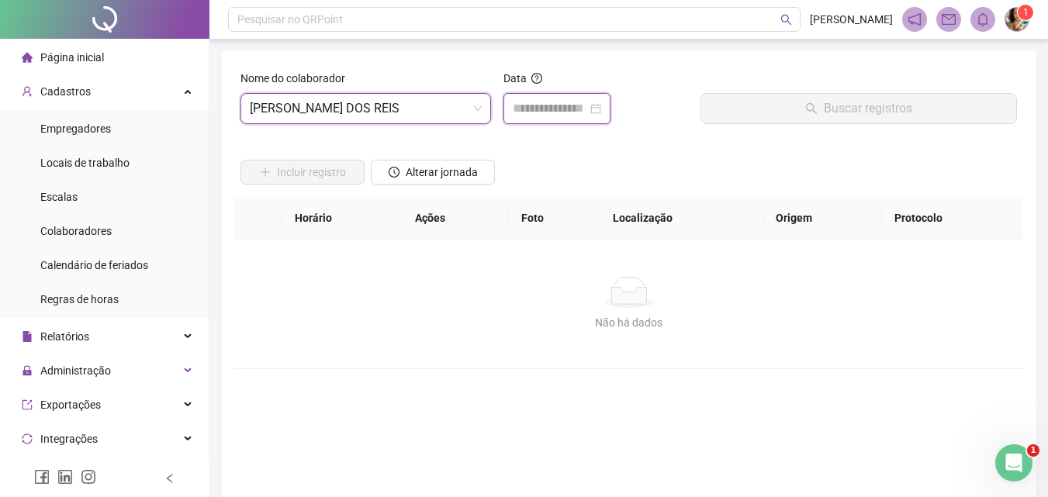
click at [553, 103] on input at bounding box center [550, 108] width 75 height 19
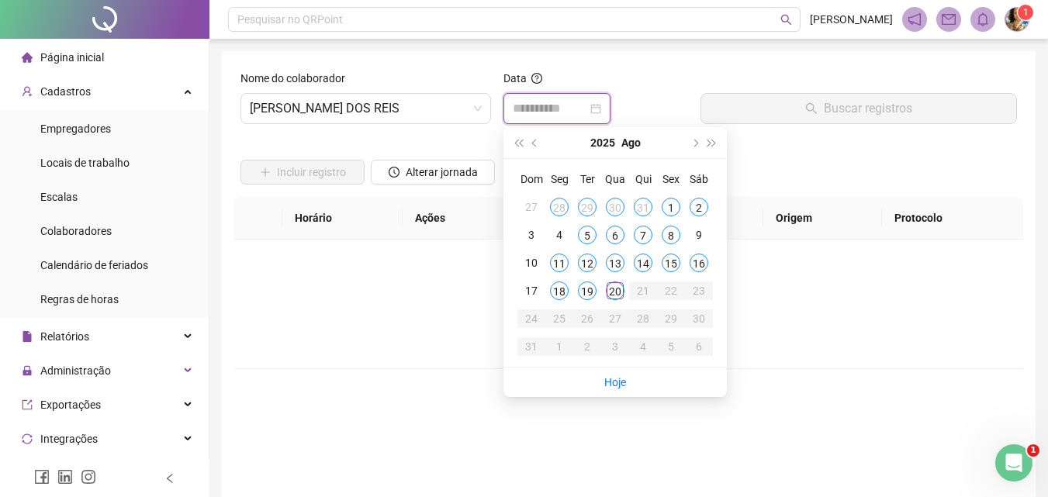
type input "**********"
click at [588, 291] on div "19" at bounding box center [587, 291] width 19 height 19
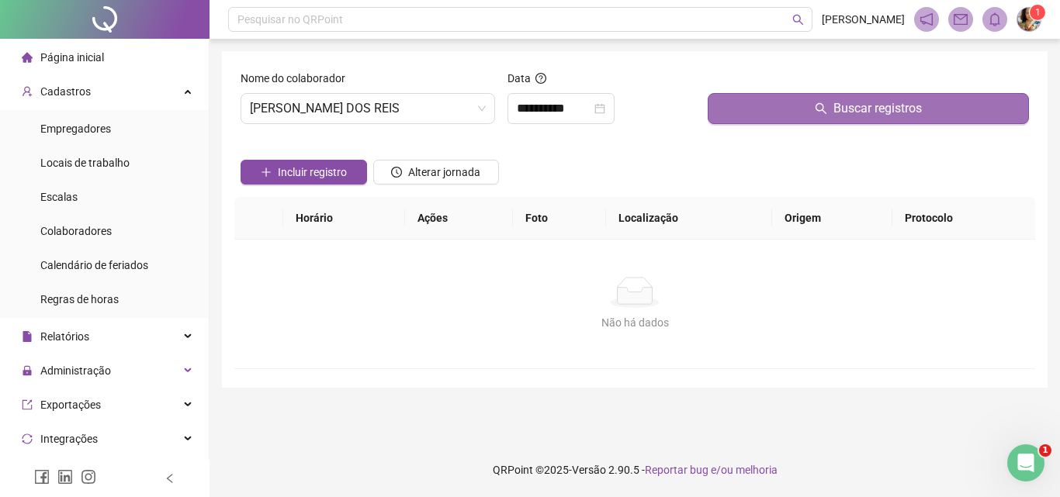
click at [766, 117] on button "Buscar registros" at bounding box center [868, 108] width 321 height 31
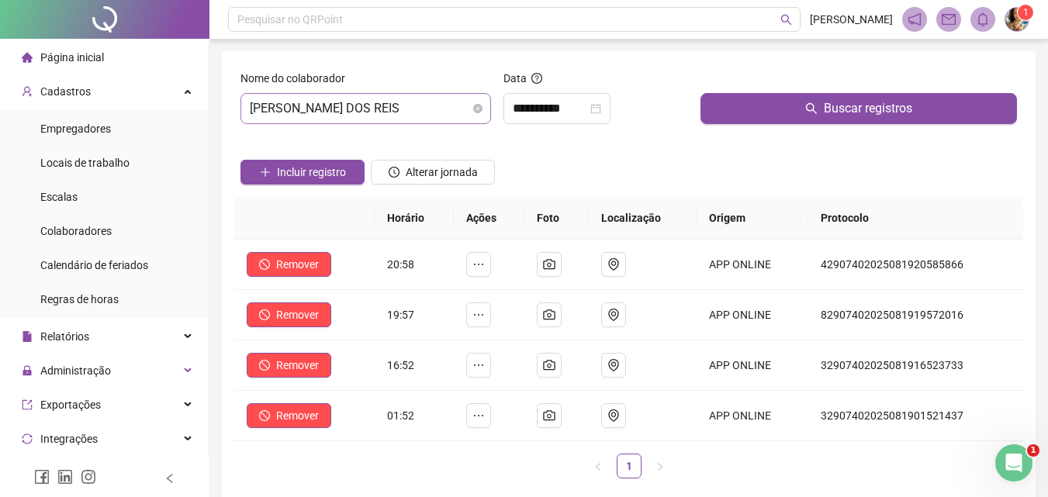
click at [458, 109] on span "[PERSON_NAME] DOS REIS" at bounding box center [366, 108] width 232 height 29
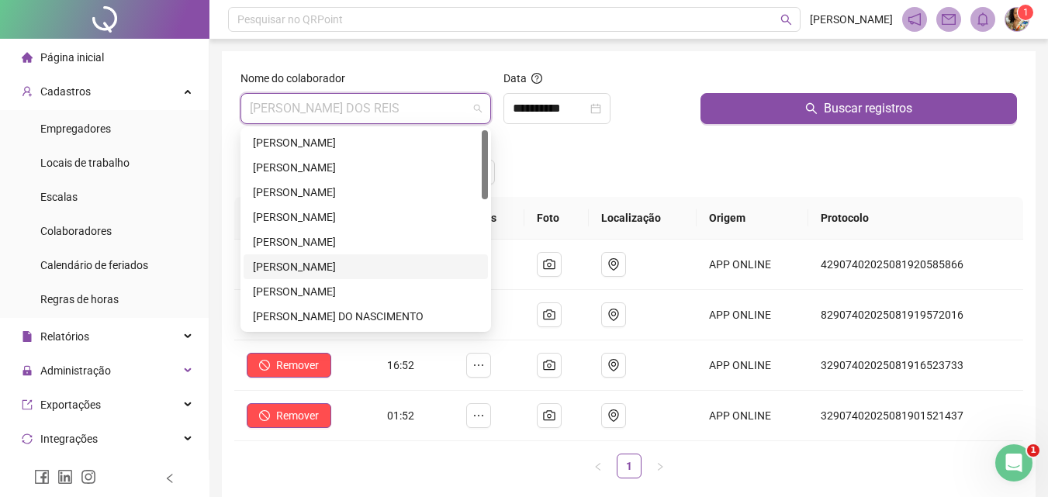
drag, startPoint x: 570, startPoint y: 133, endPoint x: 578, endPoint y: 125, distance: 12.1
click at [570, 133] on div "**********" at bounding box center [595, 103] width 197 height 67
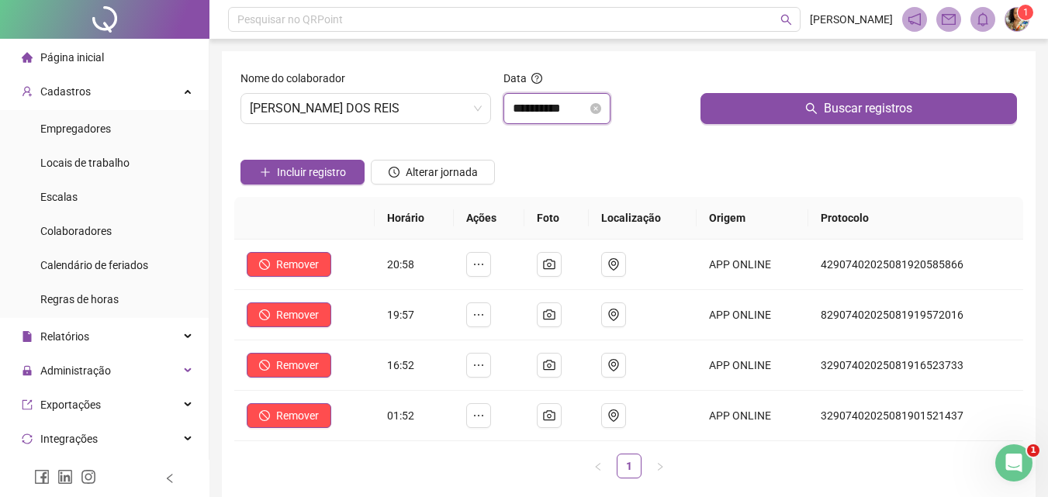
click at [583, 111] on input "**********" at bounding box center [550, 108] width 75 height 19
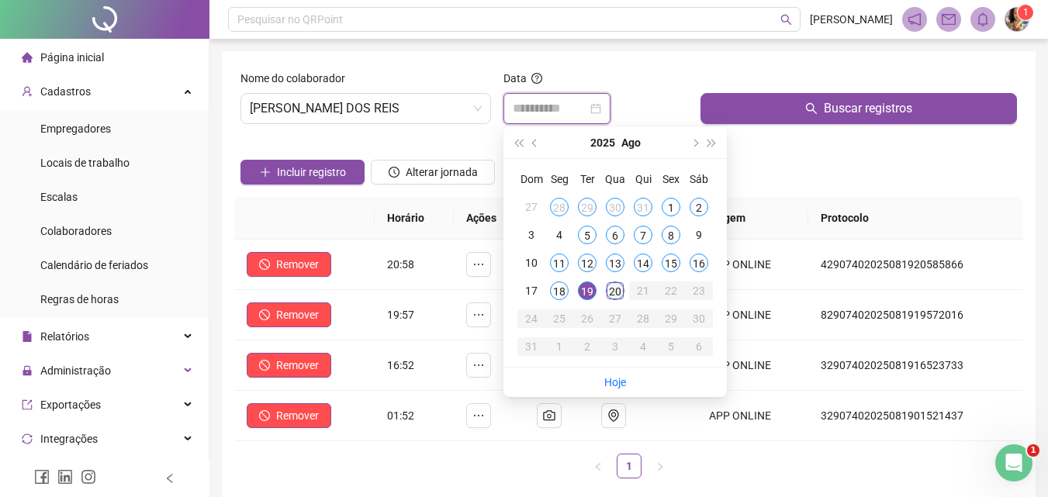
type input "**********"
click at [616, 291] on div "20" at bounding box center [615, 291] width 19 height 19
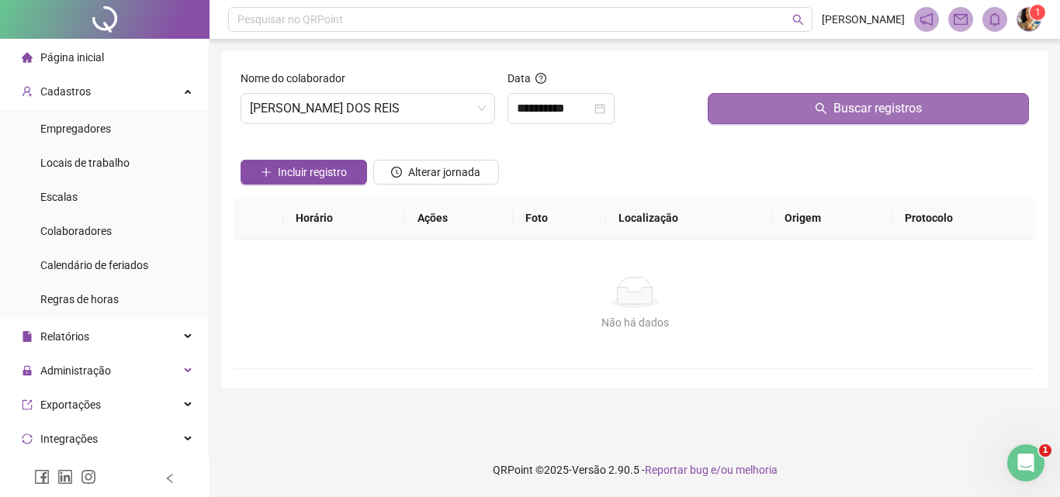
click at [788, 111] on button "Buscar registros" at bounding box center [868, 108] width 321 height 31
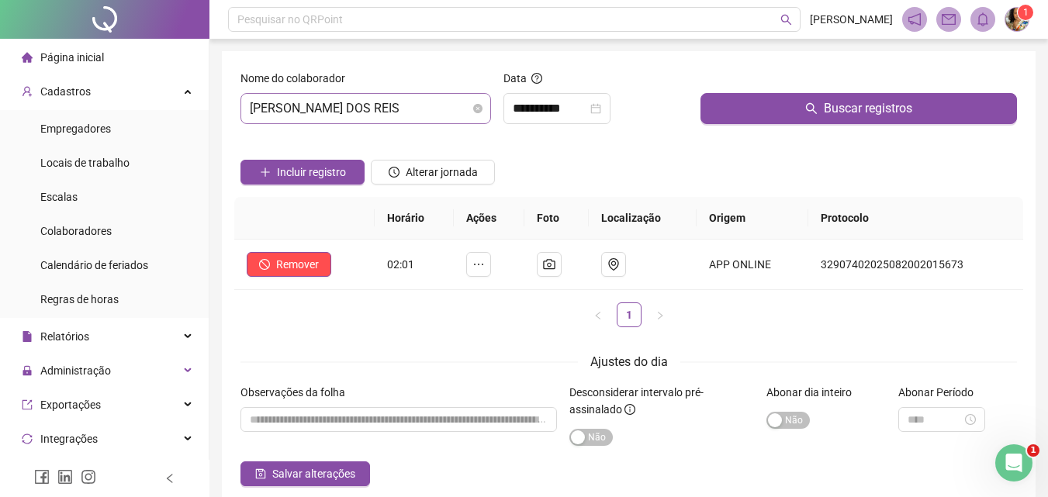
click at [352, 95] on span "[PERSON_NAME] DOS REIS" at bounding box center [366, 108] width 232 height 29
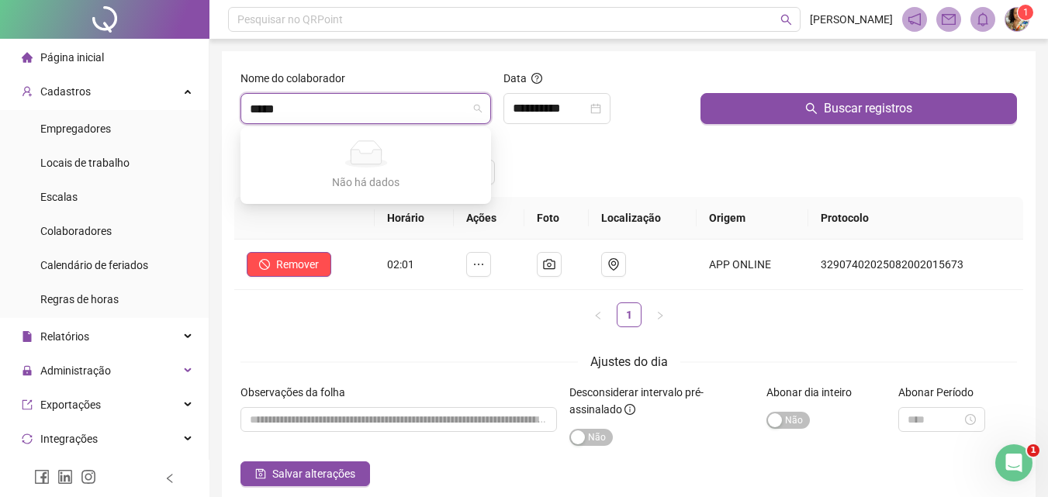
type input "*****"
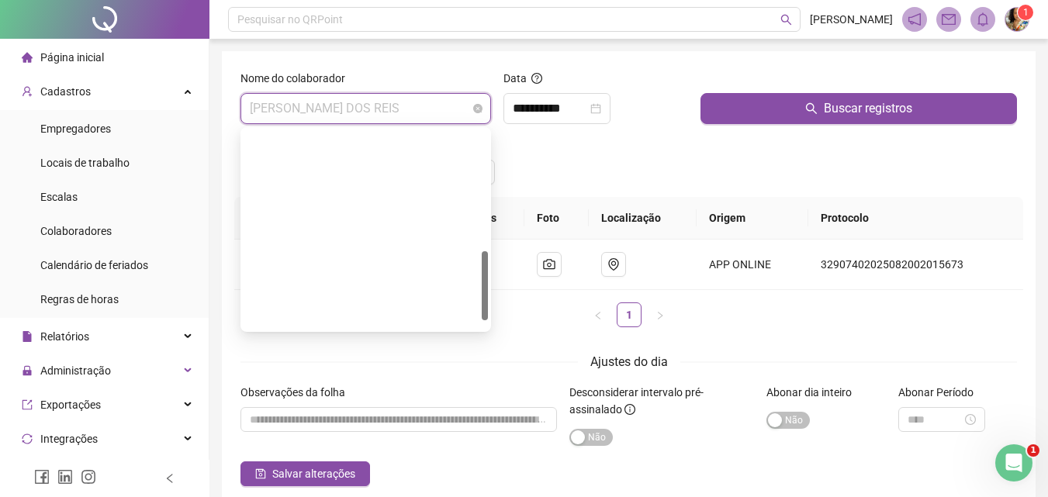
click at [321, 113] on span "[PERSON_NAME] DOS REIS" at bounding box center [366, 108] width 232 height 29
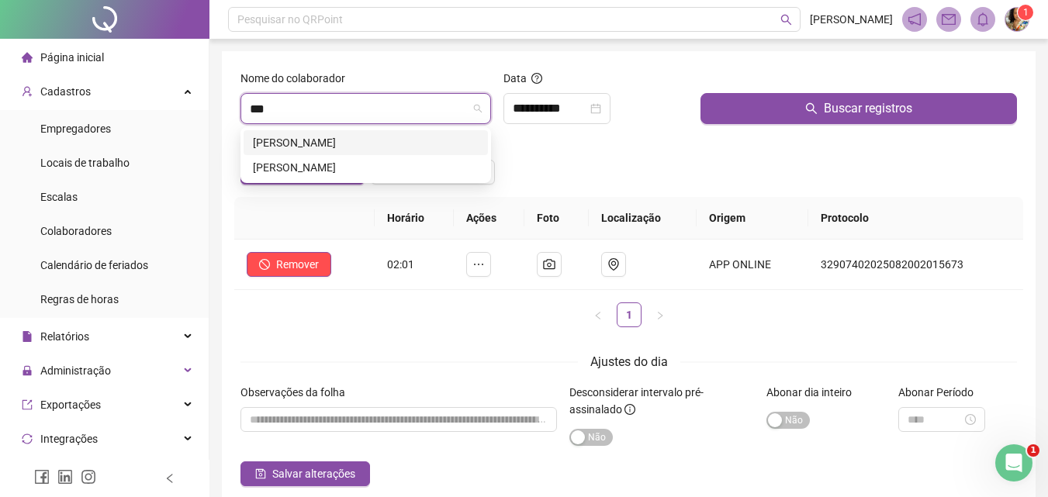
type input "***"
click at [81, 52] on span "Página inicial" at bounding box center [72, 57] width 64 height 12
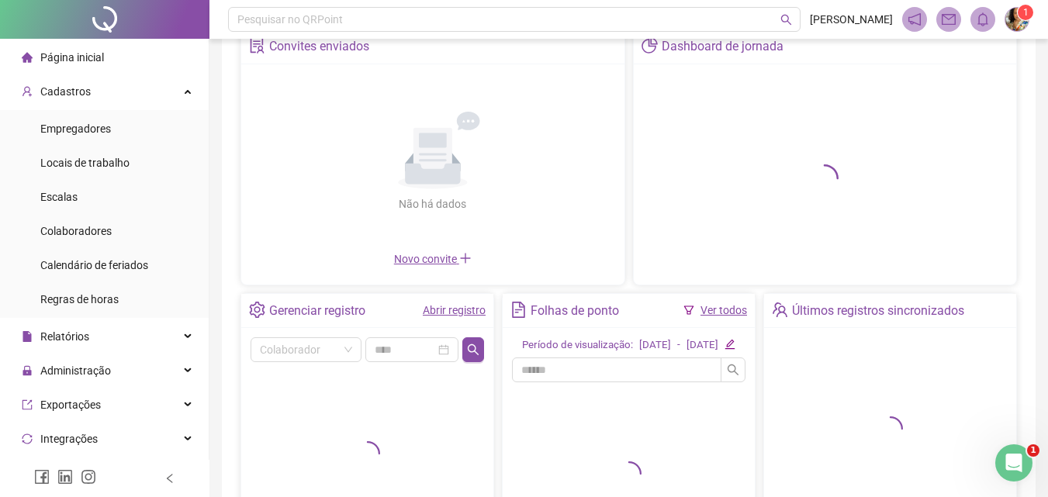
scroll to position [233, 0]
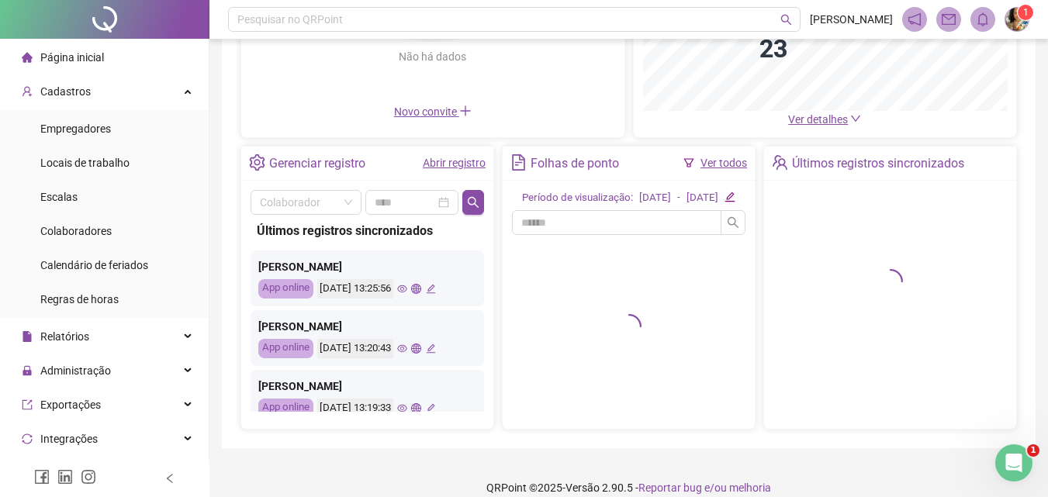
click at [722, 169] on link "Ver todos" at bounding box center [724, 163] width 47 height 12
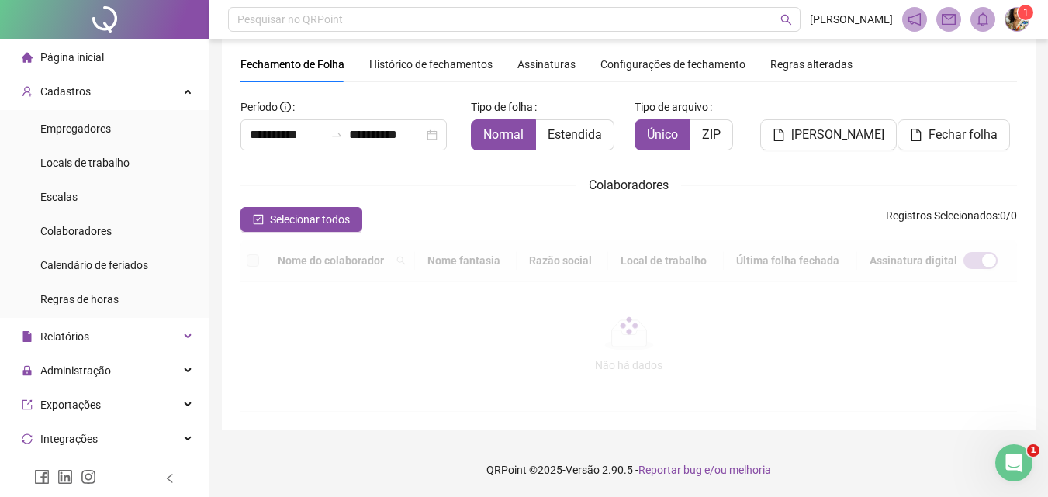
scroll to position [69, 0]
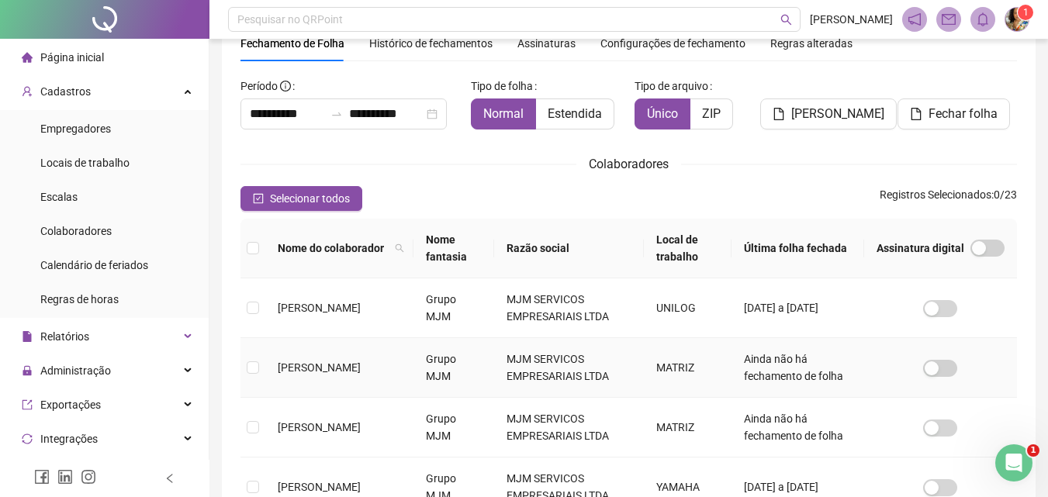
click at [310, 362] on span "[PERSON_NAME]" at bounding box center [319, 368] width 83 height 12
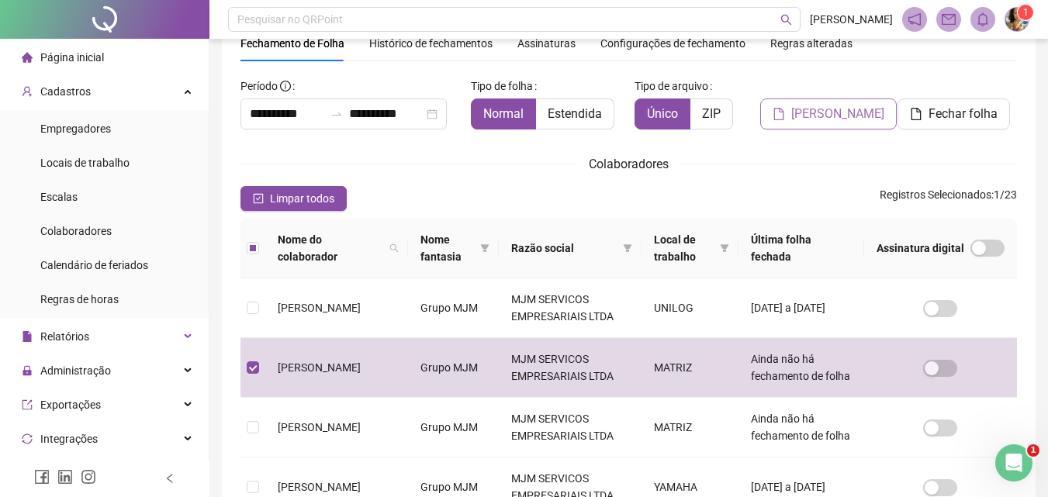
click at [795, 112] on button "[PERSON_NAME]" at bounding box center [829, 114] width 137 height 31
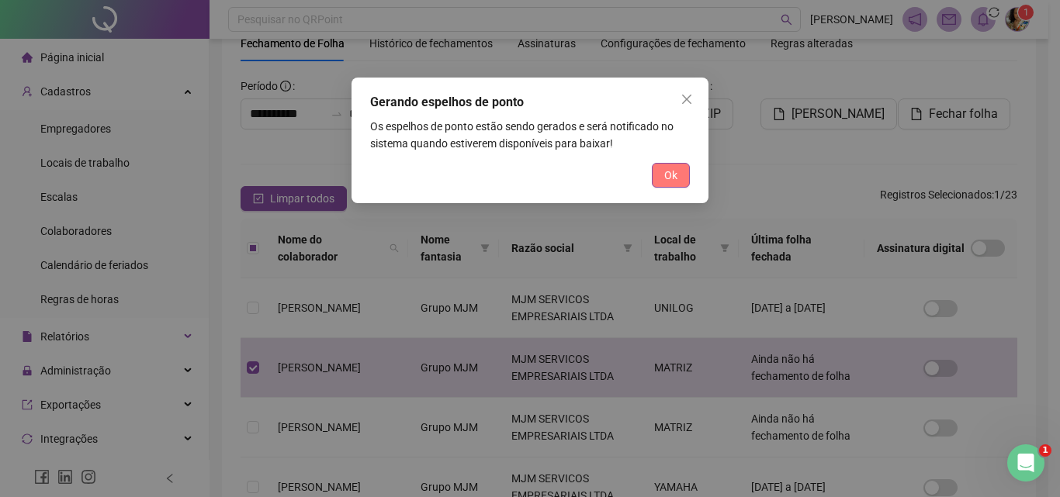
click at [672, 186] on button "Ok" at bounding box center [671, 175] width 38 height 25
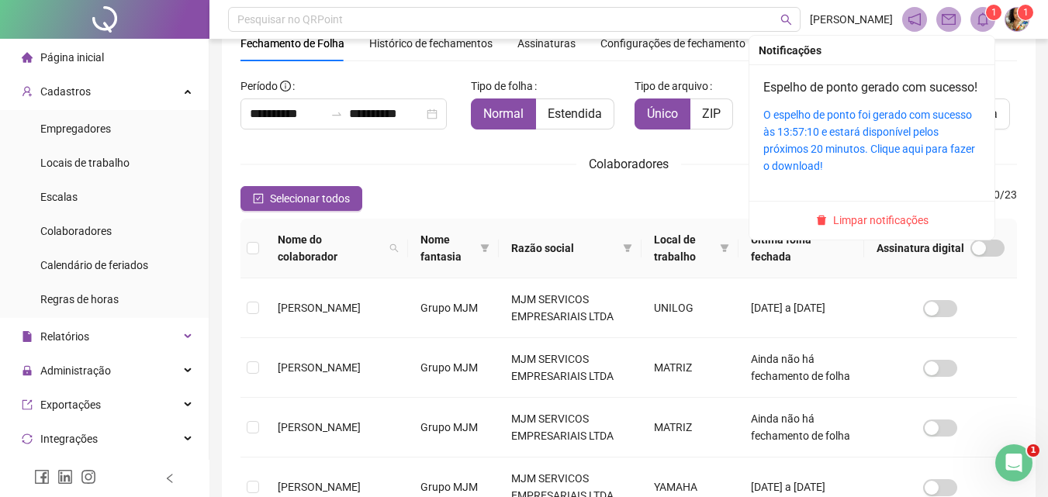
click at [989, 21] on icon "bell" at bounding box center [983, 19] width 14 height 14
click at [915, 133] on link "O espelho de ponto foi gerado com sucesso às 13:57:10 e estará disponível pelos…" at bounding box center [870, 141] width 212 height 64
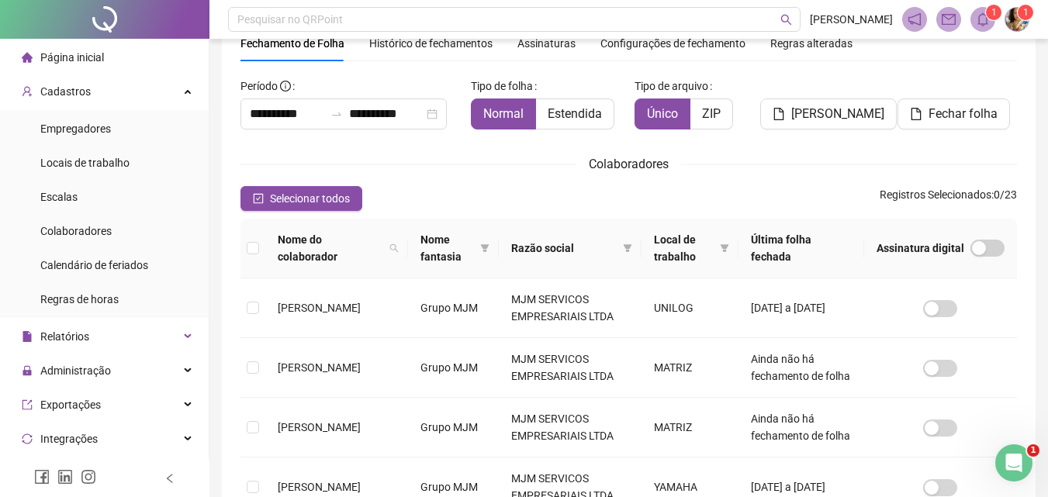
click at [81, 59] on span "Página inicial" at bounding box center [72, 57] width 64 height 12
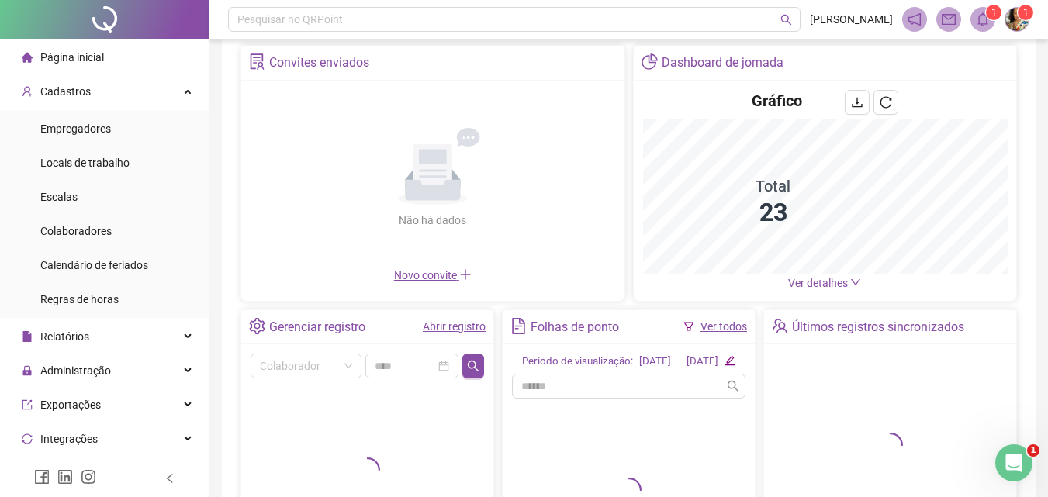
click at [480, 325] on link "Abrir registro" at bounding box center [454, 327] width 63 height 12
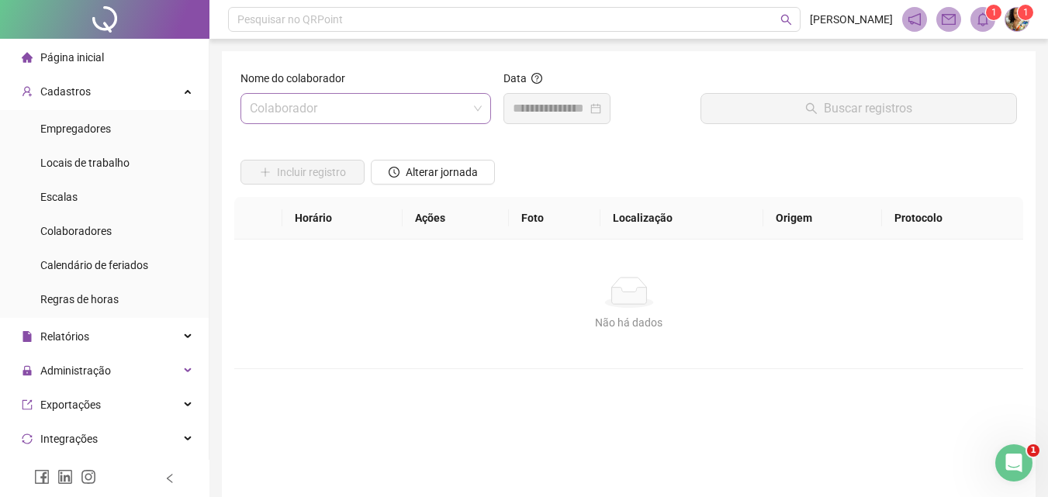
click at [414, 110] on input "search" at bounding box center [359, 108] width 218 height 29
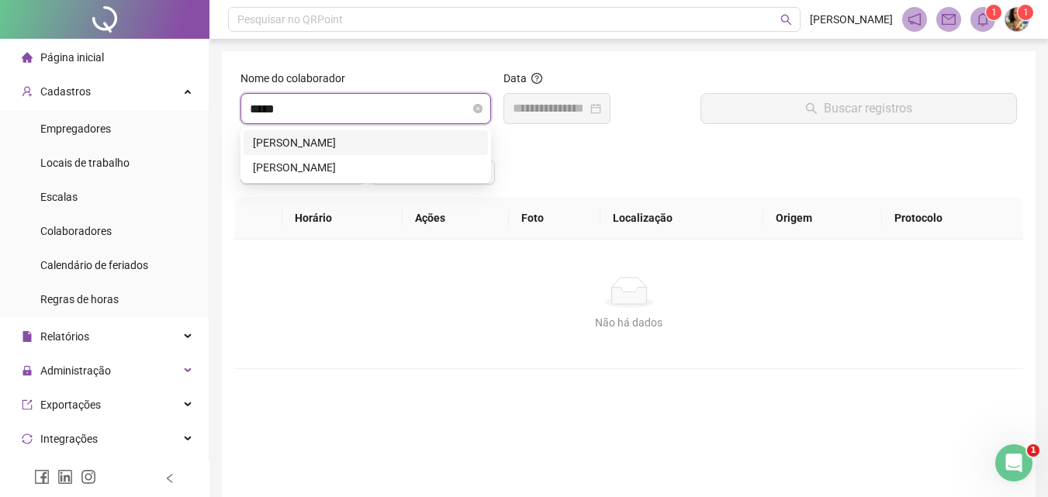
type input "******"
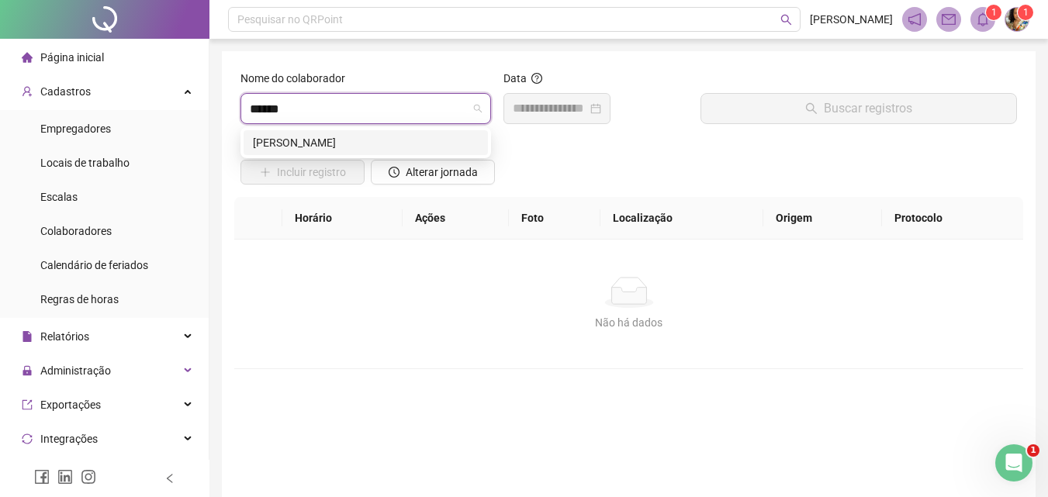
click at [400, 148] on div "[PERSON_NAME]" at bounding box center [366, 142] width 226 height 17
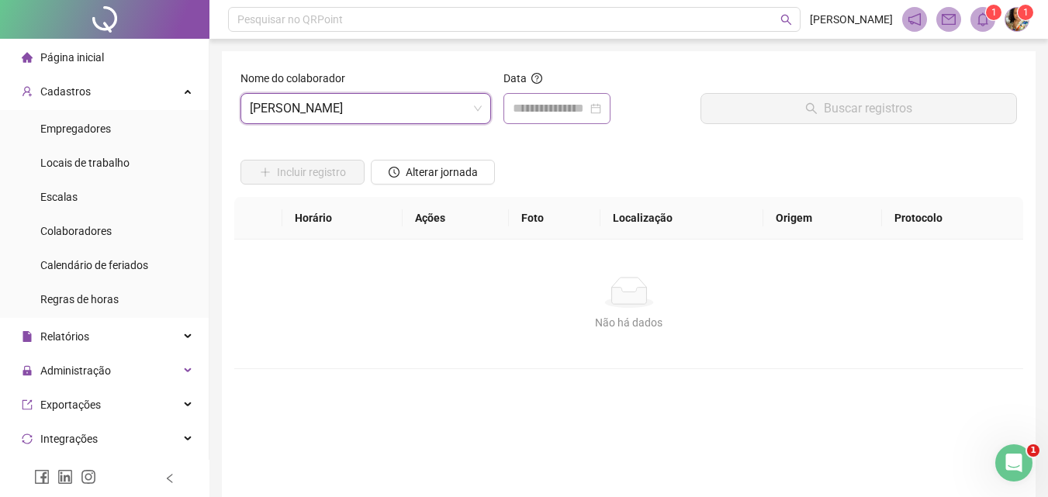
click at [559, 99] on div at bounding box center [557, 108] width 107 height 31
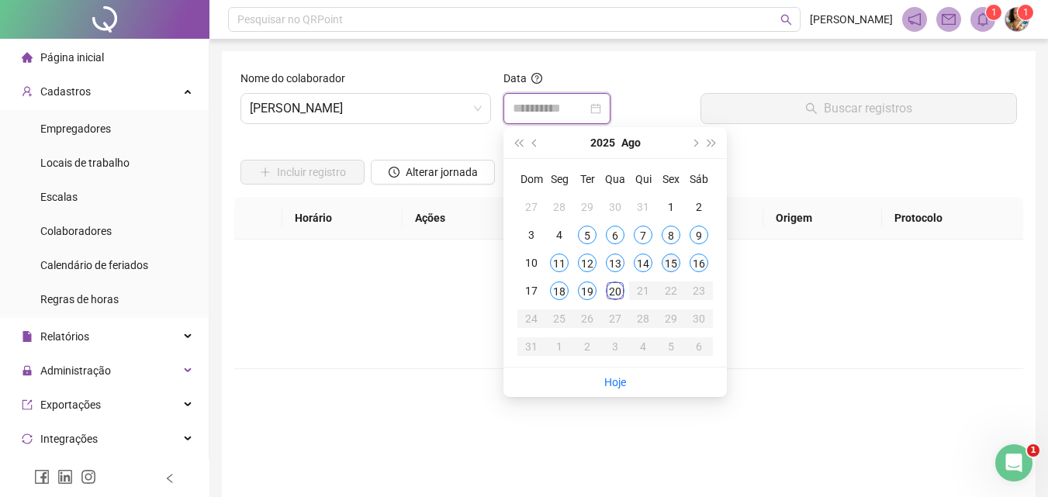
type input "**********"
click at [666, 266] on div "15" at bounding box center [671, 263] width 19 height 19
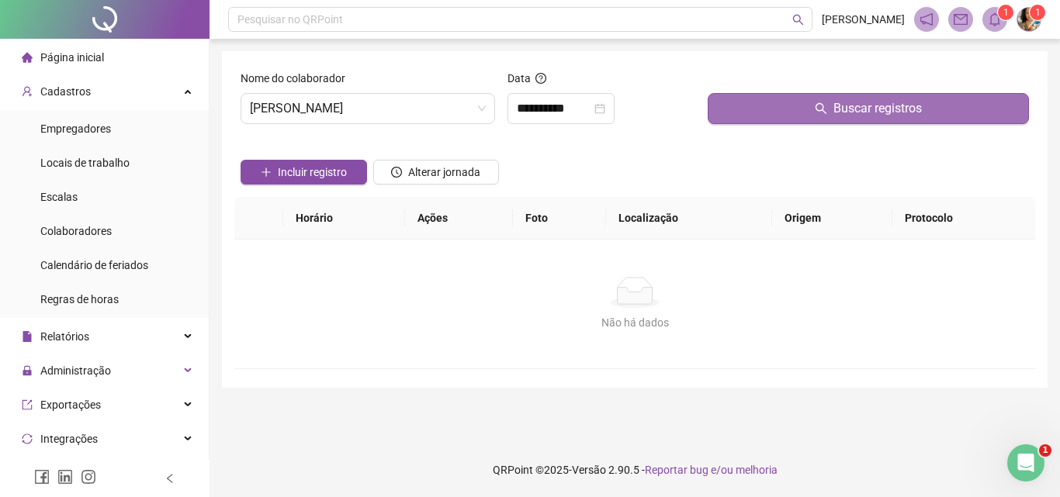
click at [764, 113] on button "Buscar registros" at bounding box center [868, 108] width 321 height 31
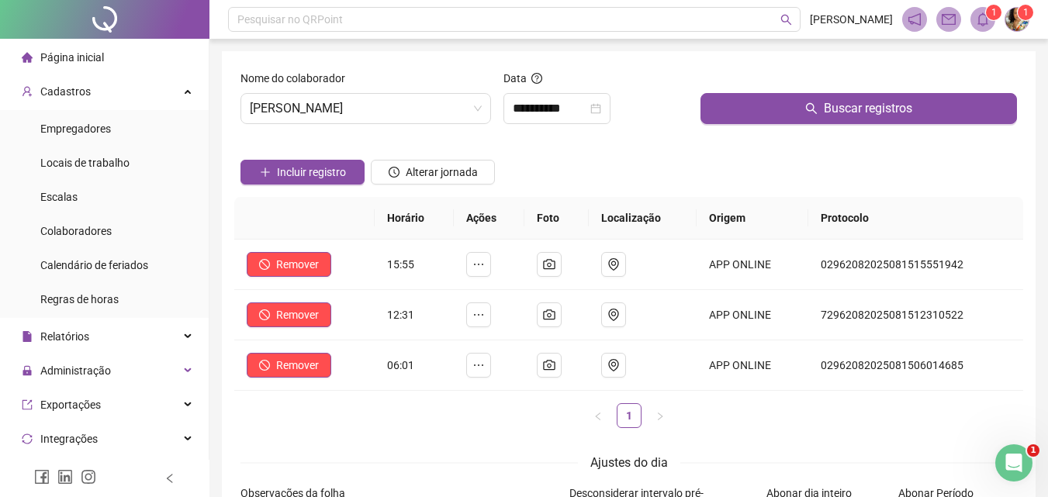
click at [310, 187] on div "Incluir registro" at bounding box center [302, 167] width 130 height 61
click at [305, 168] on span "Incluir registro" at bounding box center [311, 172] width 69 height 17
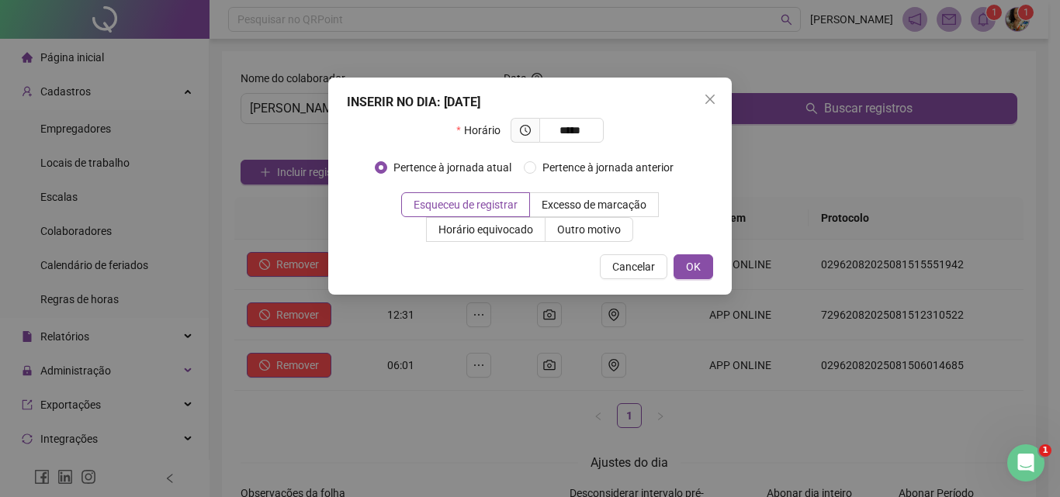
type input "*****"
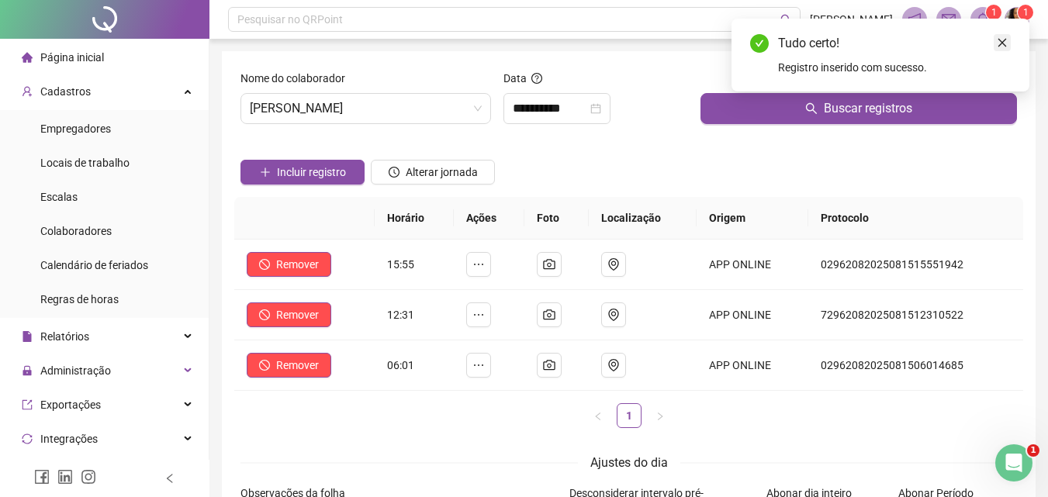
click at [1003, 43] on icon "close" at bounding box center [1002, 42] width 11 height 11
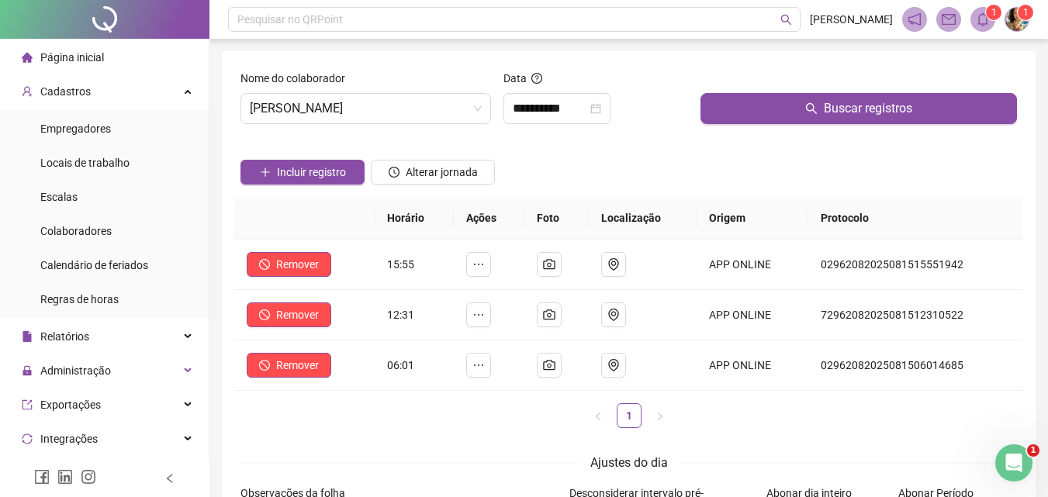
click at [134, 60] on li "Página inicial" at bounding box center [104, 57] width 203 height 31
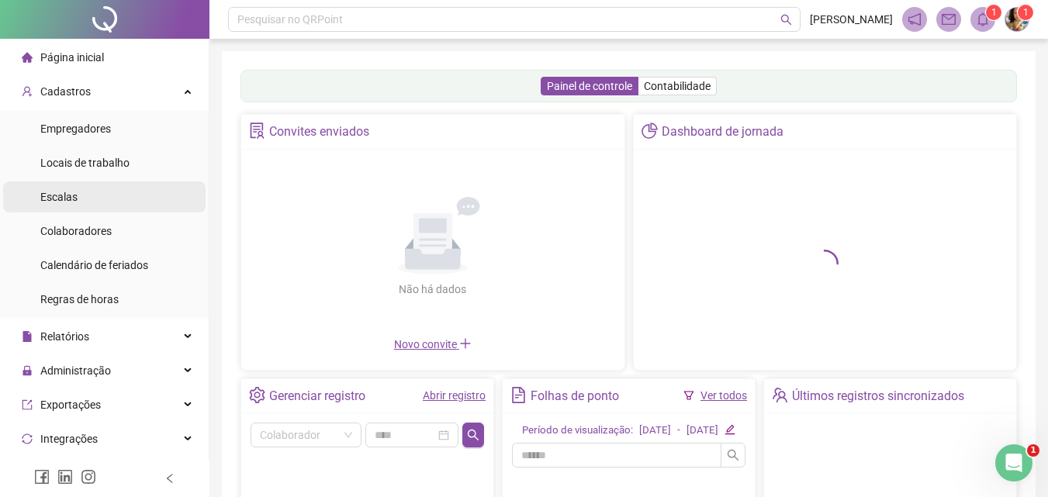
click at [102, 199] on li "Escalas" at bounding box center [104, 197] width 203 height 31
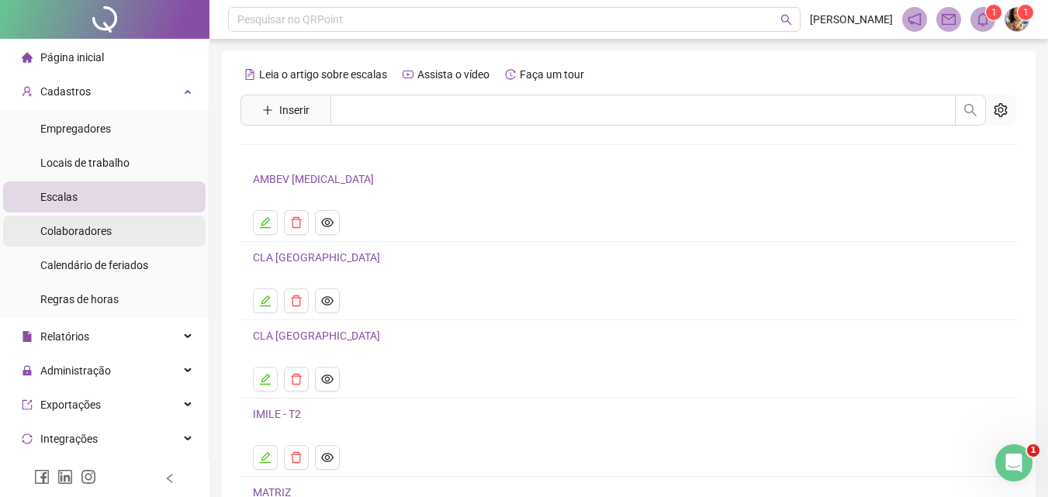
drag, startPoint x: 127, startPoint y: 233, endPoint x: 147, endPoint y: 219, distance: 24.5
click at [127, 231] on li "Colaboradores" at bounding box center [104, 231] width 203 height 31
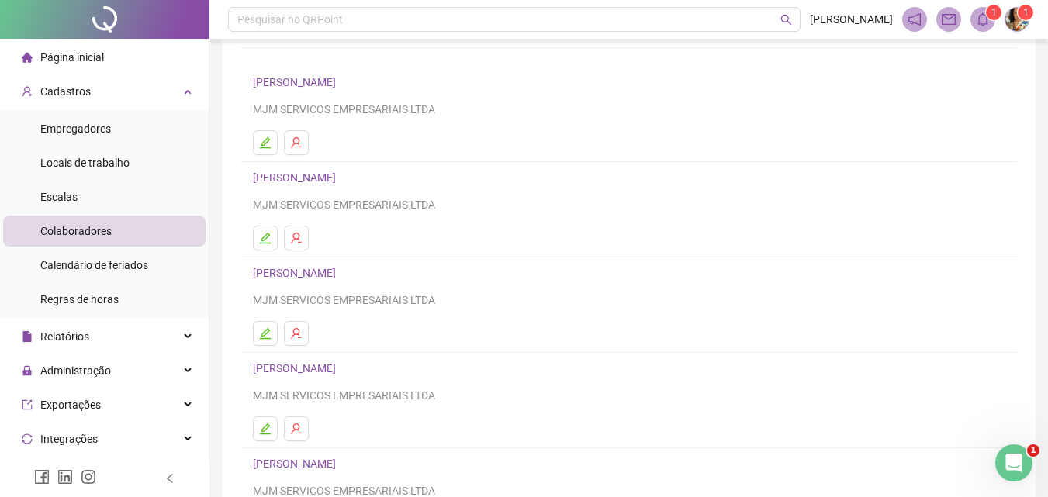
scroll to position [155, 0]
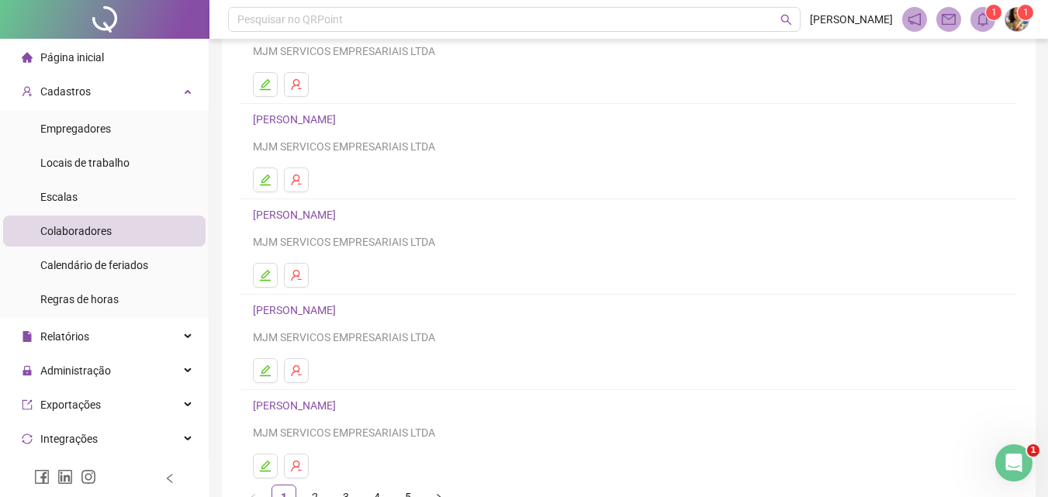
click at [263, 180] on icon "edit" at bounding box center [265, 180] width 12 height 12
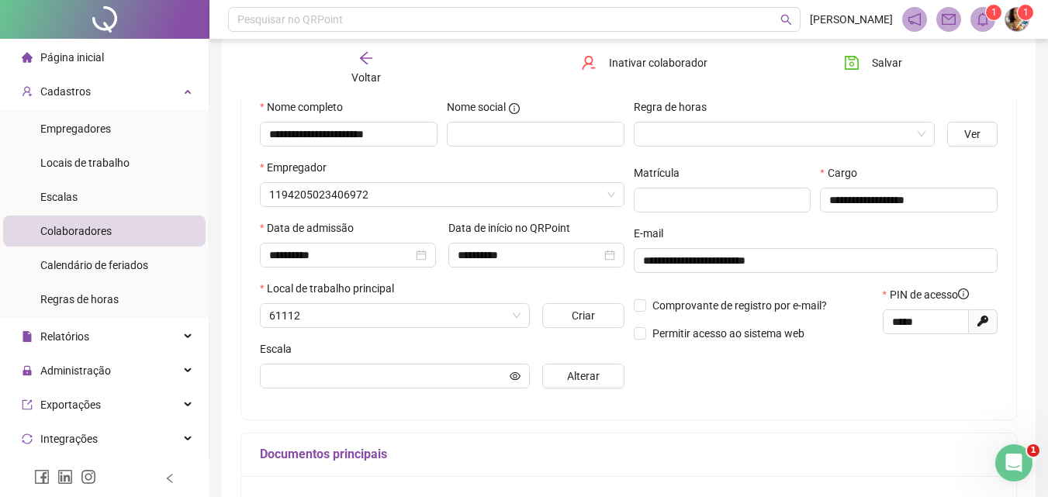
scroll to position [163, 0]
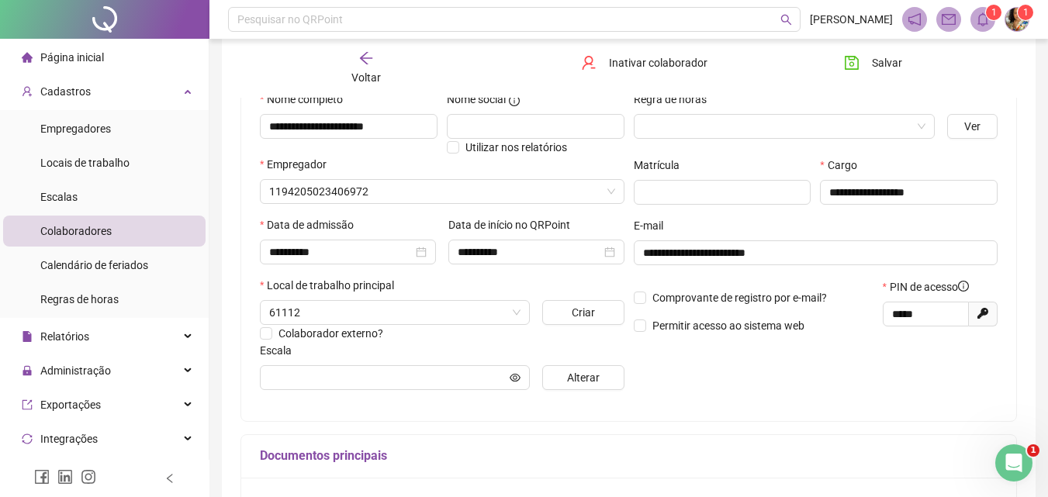
type input "**********"
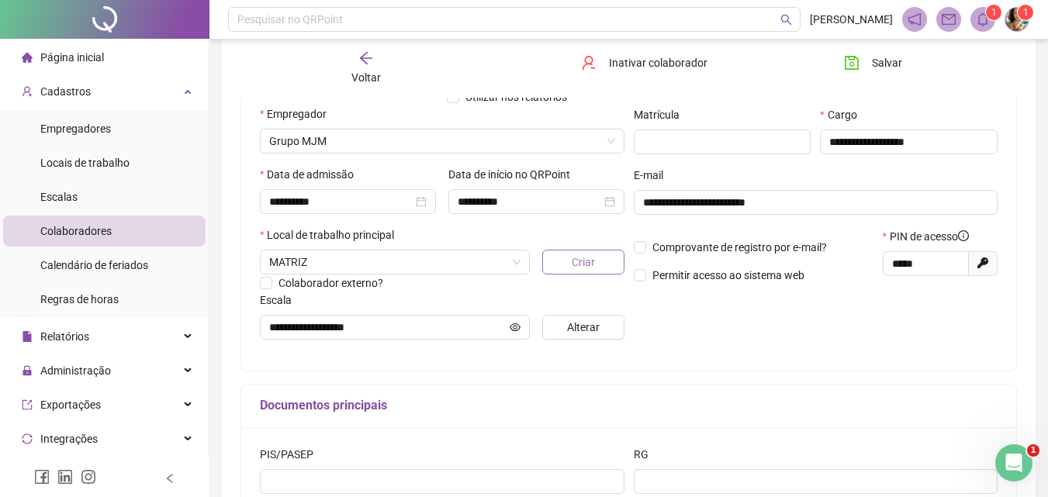
scroll to position [241, 0]
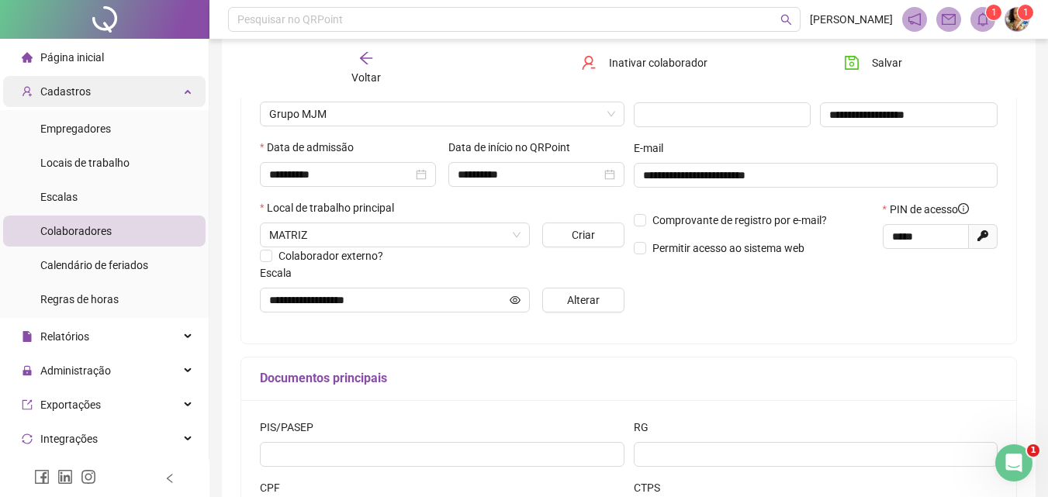
click at [145, 80] on div "Cadastros" at bounding box center [104, 91] width 203 height 31
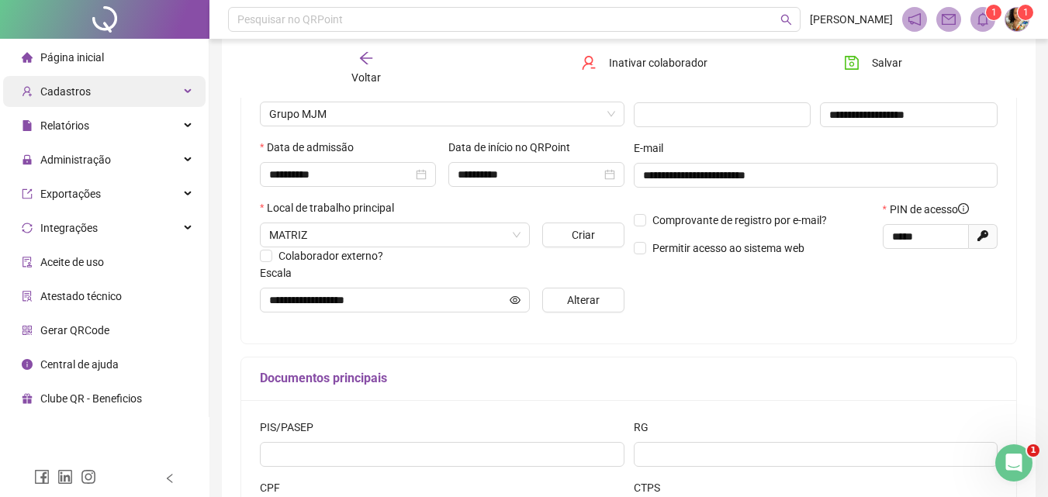
drag, startPoint x: 102, startPoint y: 48, endPoint x: 178, endPoint y: 82, distance: 82.7
click at [102, 48] on div "Página inicial" at bounding box center [63, 57] width 82 height 31
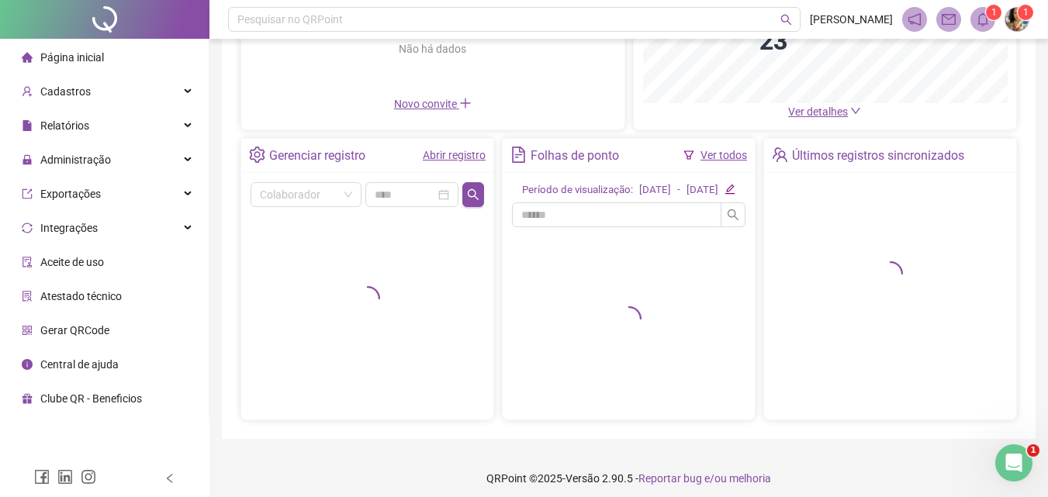
scroll to position [265, 0]
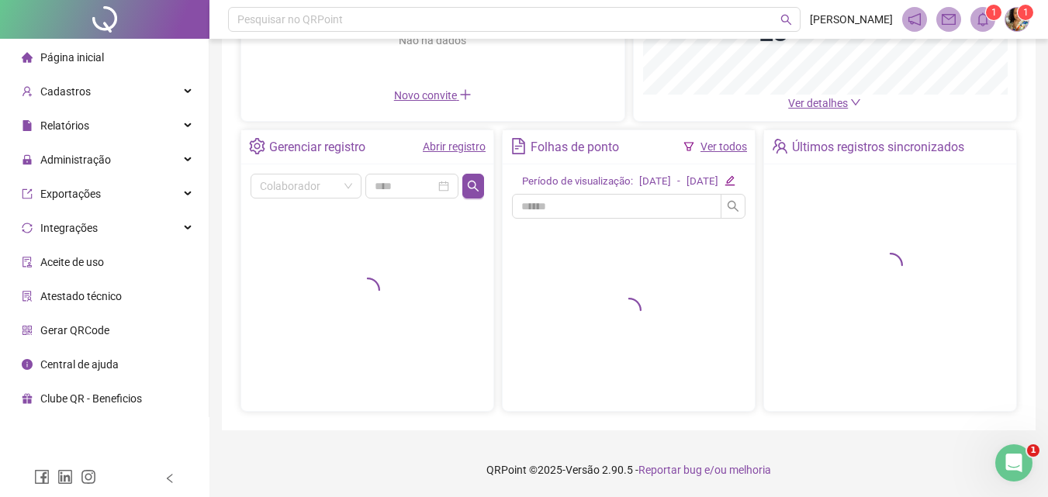
click at [735, 140] on link "Ver todos" at bounding box center [724, 146] width 47 height 12
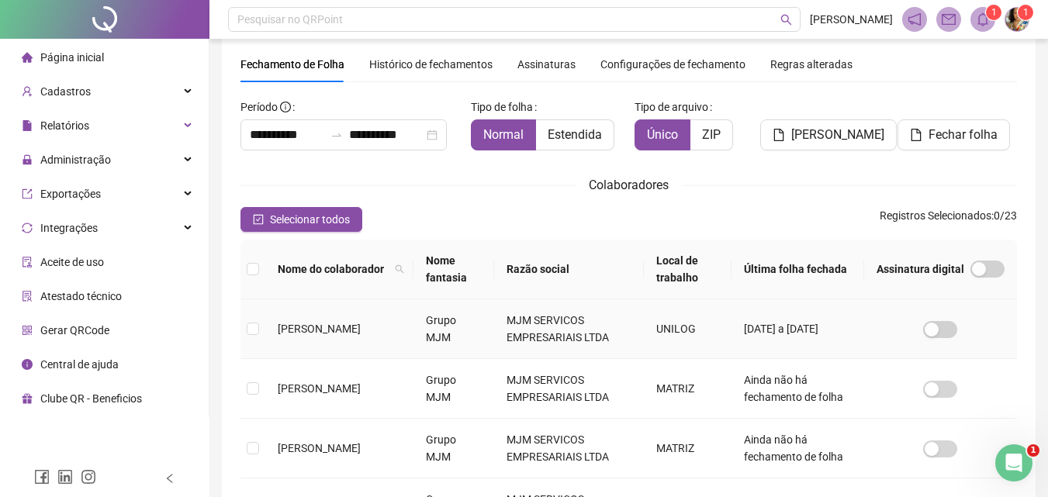
scroll to position [69, 0]
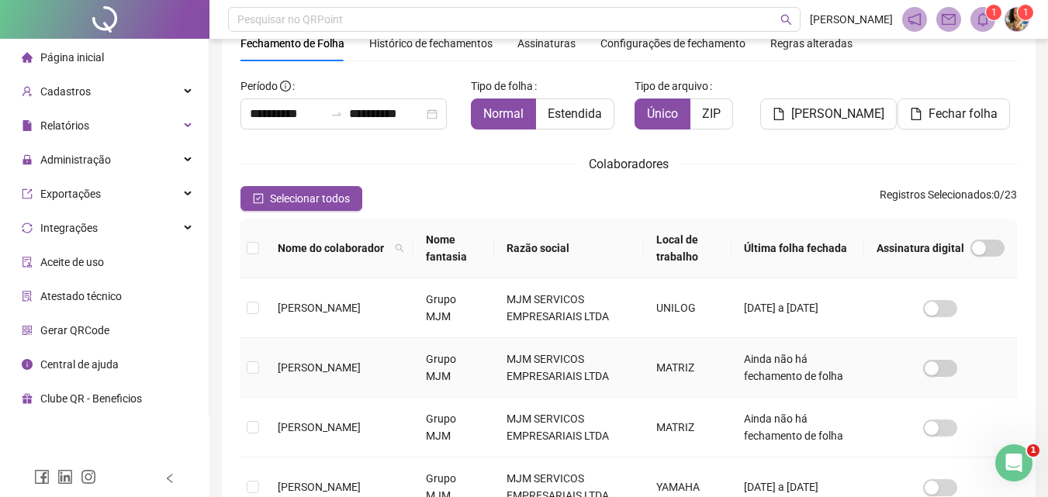
click at [274, 378] on td "[PERSON_NAME]" at bounding box center [339, 368] width 148 height 60
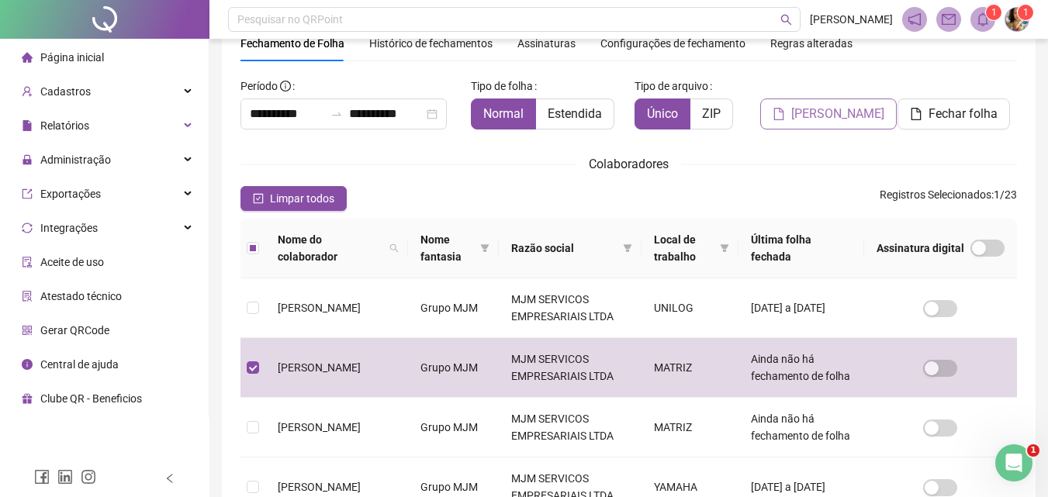
click at [819, 107] on span "[PERSON_NAME]" at bounding box center [838, 114] width 93 height 19
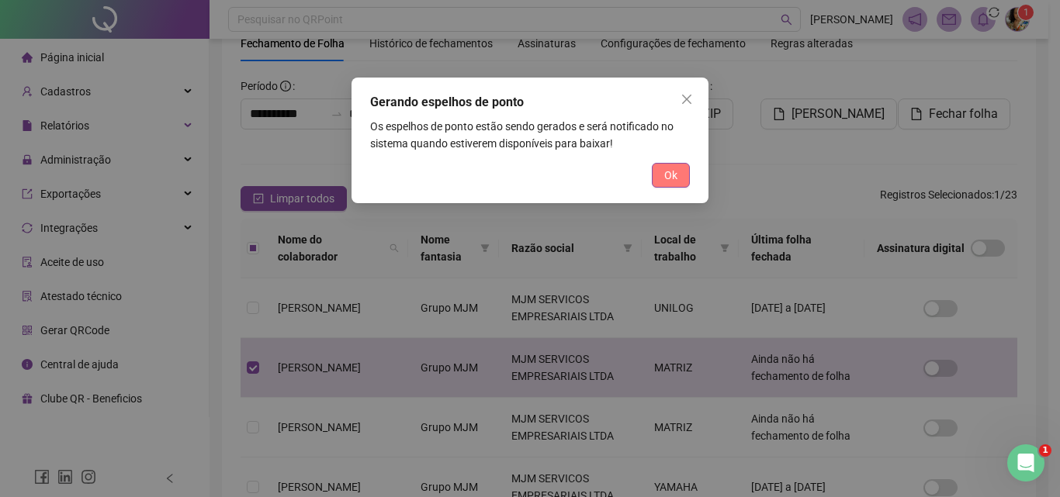
click at [673, 173] on span "Ok" at bounding box center [670, 175] width 13 height 17
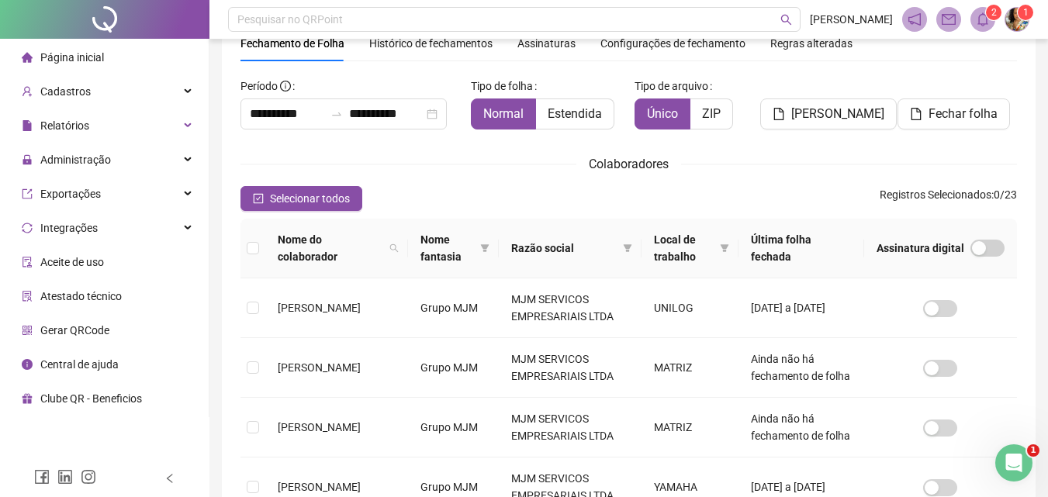
click at [987, 19] on icon "bell" at bounding box center [983, 19] width 11 height 14
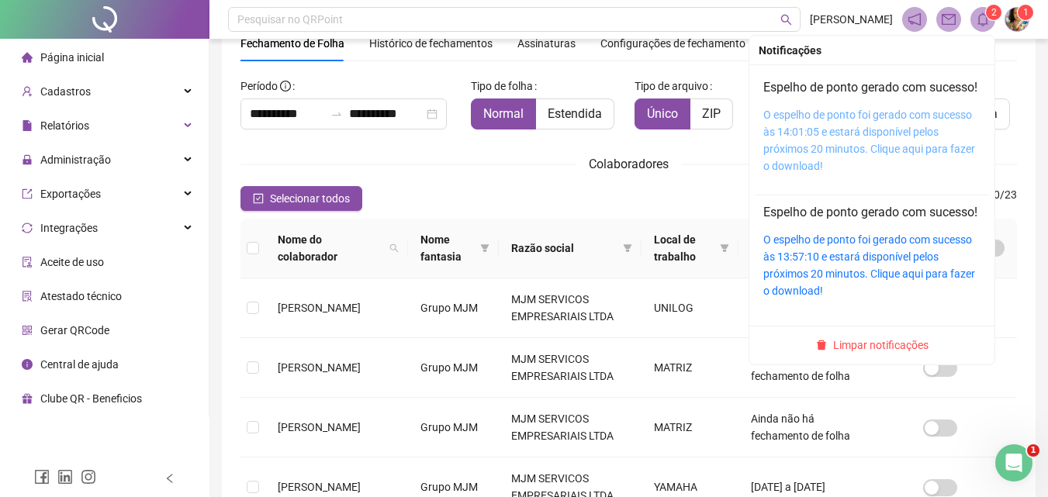
click at [900, 147] on link "O espelho de ponto foi gerado com sucesso às 14:01:05 e estará disponível pelos…" at bounding box center [870, 141] width 212 height 64
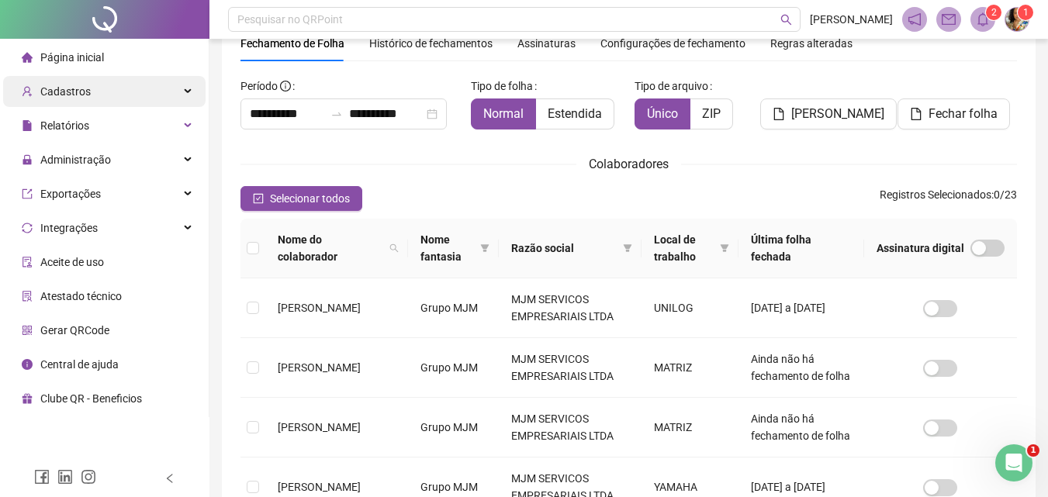
click at [92, 90] on div "Cadastros" at bounding box center [104, 91] width 203 height 31
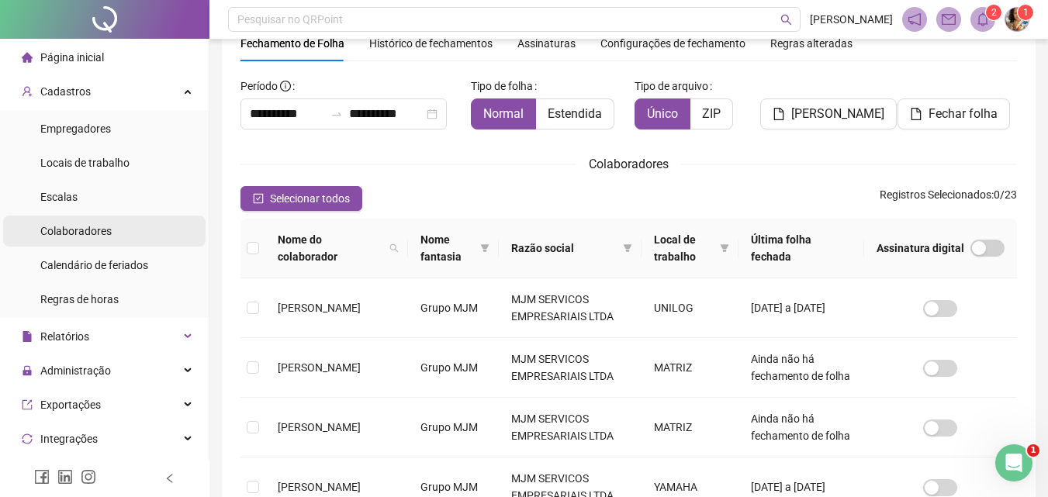
click at [94, 226] on span "Colaboradores" at bounding box center [75, 231] width 71 height 12
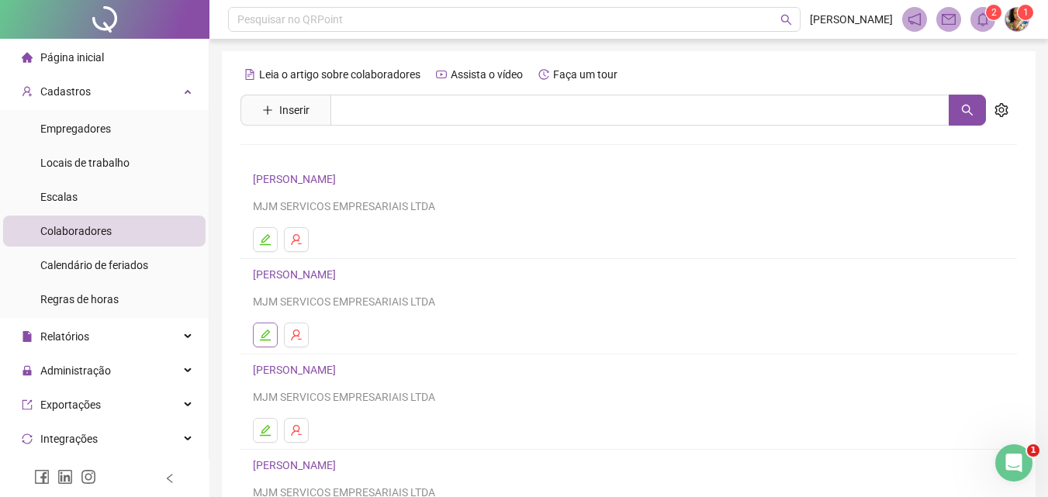
click at [272, 335] on button "button" at bounding box center [265, 335] width 25 height 25
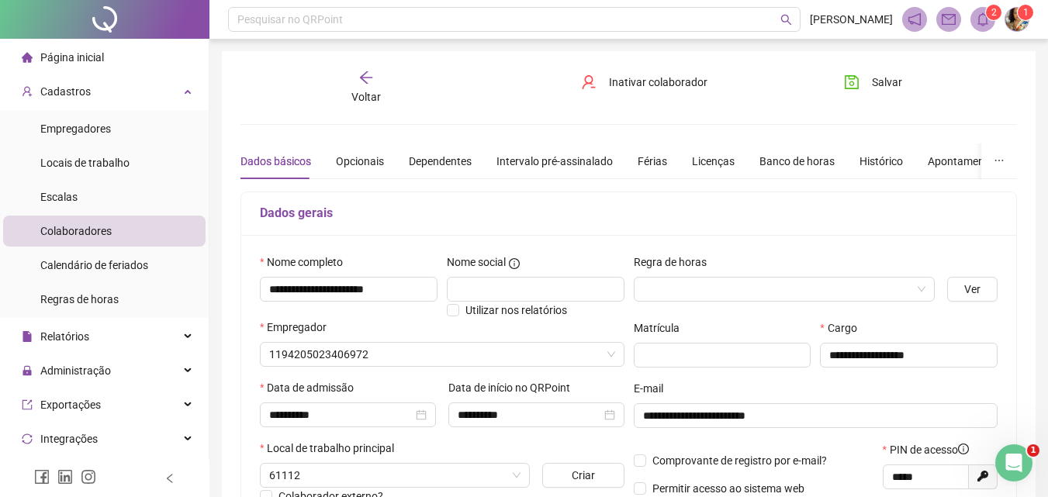
type input "**********"
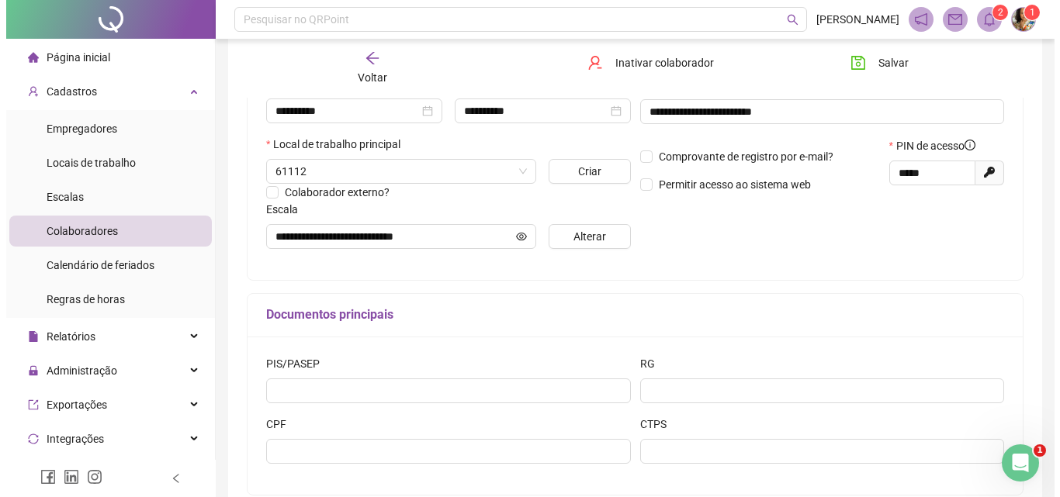
scroll to position [310, 0]
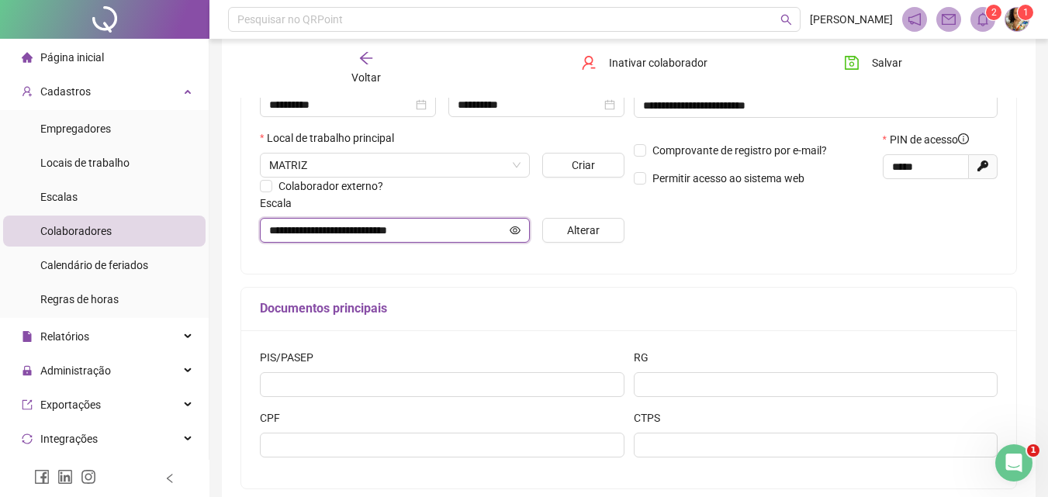
click at [516, 231] on icon "eye" at bounding box center [515, 230] width 11 height 8
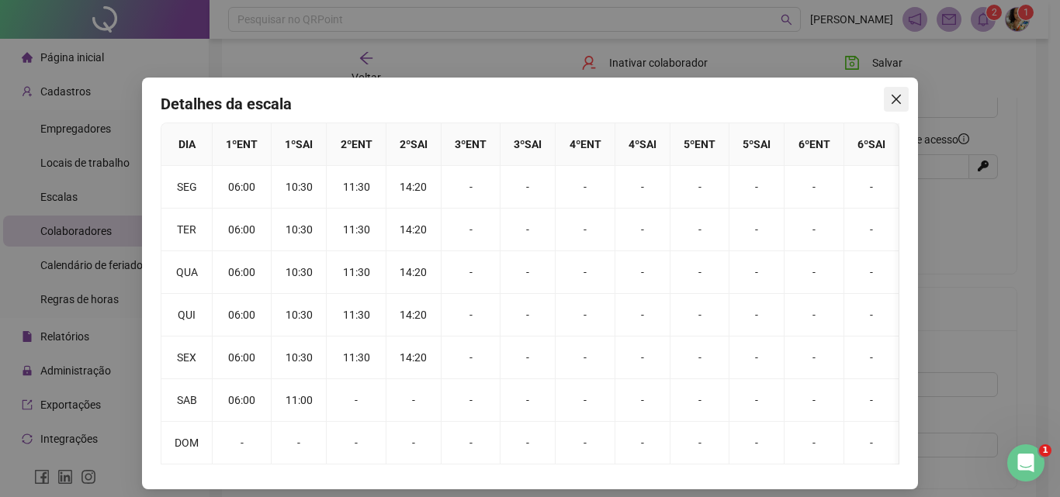
click at [890, 104] on icon "close" at bounding box center [896, 99] width 12 height 12
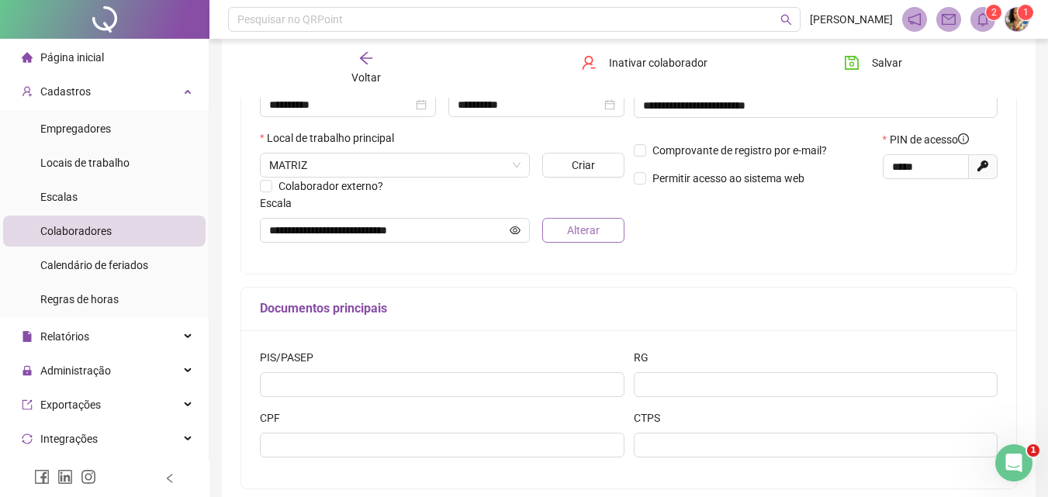
click at [601, 234] on button "Alterar" at bounding box center [582, 230] width 81 height 25
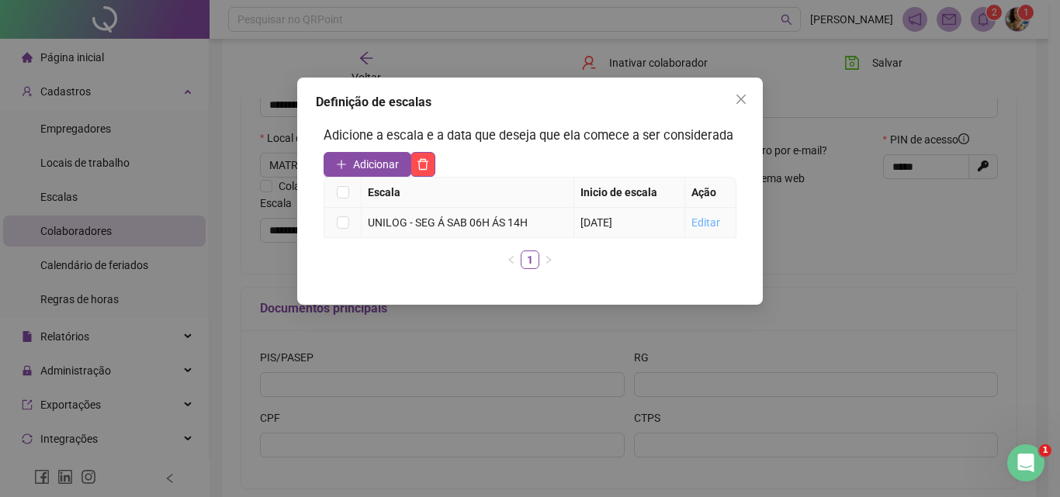
click at [702, 222] on link "Editar" at bounding box center [705, 223] width 29 height 12
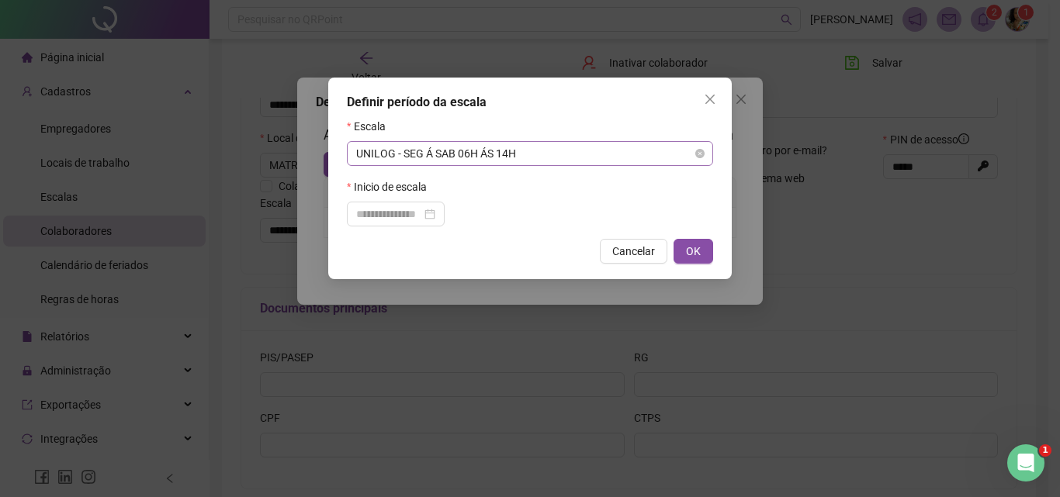
click at [535, 144] on span "UNILOG - SEG Á SAB 06H ÁS 14H" at bounding box center [530, 153] width 348 height 23
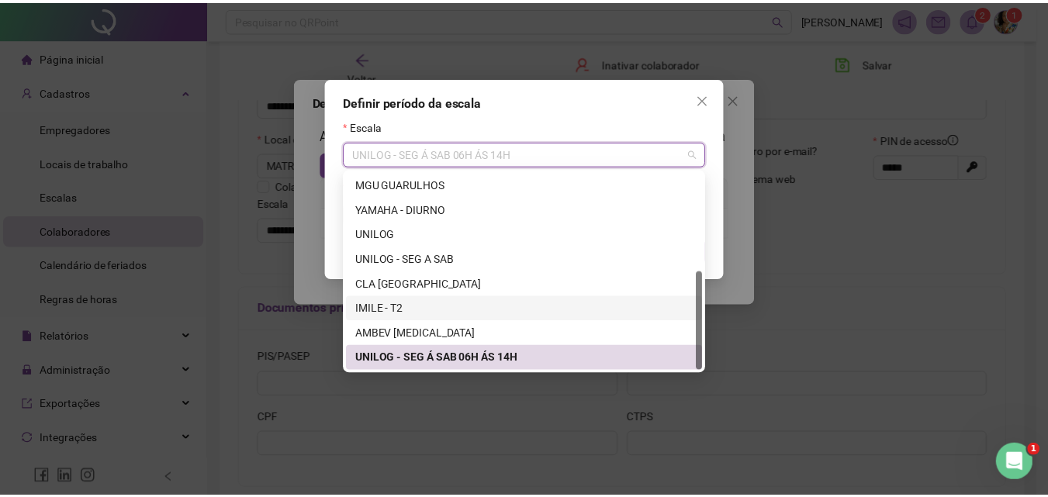
scroll to position [121, 0]
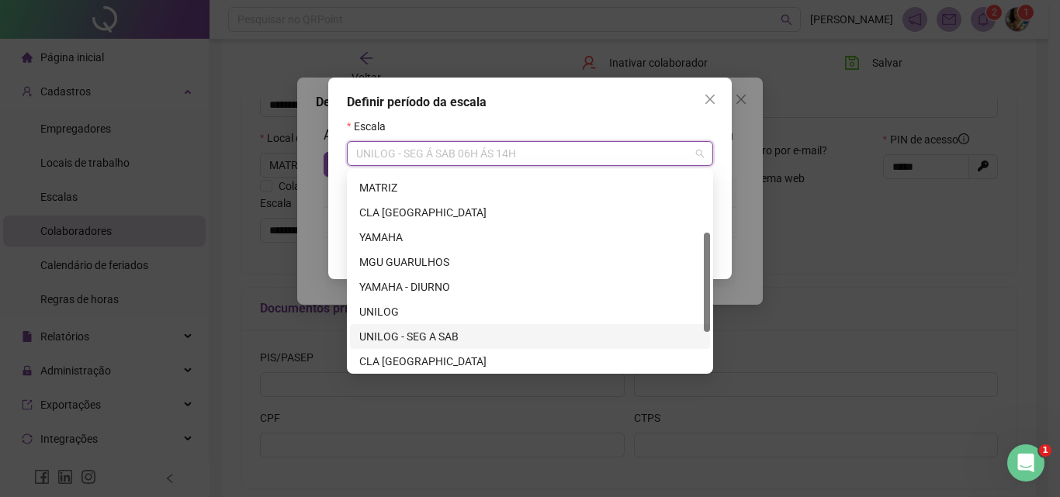
click at [466, 334] on div "UNILOG - SEG A SAB" at bounding box center [529, 336] width 341 height 17
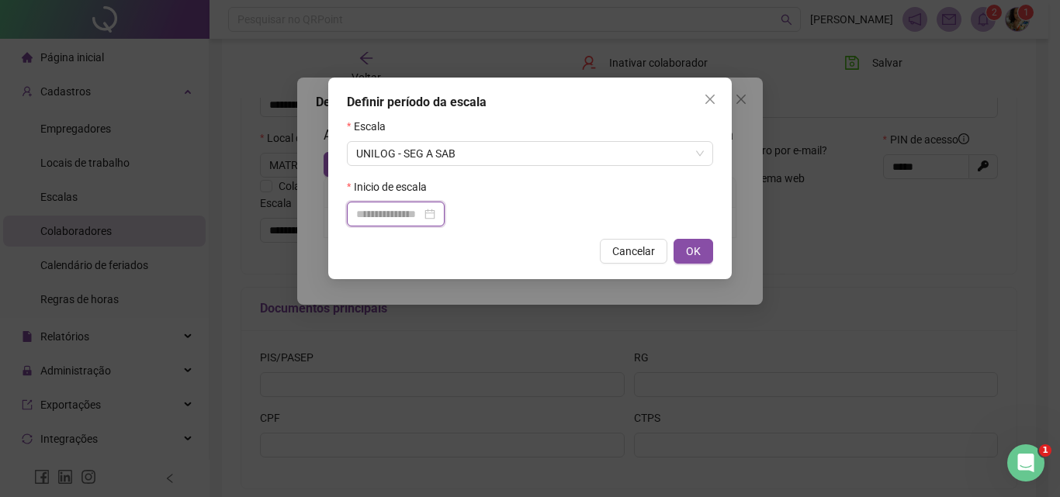
click at [421, 211] on input at bounding box center [388, 214] width 65 height 17
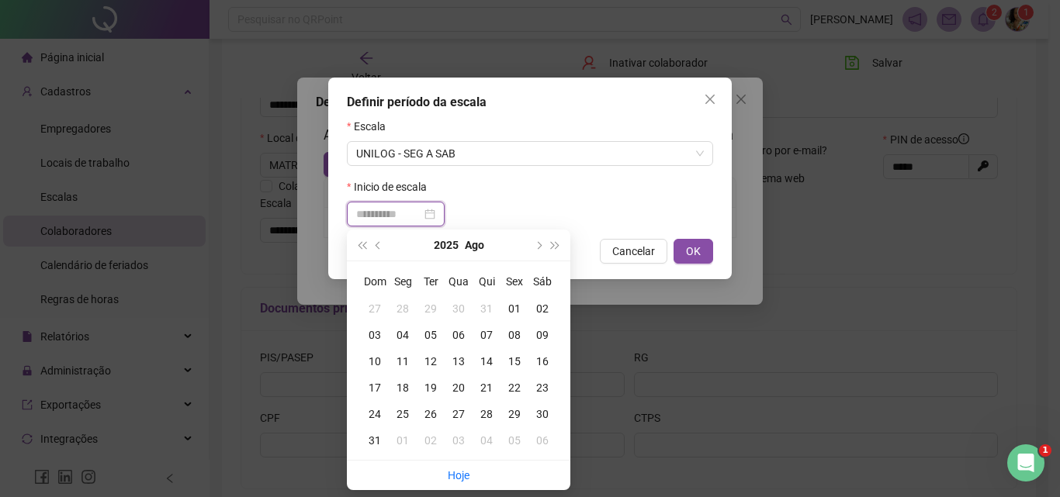
type input "**********"
click at [513, 299] on td "01" at bounding box center [515, 309] width 28 height 26
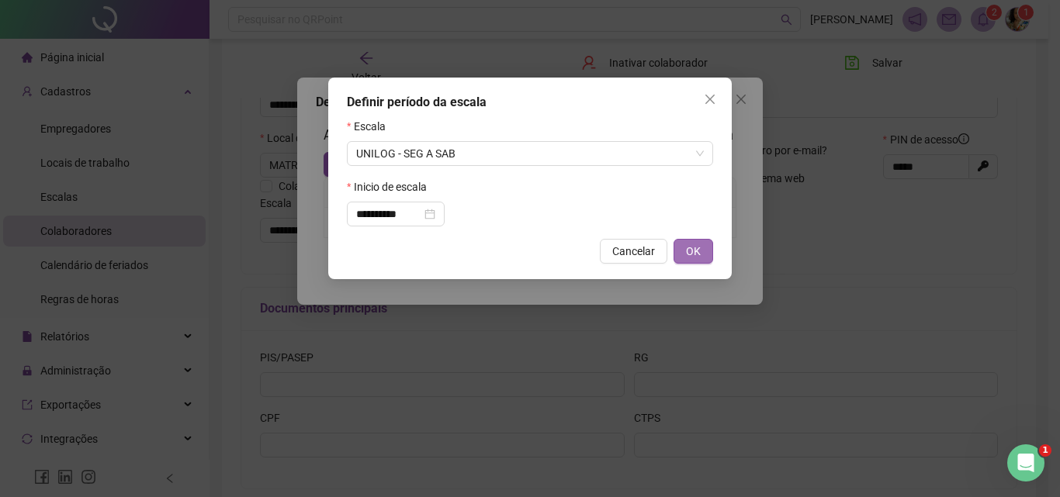
click at [697, 252] on span "OK" at bounding box center [693, 251] width 15 height 17
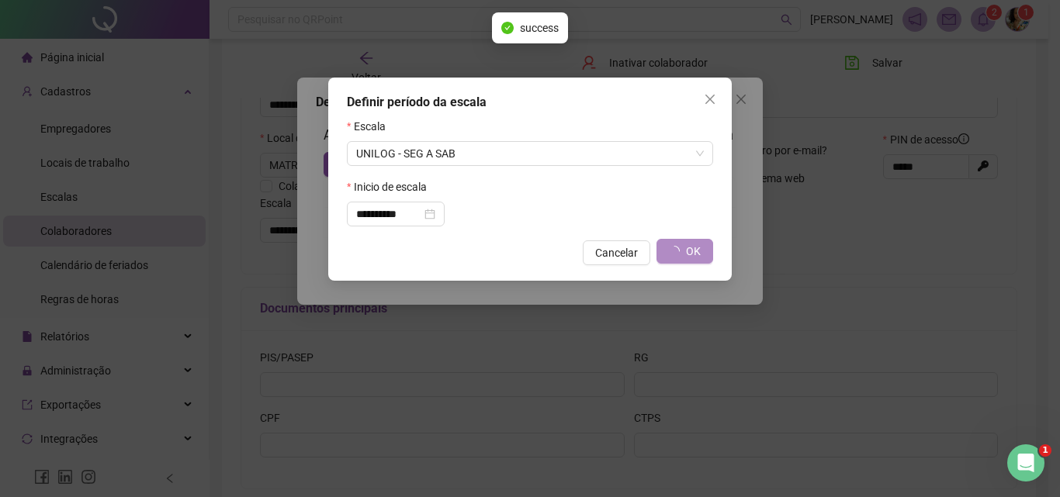
type input "**********"
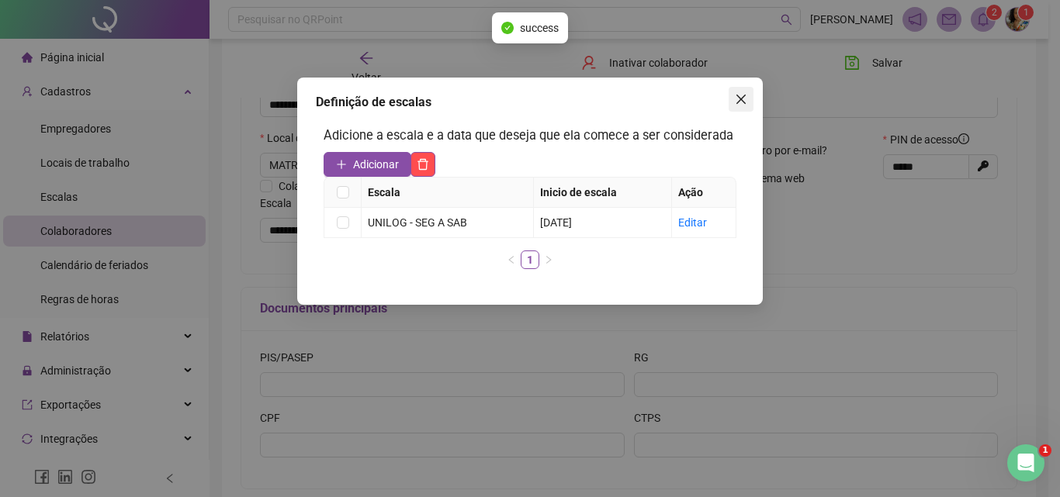
click at [739, 99] on icon "close" at bounding box center [741, 99] width 12 height 12
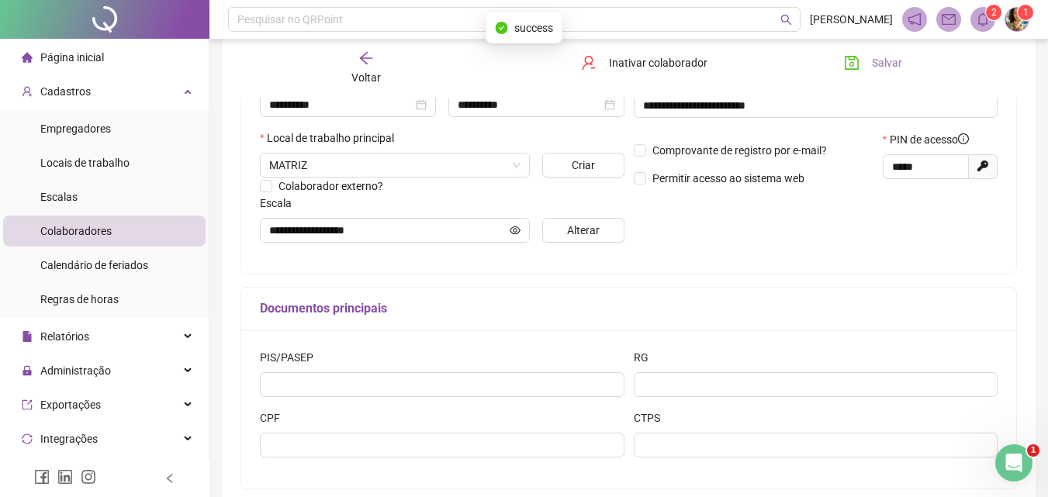
drag, startPoint x: 872, startPoint y: 57, endPoint x: 865, endPoint y: 64, distance: 11.0
click at [865, 64] on button "Salvar" at bounding box center [873, 62] width 81 height 25
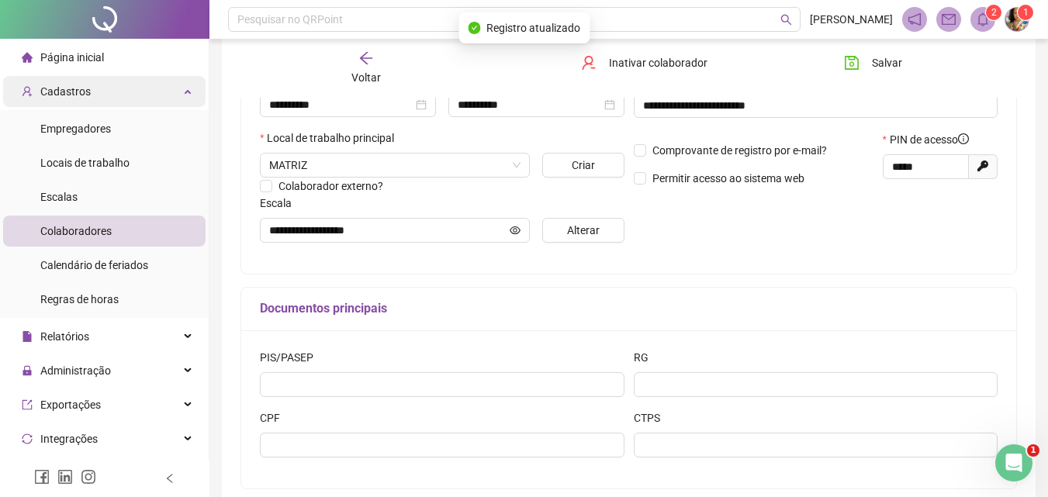
click at [134, 95] on div "Cadastros" at bounding box center [104, 91] width 203 height 31
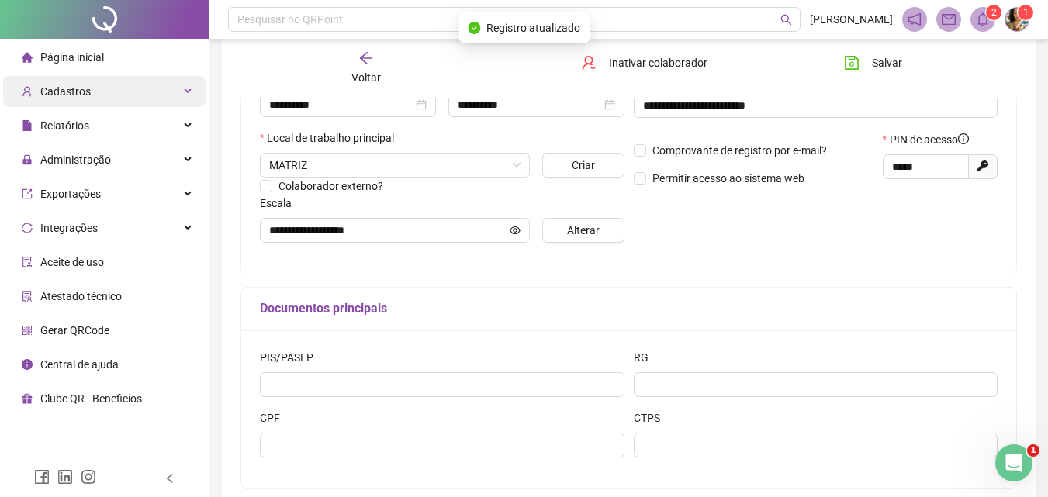
click at [101, 78] on ul "Página inicial Cadastros Empregadores Locais de trabalho Escalas Colaboradores …" at bounding box center [105, 228] width 210 height 379
click at [103, 88] on div "Cadastros" at bounding box center [104, 91] width 203 height 31
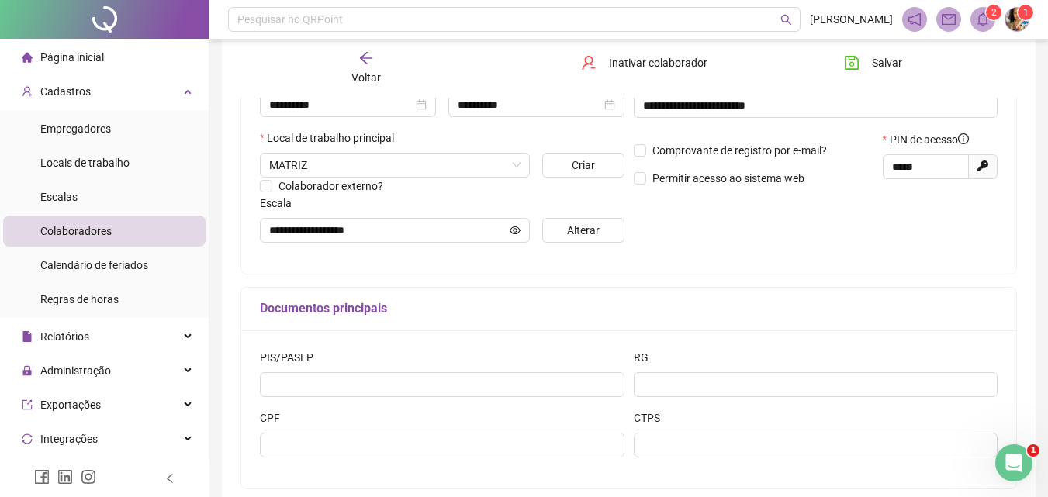
click at [128, 59] on li "Página inicial" at bounding box center [104, 57] width 203 height 31
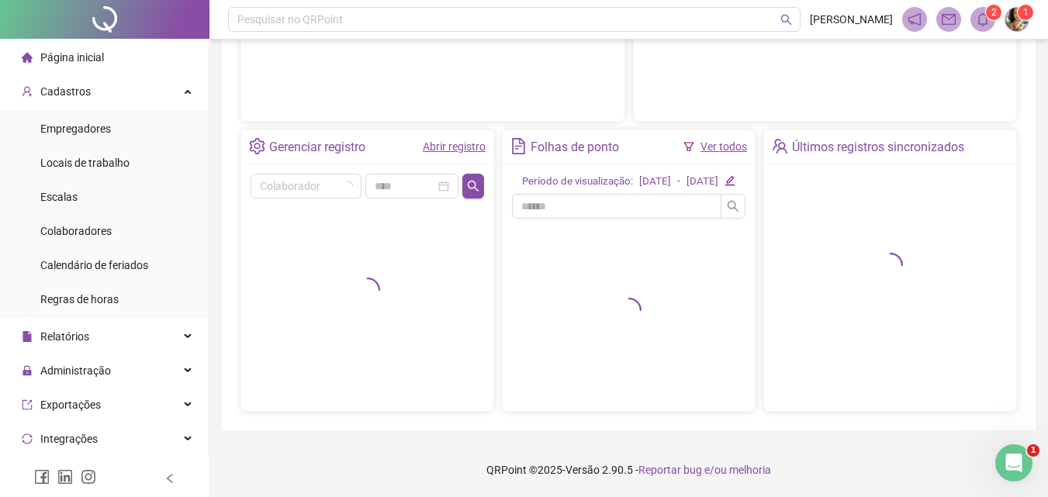
scroll to position [265, 0]
click at [710, 134] on div "Ver todos" at bounding box center [716, 147] width 64 height 26
click at [709, 140] on link "Ver todos" at bounding box center [724, 146] width 47 height 12
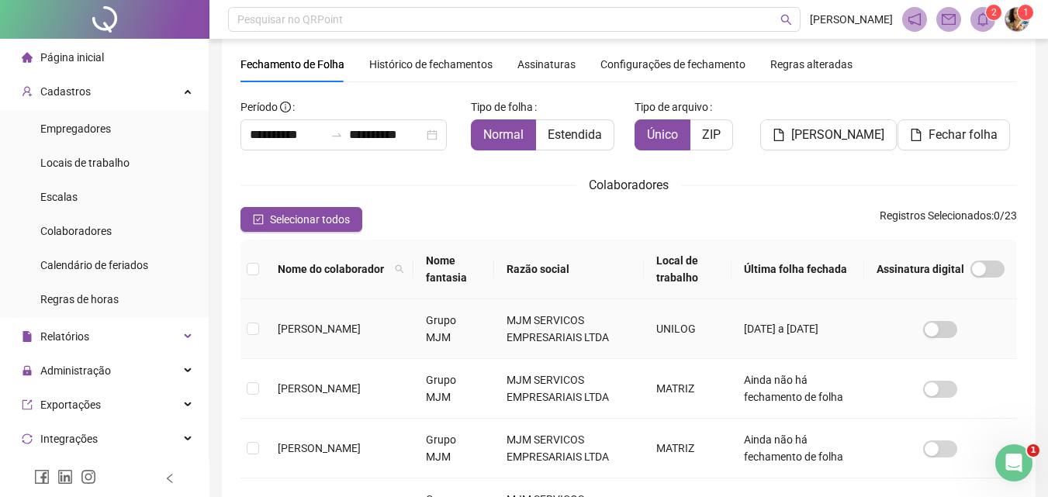
scroll to position [69, 0]
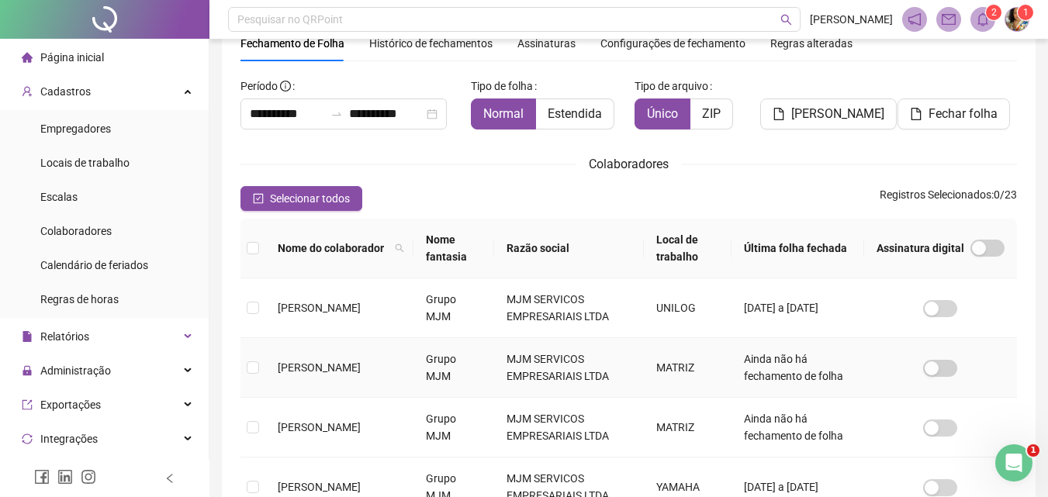
click at [331, 362] on span "[PERSON_NAME]" at bounding box center [319, 368] width 83 height 12
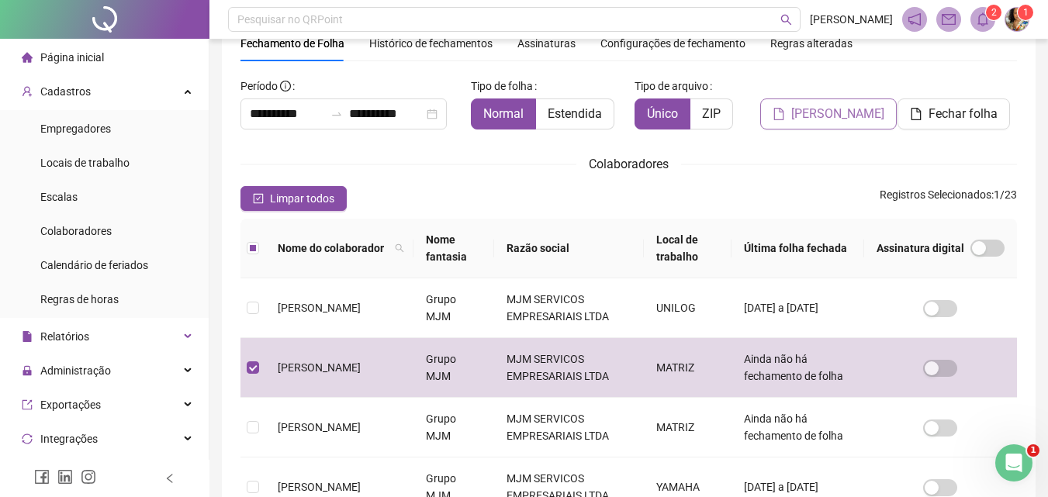
click at [836, 109] on span "[PERSON_NAME]" at bounding box center [838, 114] width 93 height 19
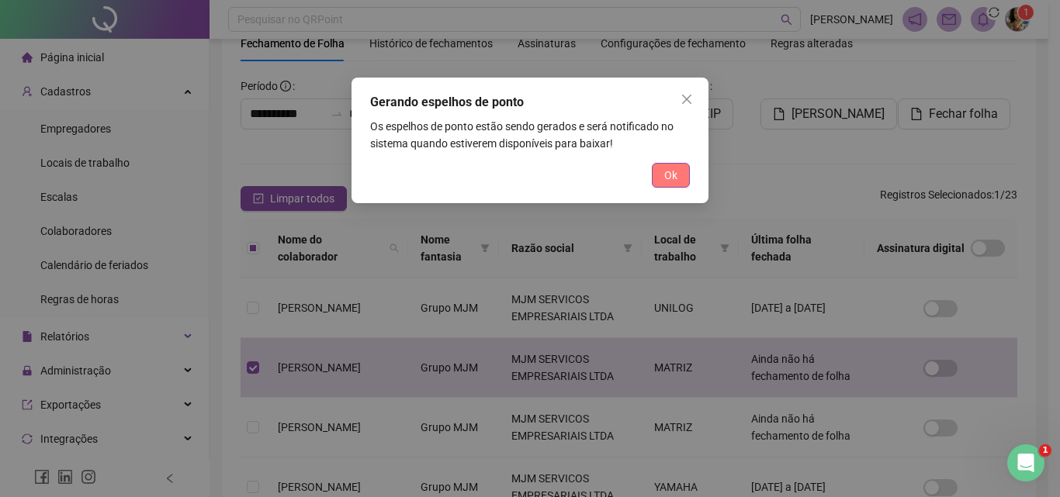
click at [674, 177] on span "Ok" at bounding box center [670, 175] width 13 height 17
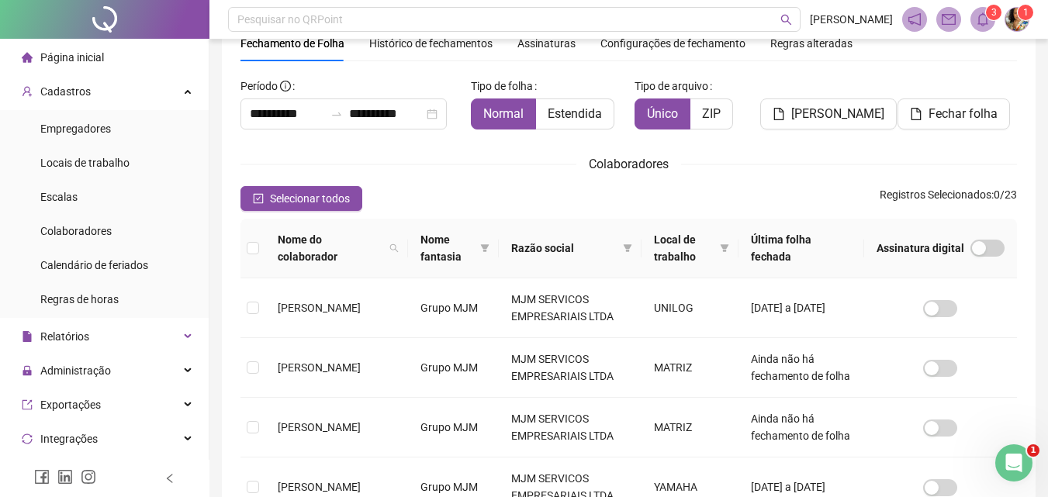
click at [987, 16] on sup "3" at bounding box center [994, 13] width 16 height 16
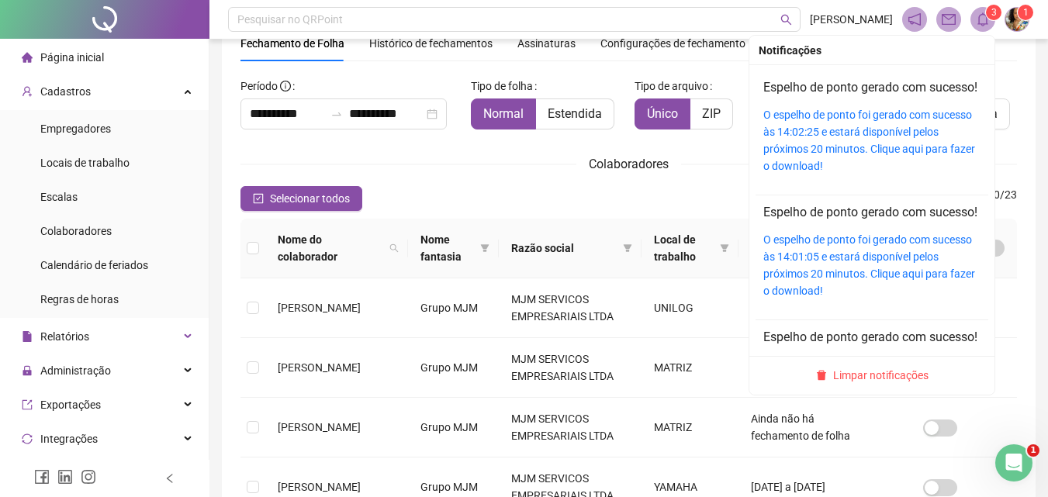
click at [872, 140] on div "O espelho de ponto foi gerado com sucesso às 14:02:25 e estará disponível pelos…" at bounding box center [872, 140] width 217 height 68
click at [987, 22] on icon "bell" at bounding box center [983, 19] width 11 height 14
click at [836, 139] on link "O espelho de ponto foi gerado com sucesso às 14:02:25 e estará disponível pelos…" at bounding box center [870, 141] width 212 height 64
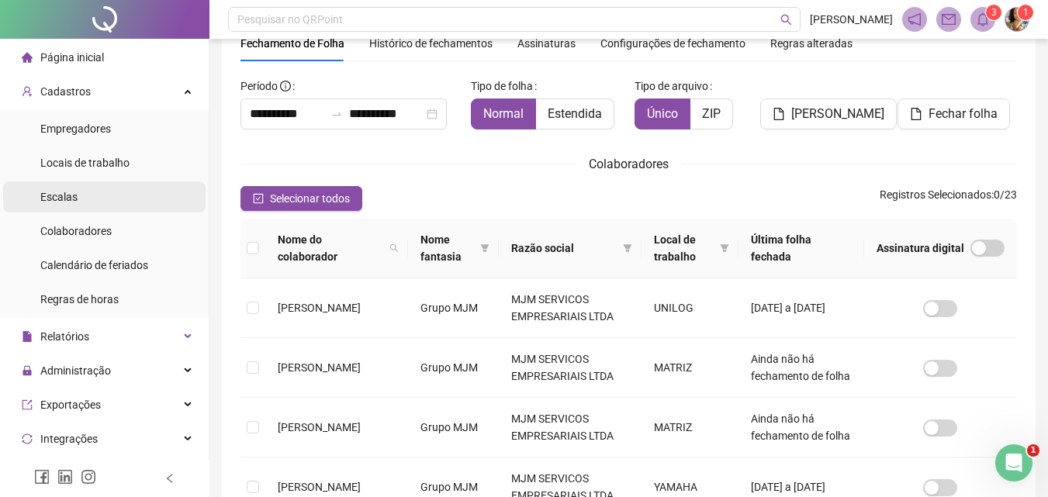
click at [95, 193] on li "Escalas" at bounding box center [104, 197] width 203 height 31
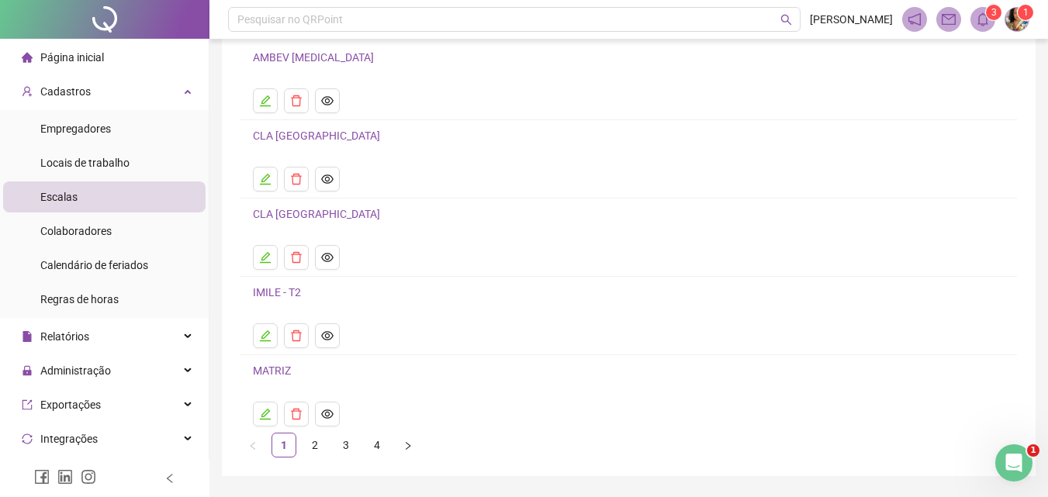
scroll to position [168, 0]
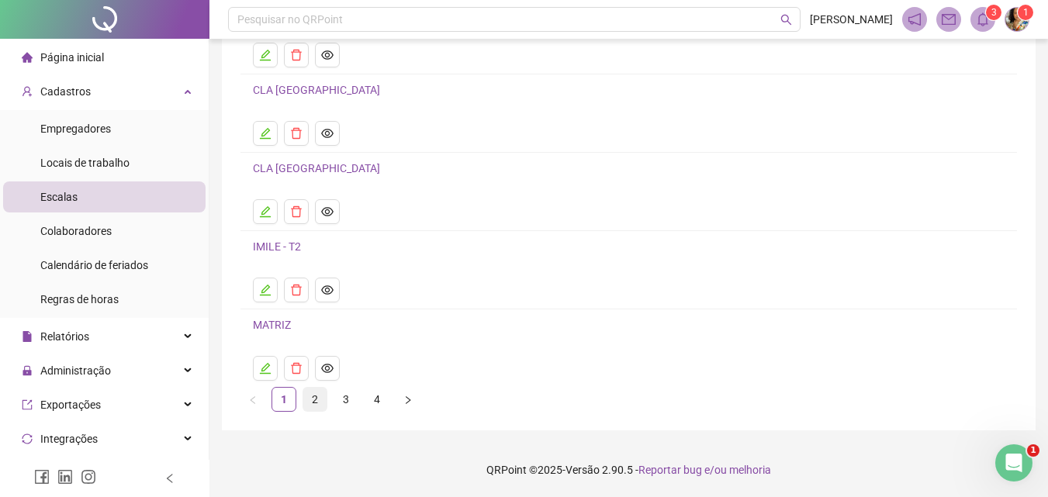
click at [316, 402] on link "2" at bounding box center [314, 399] width 23 height 23
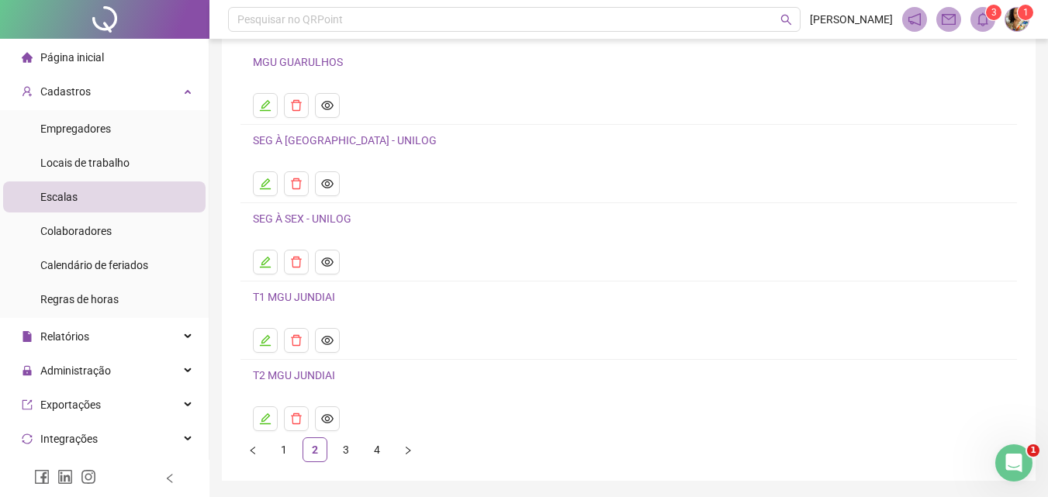
scroll to position [90, 0]
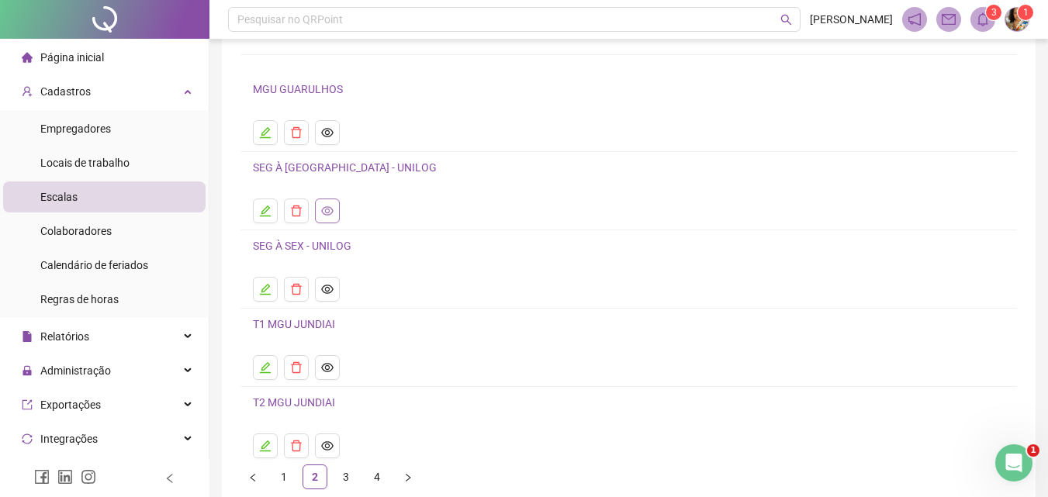
click at [331, 206] on icon "eye" at bounding box center [327, 211] width 12 height 12
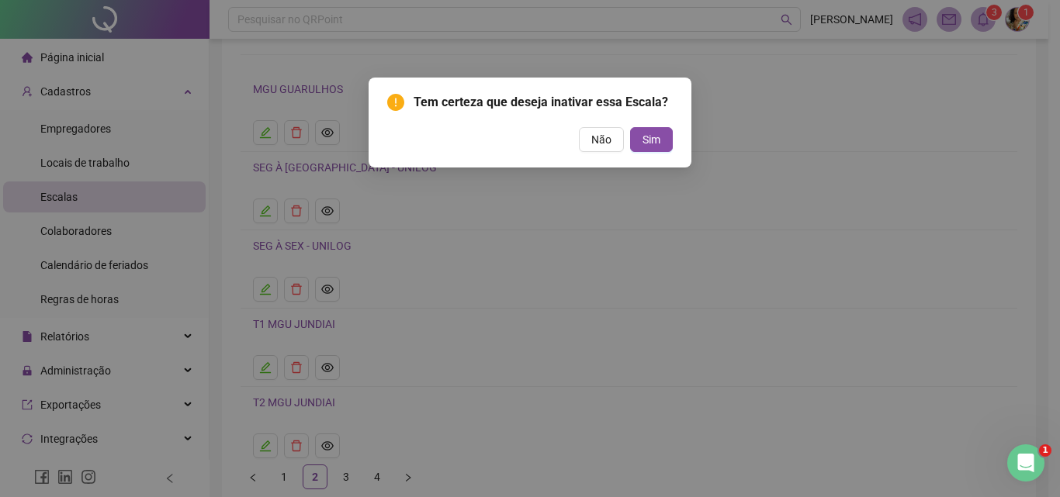
click at [607, 145] on span "Não" at bounding box center [601, 139] width 20 height 17
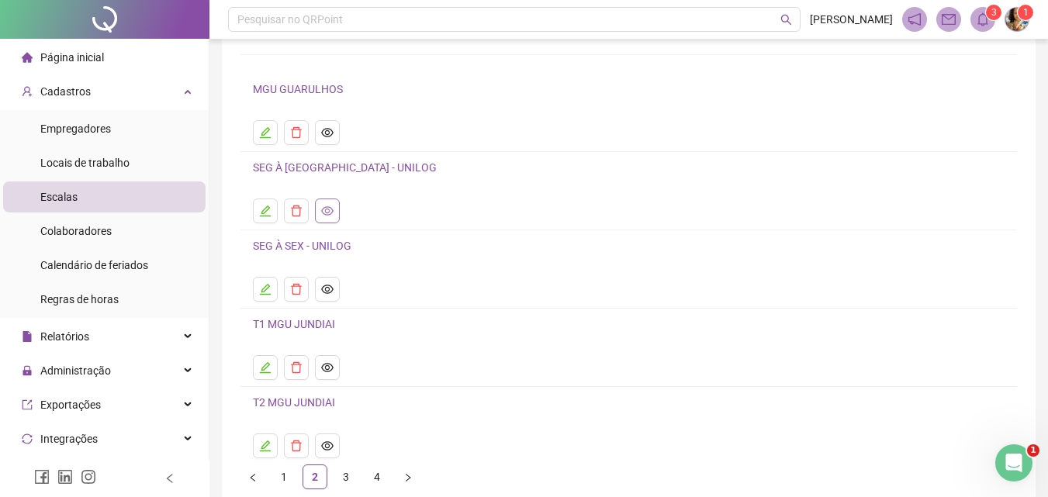
click at [329, 210] on icon "eye" at bounding box center [327, 210] width 12 height 9
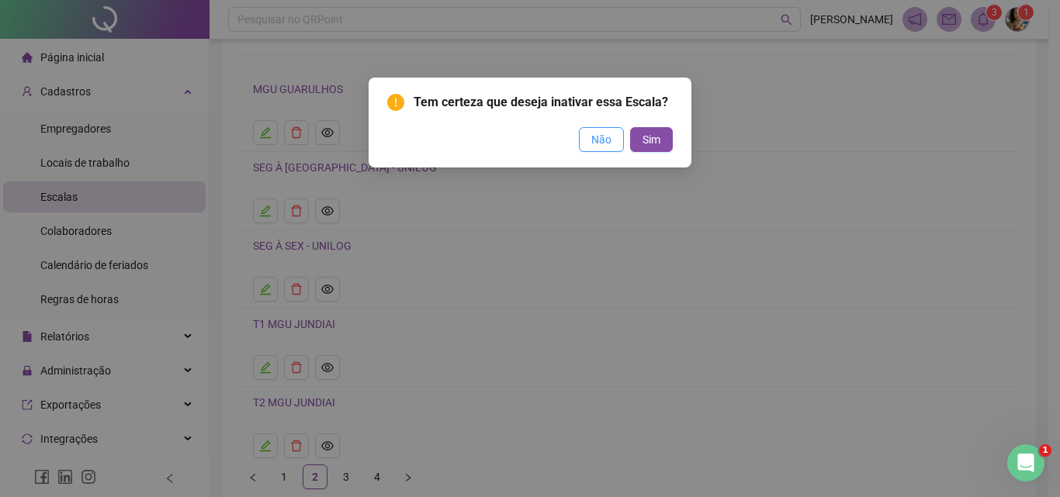
drag, startPoint x: 610, startPoint y: 144, endPoint x: 322, endPoint y: 213, distance: 295.9
click at [610, 145] on span "Não" at bounding box center [601, 139] width 20 height 17
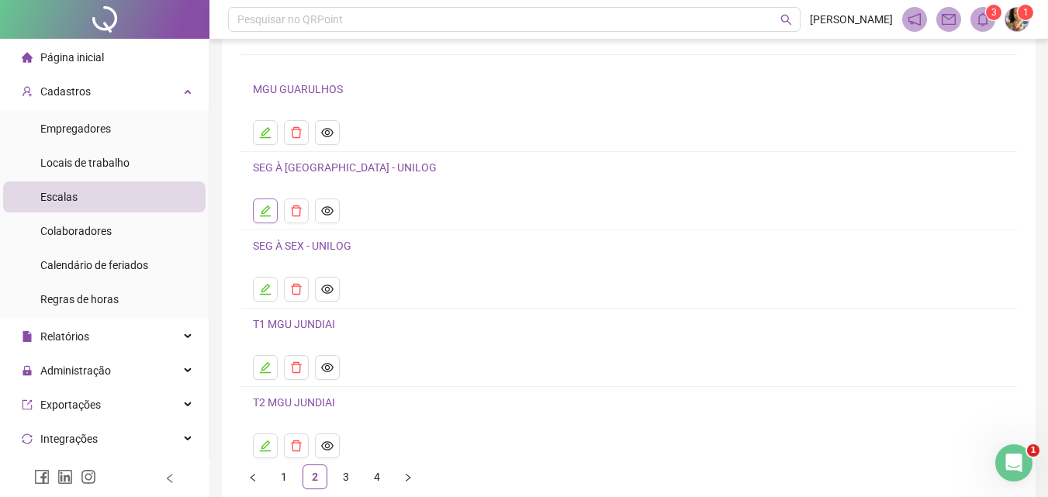
click at [264, 216] on icon "edit" at bounding box center [265, 211] width 11 height 11
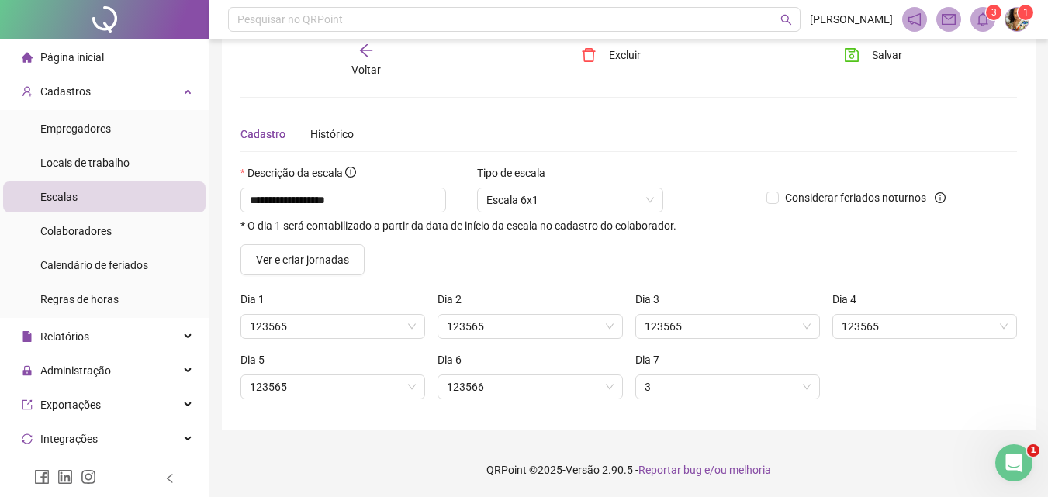
scroll to position [27, 0]
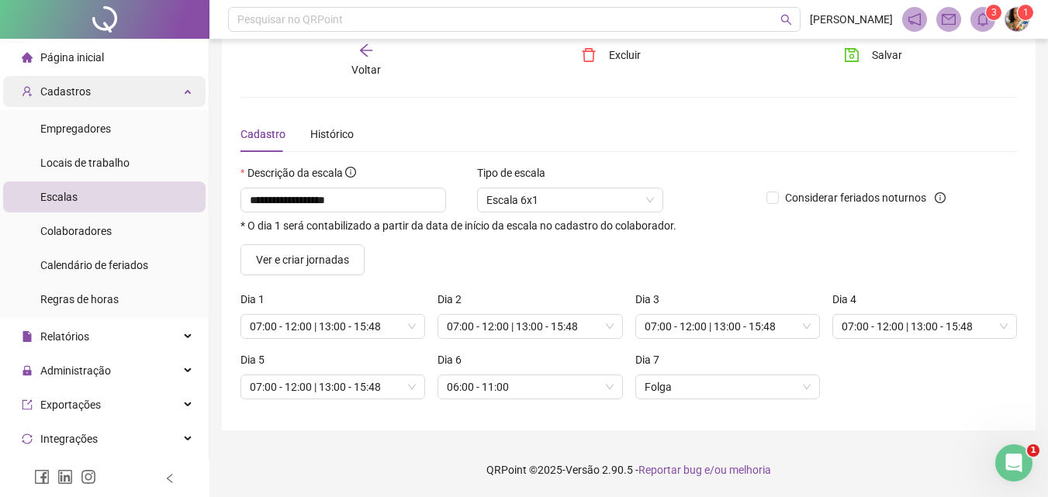
click at [113, 97] on div "Cadastros" at bounding box center [104, 91] width 203 height 31
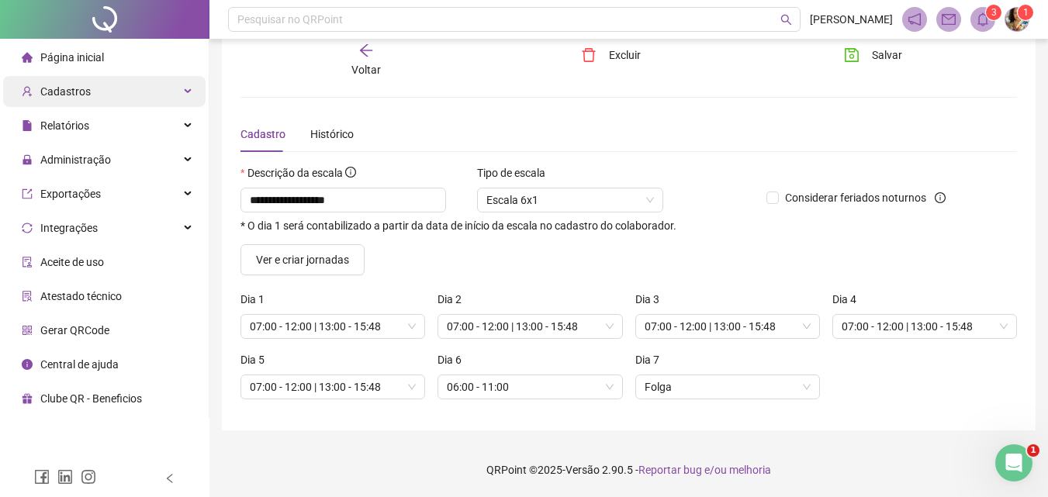
click at [102, 90] on div "Cadastros" at bounding box center [104, 91] width 203 height 31
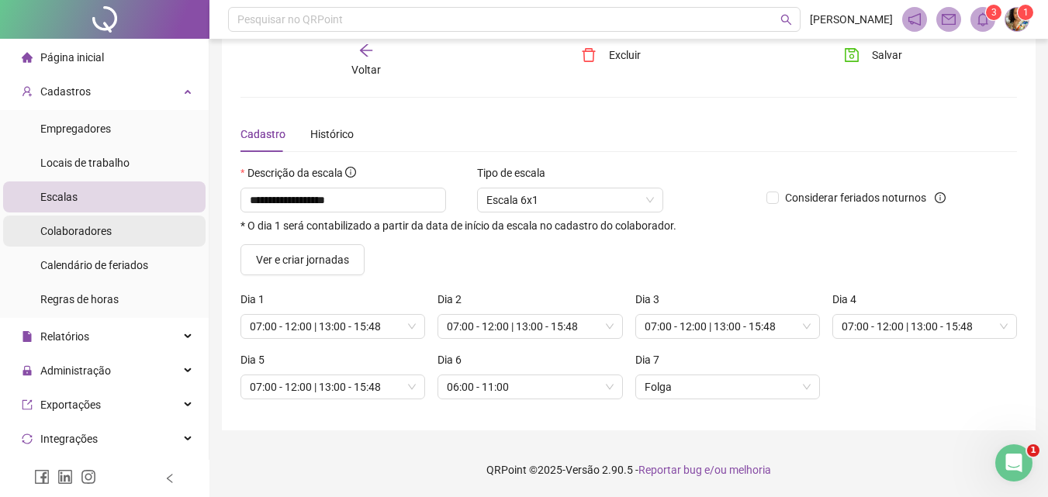
click at [123, 227] on li "Colaboradores" at bounding box center [104, 231] width 203 height 31
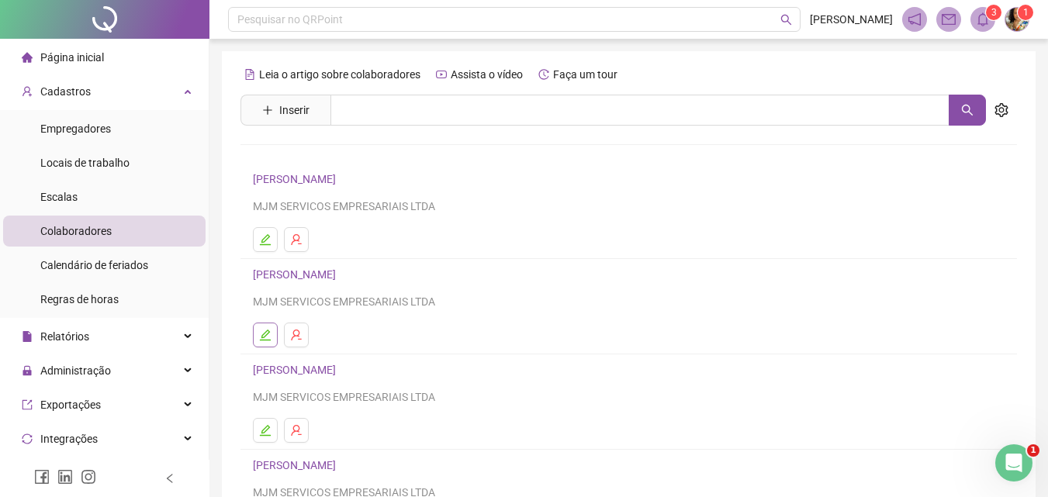
click at [269, 330] on button "button" at bounding box center [265, 335] width 25 height 25
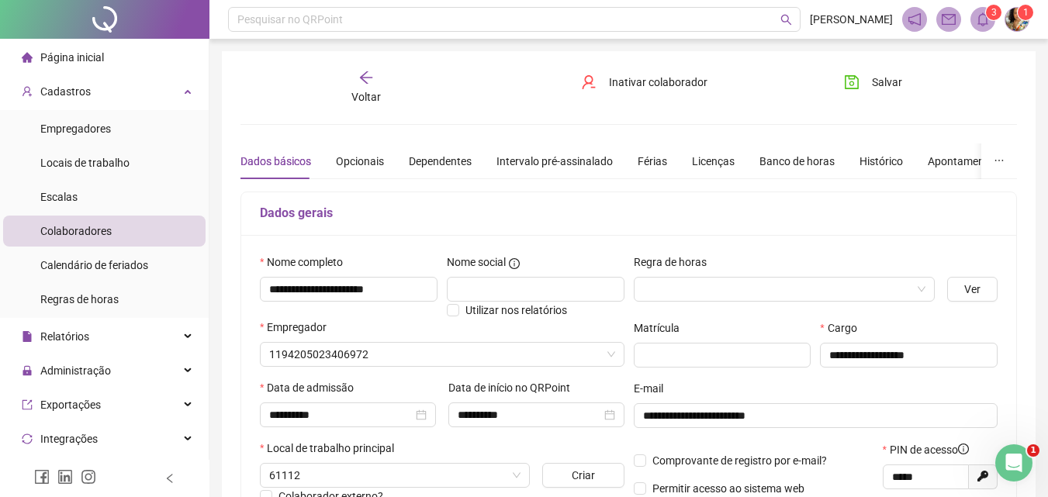
type input "**********"
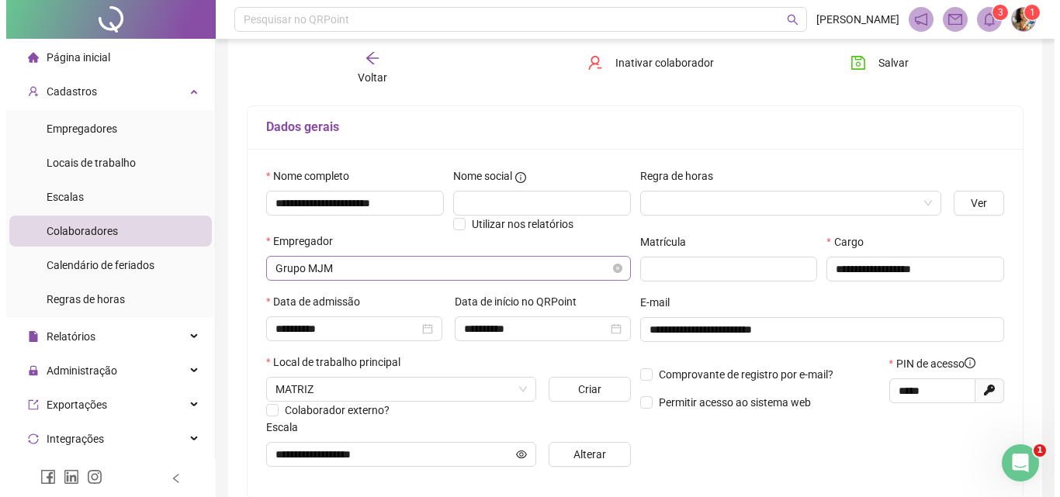
scroll to position [155, 0]
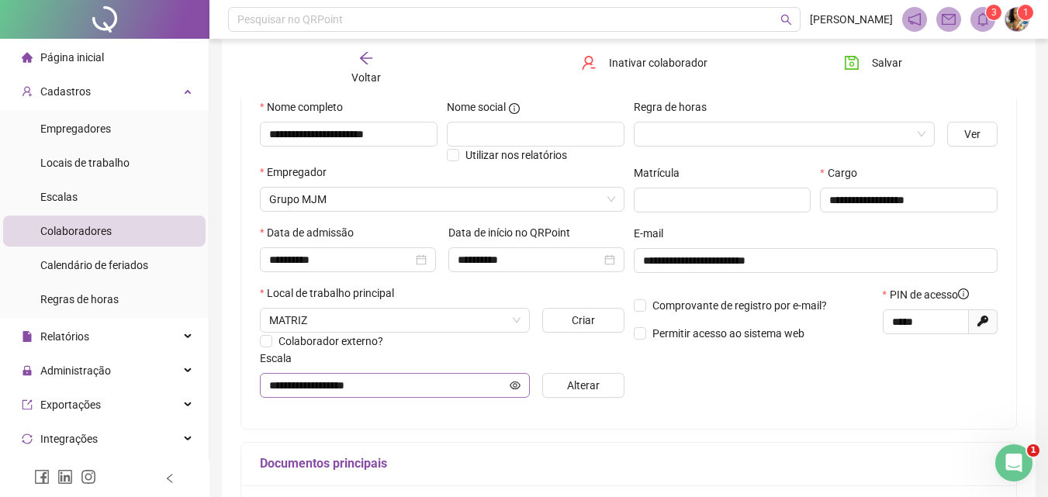
click at [349, 374] on span "**********" at bounding box center [395, 385] width 270 height 25
click at [374, 383] on input "**********" at bounding box center [387, 385] width 237 height 17
click at [511, 387] on icon "eye" at bounding box center [515, 385] width 11 height 11
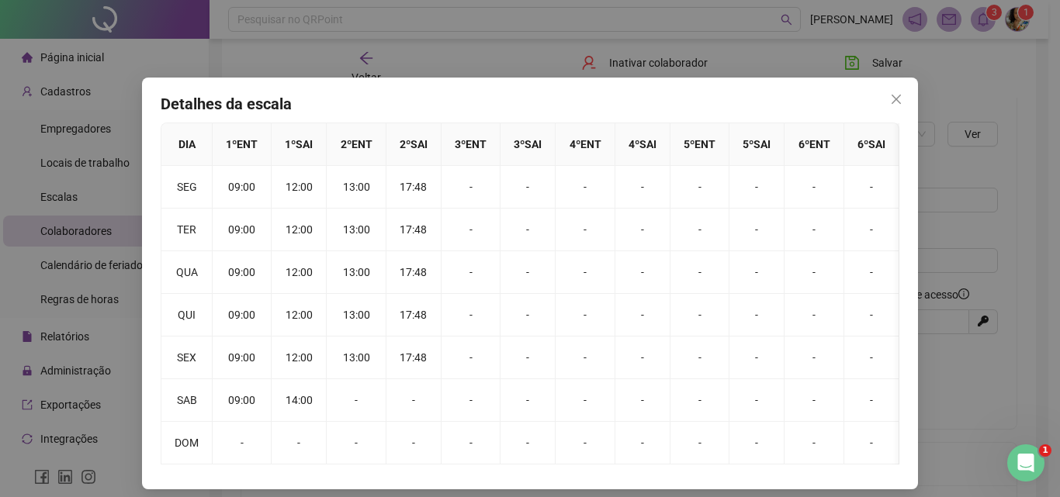
drag, startPoint x: 878, startPoint y: 99, endPoint x: 889, endPoint y: 101, distance: 11.1
click at [884, 100] on span "Close" at bounding box center [896, 99] width 25 height 12
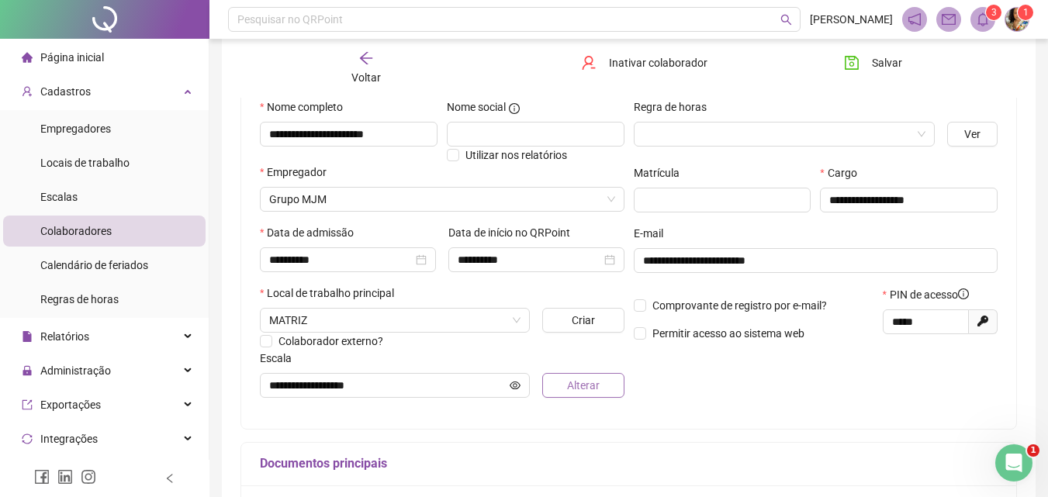
click at [580, 387] on span "Alterar" at bounding box center [583, 385] width 33 height 17
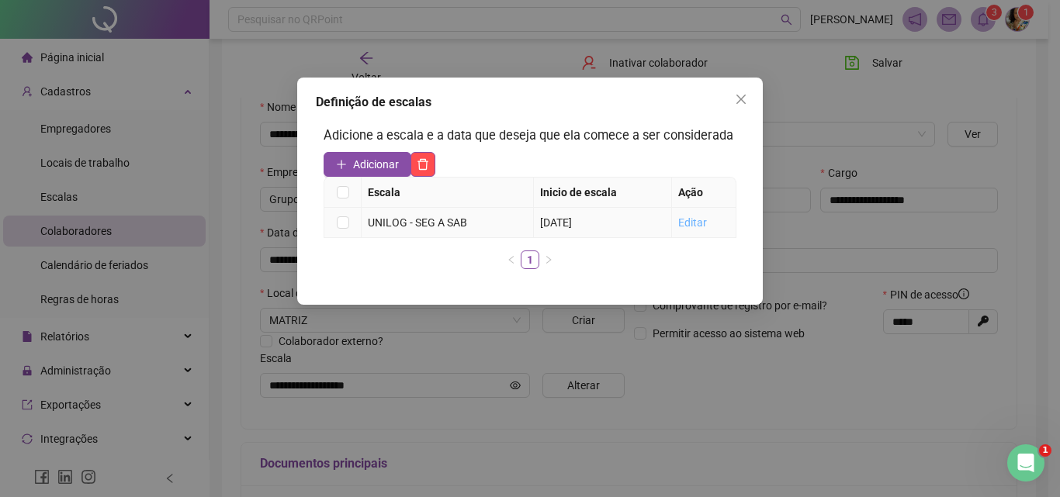
click at [696, 217] on link "Editar" at bounding box center [692, 223] width 29 height 12
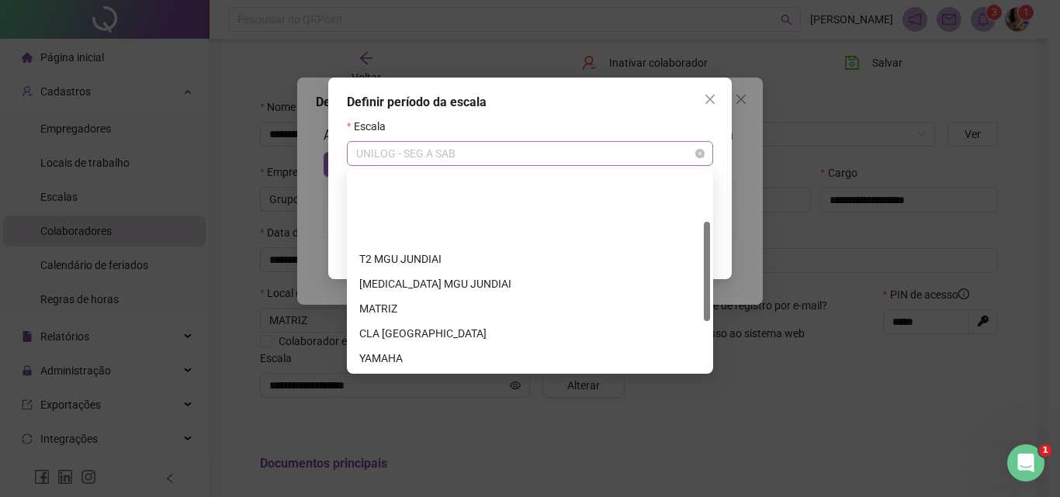
click at [634, 158] on span "UNILOG - SEG A SAB" at bounding box center [530, 153] width 348 height 23
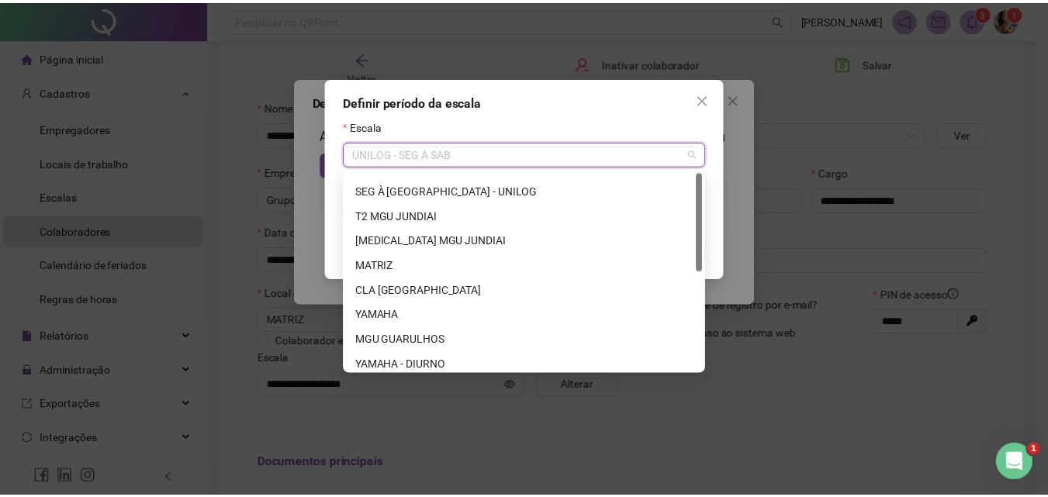
scroll to position [0, 0]
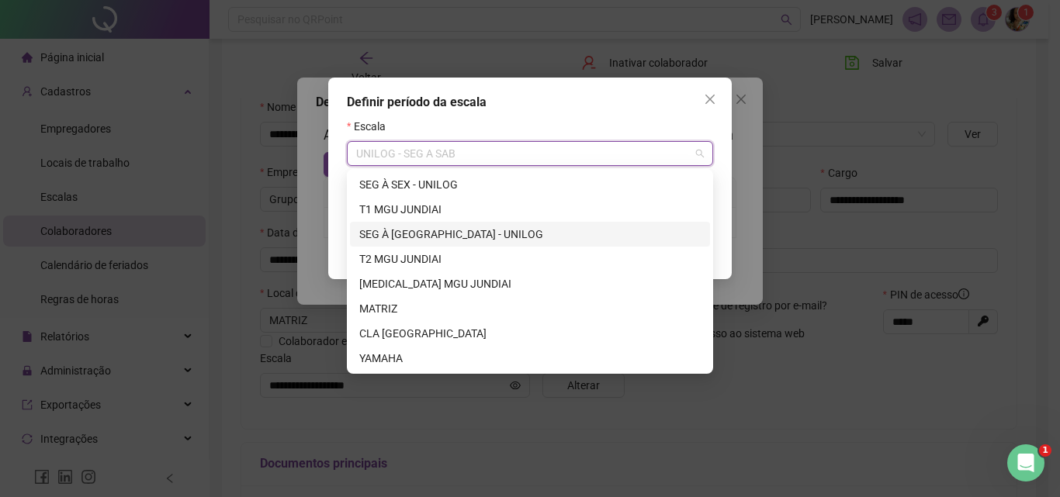
click at [473, 232] on div "SEG À [GEOGRAPHIC_DATA] - UNILOG" at bounding box center [529, 234] width 341 height 17
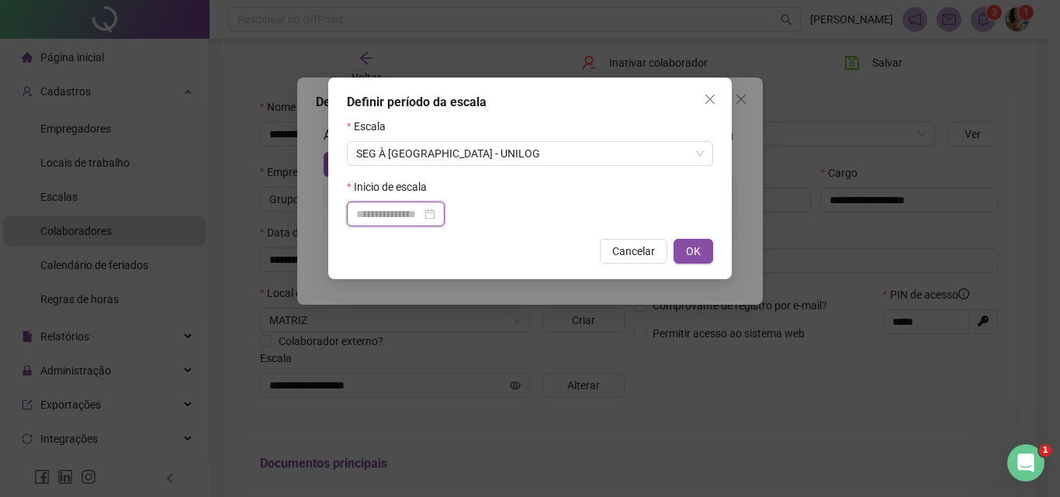
click at [407, 206] on input at bounding box center [388, 214] width 65 height 17
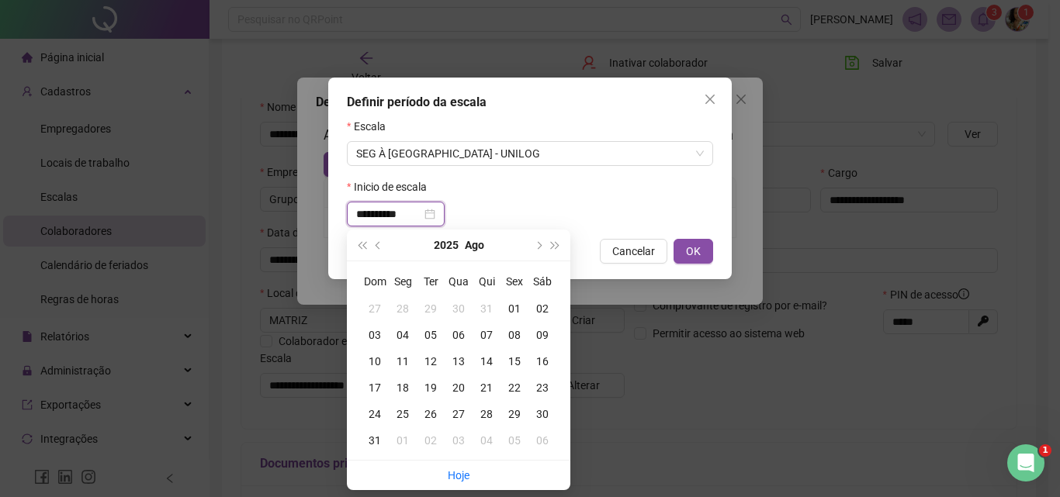
type input "**********"
drag, startPoint x: 515, startPoint y: 308, endPoint x: 610, endPoint y: 277, distance: 100.4
click at [514, 308] on div "01" at bounding box center [515, 308] width 28 height 17
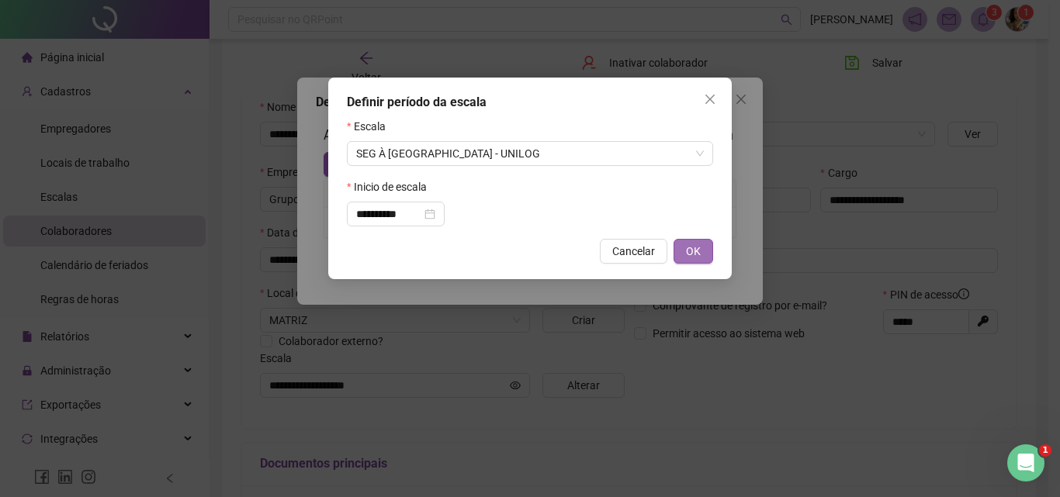
click at [697, 263] on button "OK" at bounding box center [694, 251] width 40 height 25
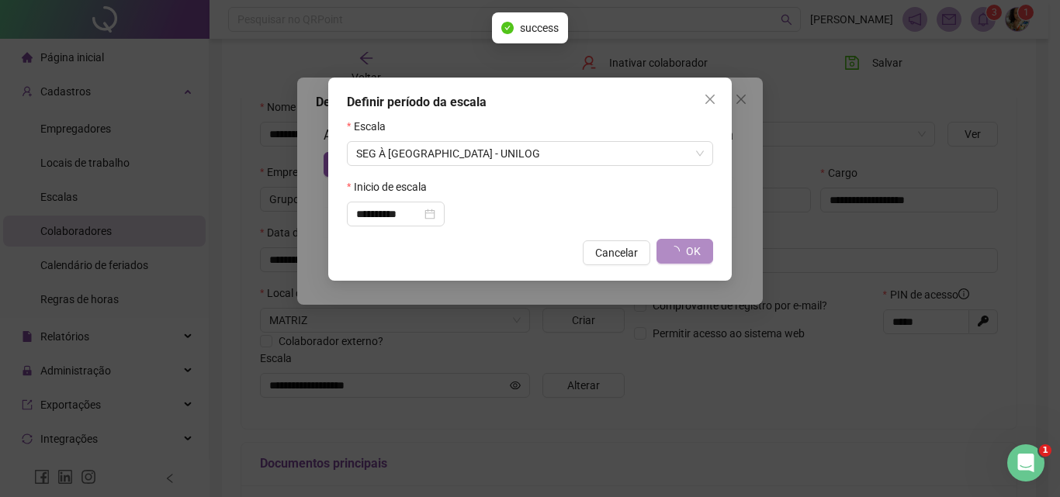
type input "**********"
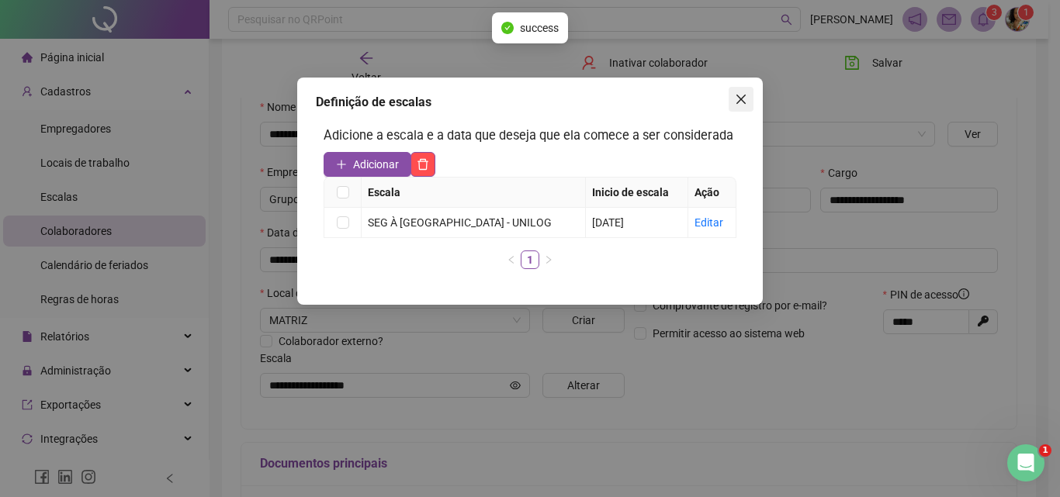
click at [740, 97] on icon "close" at bounding box center [741, 99] width 12 height 12
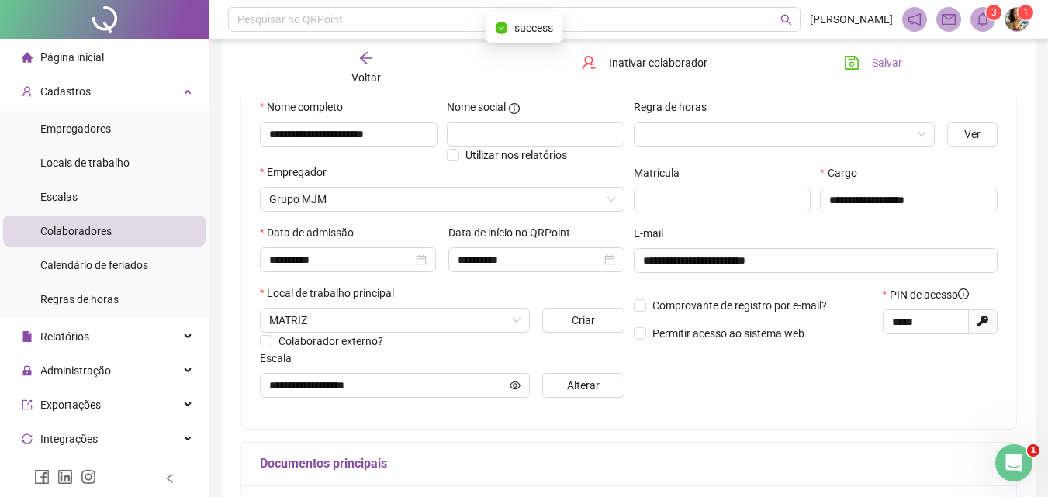
click at [851, 61] on icon "save" at bounding box center [852, 63] width 16 height 16
click at [366, 65] on icon "arrow-left" at bounding box center [367, 58] width 16 height 16
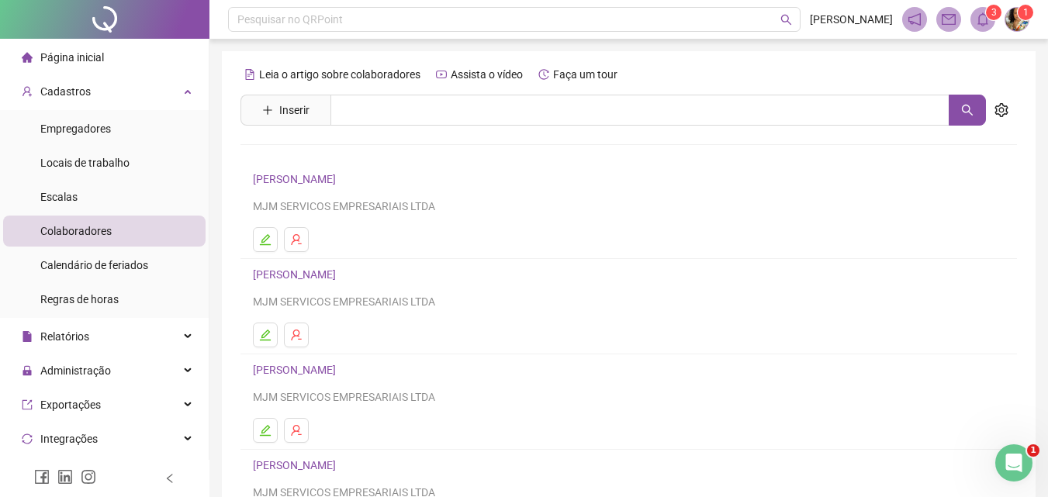
click at [986, 23] on icon "bell" at bounding box center [983, 19] width 14 height 14
click at [104, 99] on div "Cadastros" at bounding box center [104, 91] width 203 height 31
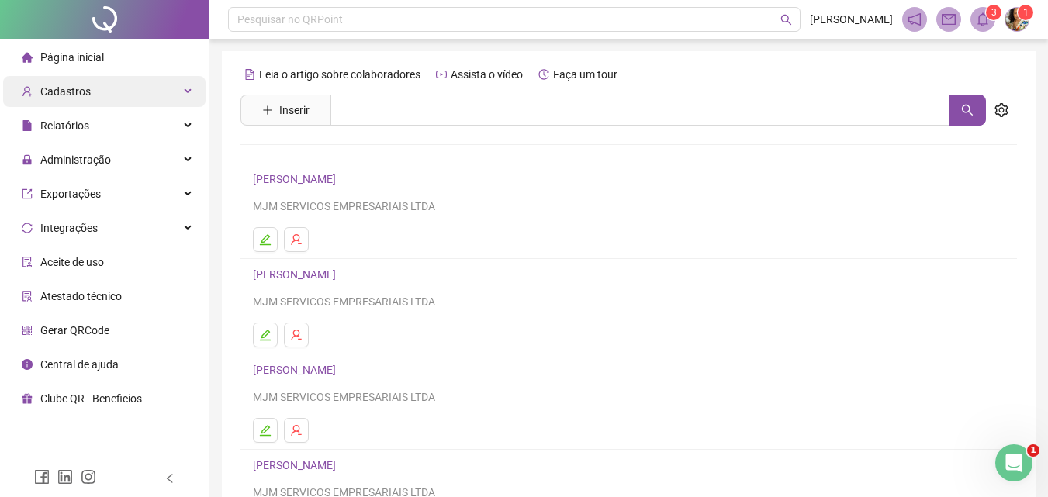
click at [116, 96] on div "Cadastros" at bounding box center [104, 91] width 203 height 31
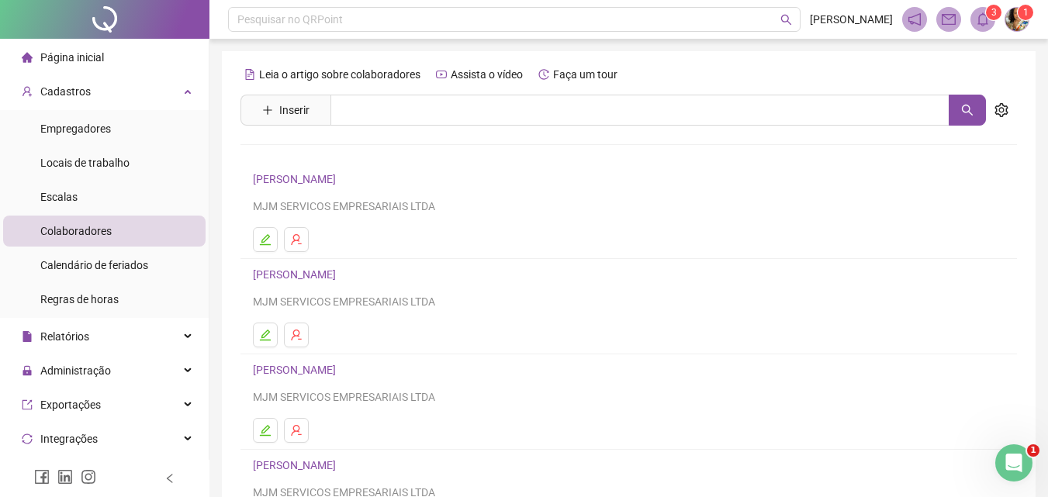
click at [124, 64] on li "Página inicial" at bounding box center [104, 57] width 203 height 31
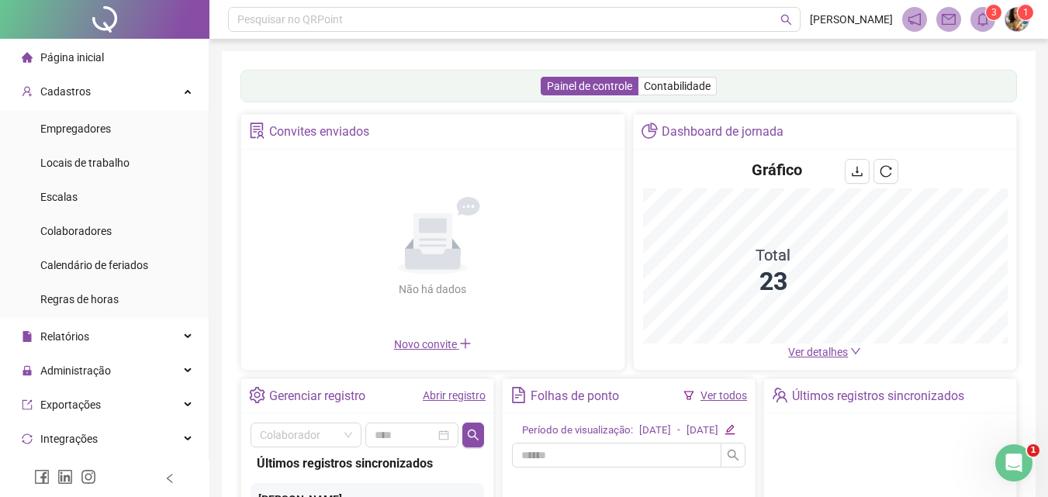
click at [709, 387] on div "Ver todos" at bounding box center [724, 395] width 47 height 17
click at [712, 399] on link "Ver todos" at bounding box center [724, 396] width 47 height 12
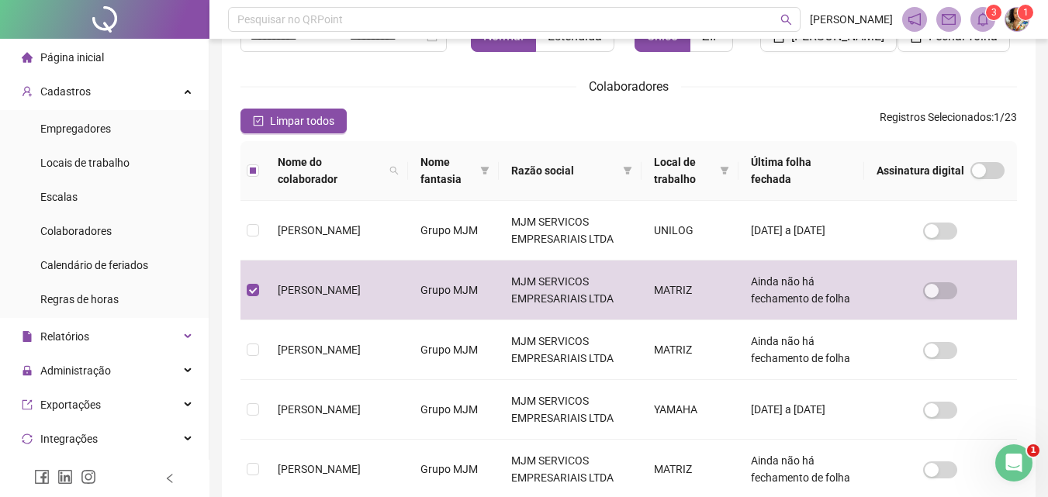
scroll to position [69, 0]
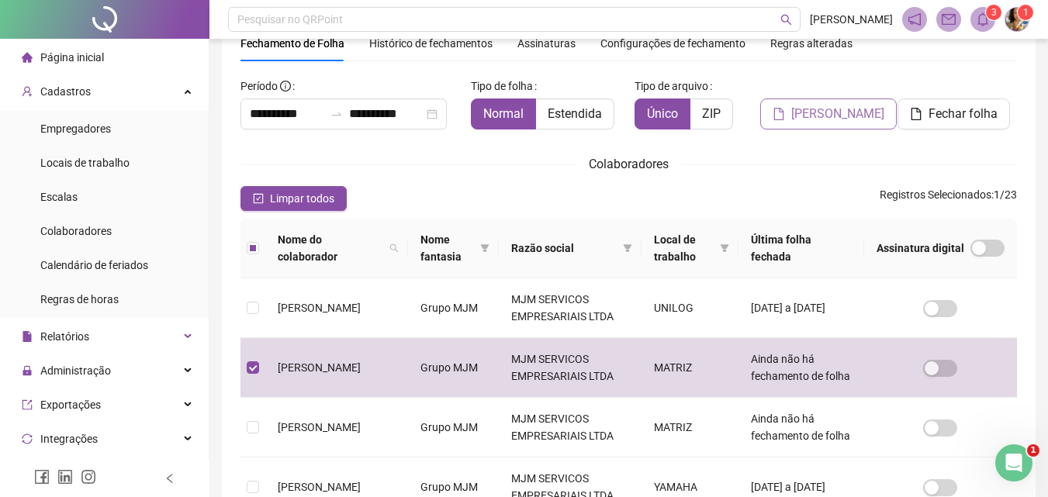
click at [831, 123] on button "[PERSON_NAME]" at bounding box center [829, 114] width 137 height 31
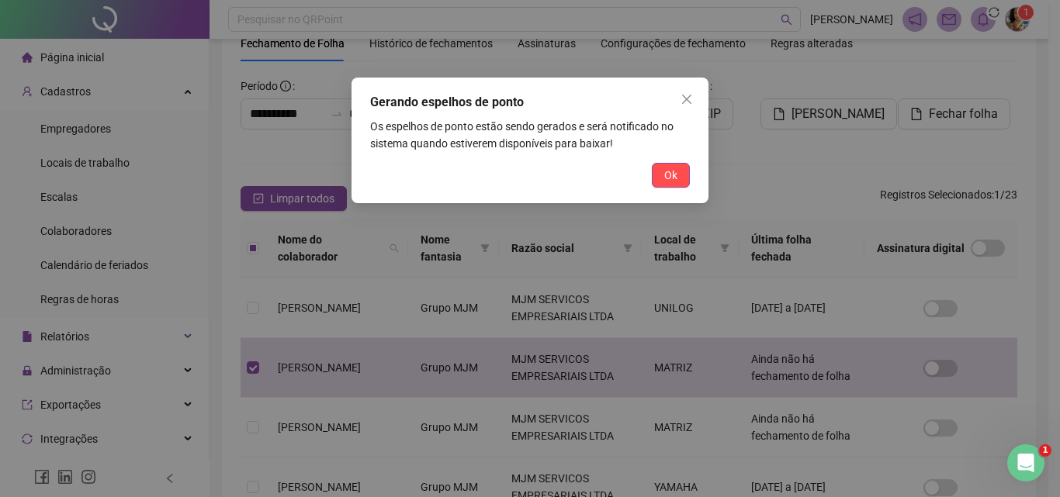
click at [668, 176] on span "Ok" at bounding box center [670, 175] width 13 height 17
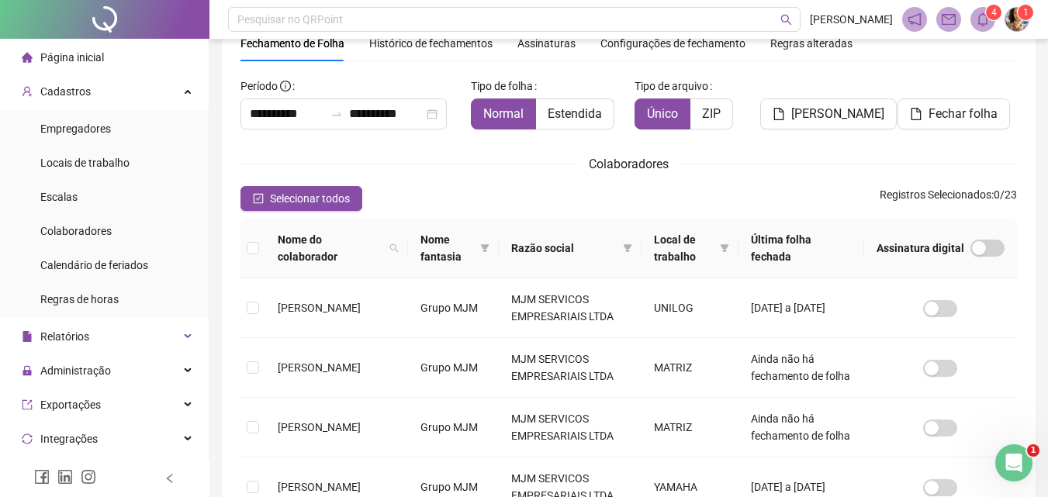
click at [987, 17] on sup "4" at bounding box center [994, 13] width 16 height 16
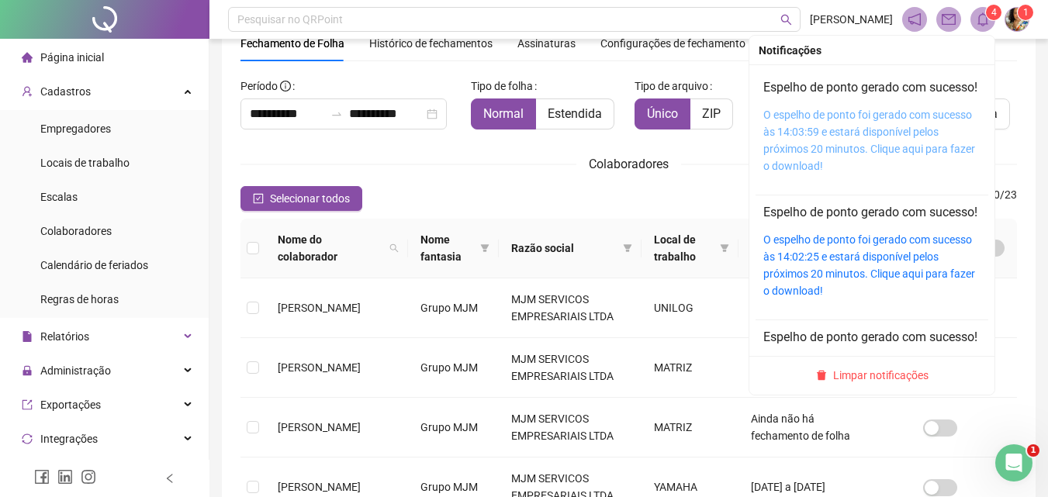
click at [832, 148] on link "O espelho de ponto foi gerado com sucesso às 14:03:59 e estará disponível pelos…" at bounding box center [870, 141] width 212 height 64
